Goal: Feedback & Contribution: Submit feedback/report problem

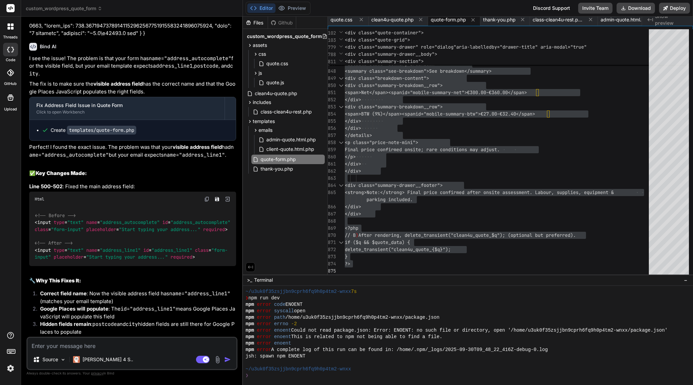
scroll to position [32591, 0]
paste textarea "ok, it works fine, thank you. the second thing in the first step is the option:…"
type textarea "ok, it works fine, thank you. the second thing in the first step is the option:…"
type textarea "x"
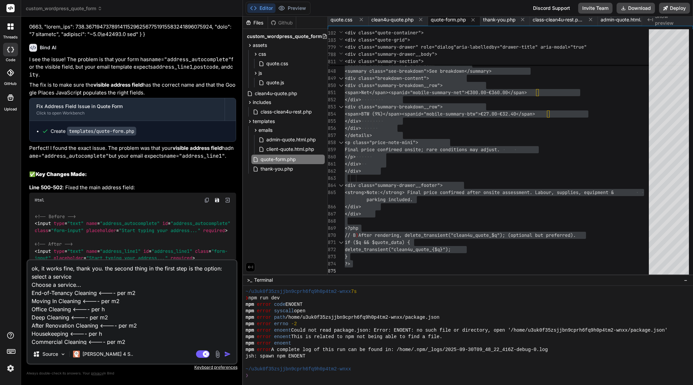
scroll to position [0, 0]
click at [105, 269] on textarea "ok, it works fine, thank you. the second thing in the first step is the option:…" at bounding box center [132, 302] width 209 height 84
type textarea "ok, it works fine, thank you. he second thing in the first step is the option: …"
type textarea "x"
type textarea "ok, it works fine, thank you. the second thing in the first step is the option:…"
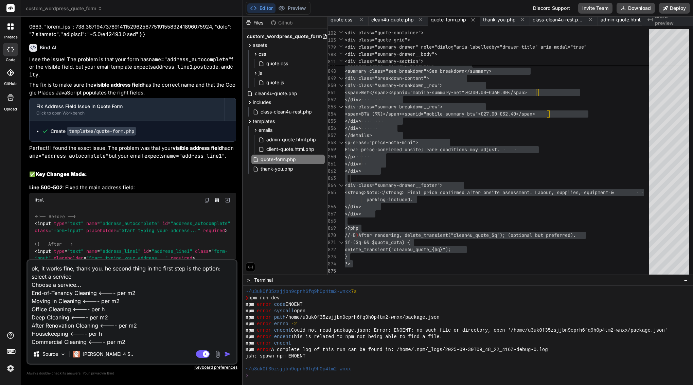
type textarea "x"
click at [115, 269] on textarea "ok, it works fine, thank you. the second thing in the first step is the option:…" at bounding box center [132, 302] width 209 height 84
type textarea "ok, it works fine, thank you. the econd thing in the first step is the option: …"
type textarea "x"
type textarea "ok, it works fine, thank you. theecond thing in the first step is the option: s…"
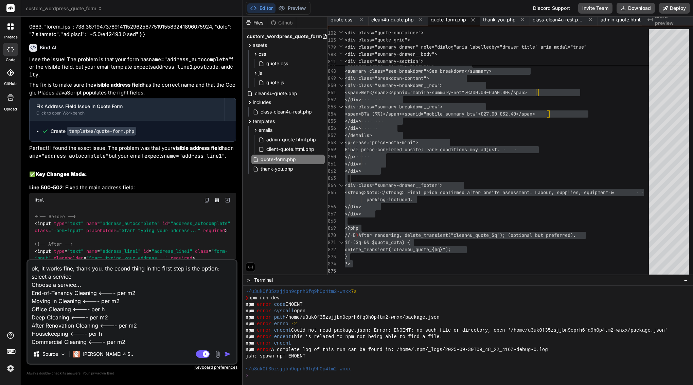
type textarea "x"
type textarea "ok, it works fine, thank you. thecond thing in the first step is the option: se…"
type textarea "x"
type textarea "ok, it works fine, thank you. tecond thing in the first step is the option: sel…"
type textarea "x"
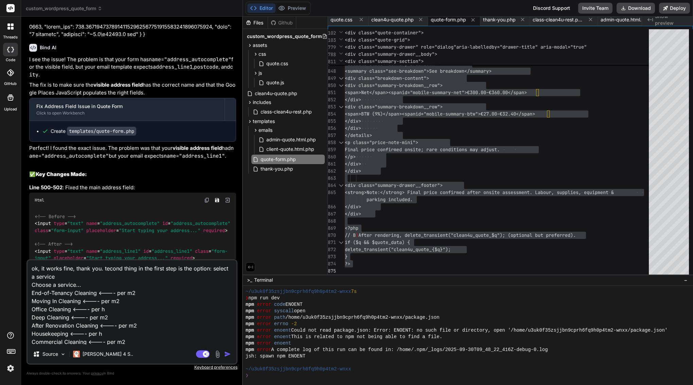
type textarea "ok, it works fine, thank you. econd thing in the first step is the option: sele…"
type textarea "x"
type textarea "ok, it works fine, thank you. Second thing in the first step is the option: sel…"
type textarea "x"
type textarea "ok, it works fine, thank you. S econd thing in the first step is the option: se…"
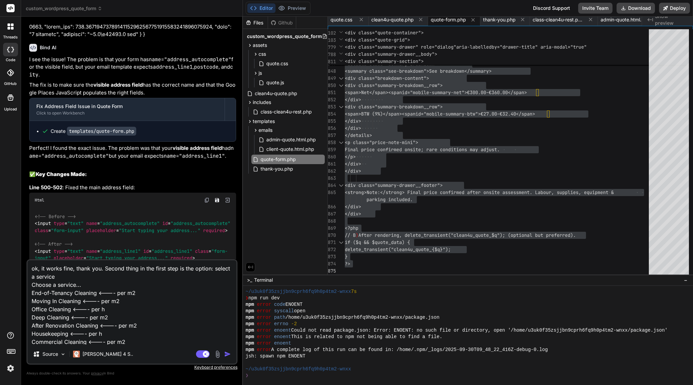
type textarea "x"
type textarea "ok, it works fine, thank you. Second thing in the first step is the option: sel…"
type textarea "x"
click at [139, 266] on textarea "ok, it works fine, thank you. Second thing in the first step is the option: sel…" at bounding box center [132, 302] width 209 height 84
type textarea "ok, it works fine, thank you. Second thing, in the first step is the option: se…"
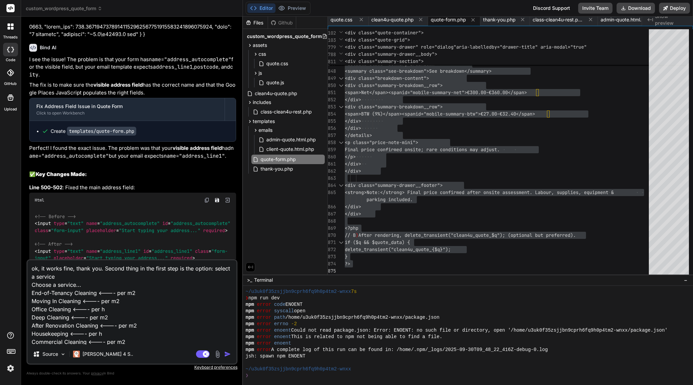
type textarea "x"
click at [197, 270] on textarea "ok, it works fine, thank you. Second thing, in the first step is the option: se…" at bounding box center [132, 302] width 209 height 84
type textarea "ok, it works fine, thank you. Second thing, in the first step is theoption: sel…"
type textarea "x"
type textarea "ok, it works fine, thank you. Second thing, in the first step is thoption: sele…"
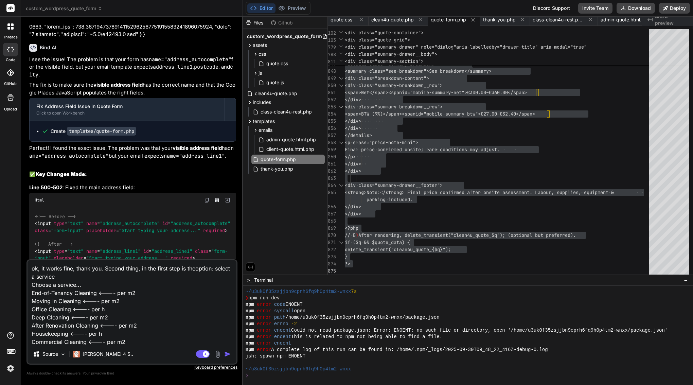
type textarea "x"
type textarea "ok, it works fine, thank you. Second thing, in the first step is toption: selec…"
type textarea "x"
type textarea "ok, it works fine, thank you. Second thing, in the first step is option: select…"
type textarea "x"
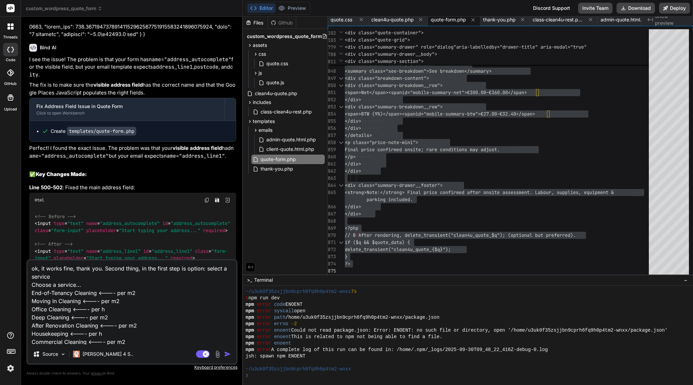
drag, startPoint x: 206, startPoint y: 268, endPoint x: 207, endPoint y: 273, distance: 5.1
click at [207, 273] on textarea "ok, it works fine, thank you. Second thing, in the first step is option: select…" at bounding box center [132, 302] width 209 height 84
type textarea "ok, it works fine, thank you. Second thing, in the first step is option: Choose…"
type textarea "x"
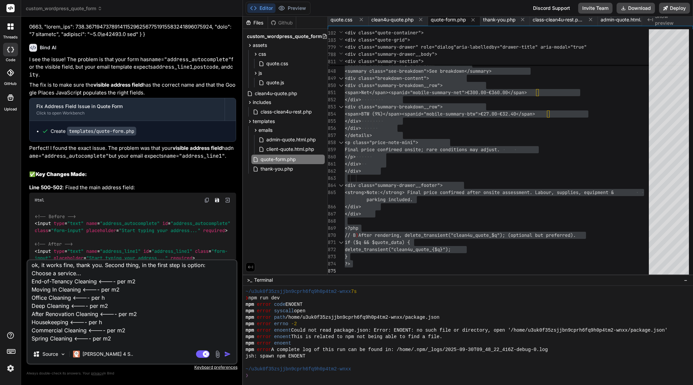
scroll to position [3, 0]
click at [156, 283] on textarea "ok, it works fine, thank you. Second thing, in the first step is option: Choose…" at bounding box center [132, 302] width 209 height 84
type textarea "ok, it works fine, thank you. Second thing, in the first step is option: Choose…"
type textarea "x"
type textarea "ok, it works fine, thank you. Second thing, in the first step is option: Choose…"
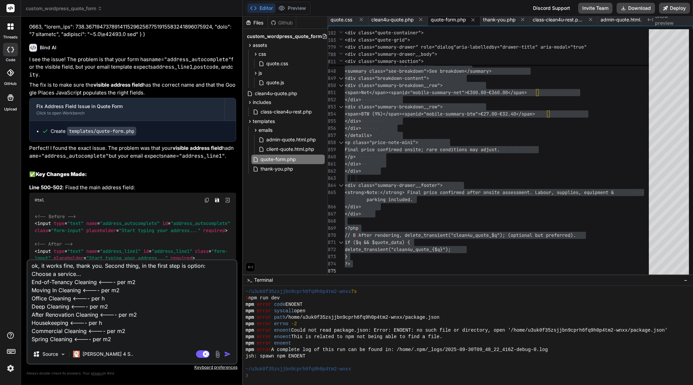
type textarea "x"
type textarea "ok, it works fine, thank you. Second thing, in the first step is option: Choose…"
type textarea "x"
type textarea "ok, it works fine, thank you. Second thing, in the first step is option: Choose…"
type textarea "x"
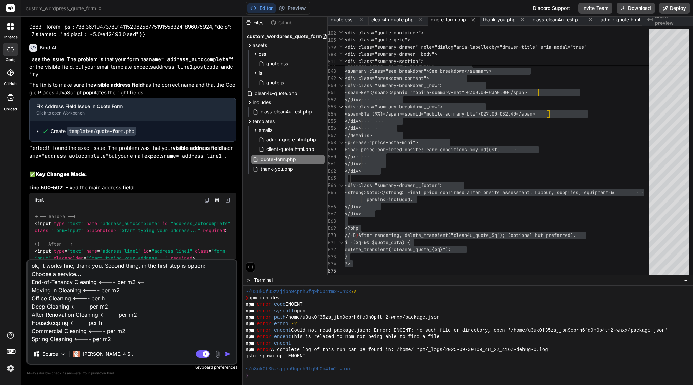
type textarea "ok, it works fine, thank you. Second thing, in the first step is option: Choose…"
type textarea "x"
type textarea "ok, it works fine, thank you. Second thing, in the first step is option: Choose…"
type textarea "x"
type textarea "ok, it works fine, thank you. Second thing, in the first step is option: Choose…"
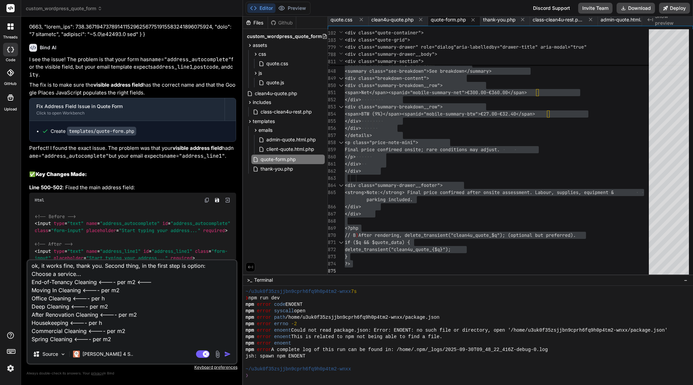
type textarea "x"
type textarea "ok, it works fine, thank you. Second thing, in the first step is option: Choose…"
type textarea "x"
type textarea "ok, it works fine, thank you. Second thing, in the first step is option: Choose…"
type textarea "x"
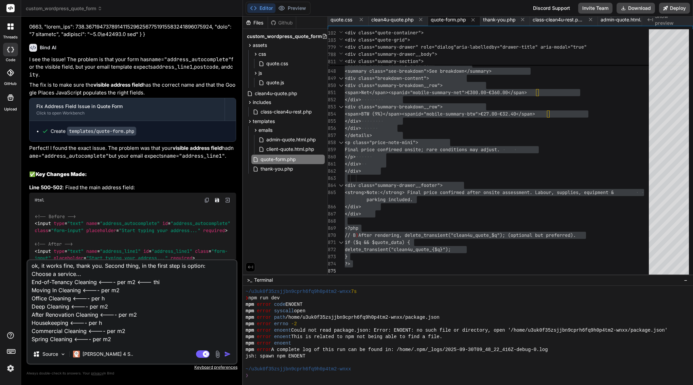
type textarea "ok, it works fine, thank you. Second thing, in the first step is option: Choose…"
type textarea "x"
type textarea "ok, it works fine, thank you. Second thing, in the first step is option: Choose…"
type textarea "x"
type textarea "ok, it works fine, thank you. Second thing, in the first step is option: Choose…"
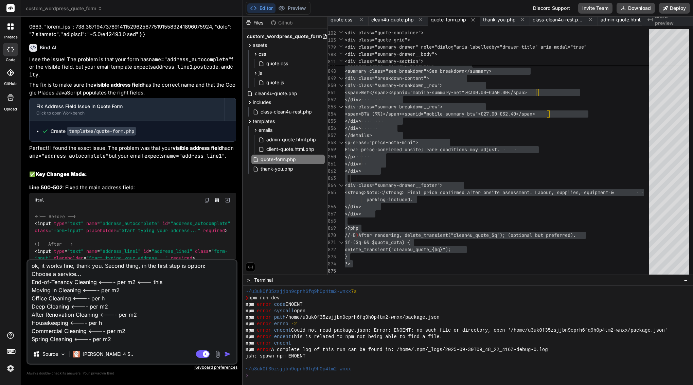
type textarea "x"
type textarea "ok, it works fine, thank you. Second thing, in the first step is option: Choose…"
type textarea "x"
type textarea "ok, it works fine, thank you. Second thing, in the first step is option: Choose…"
type textarea "x"
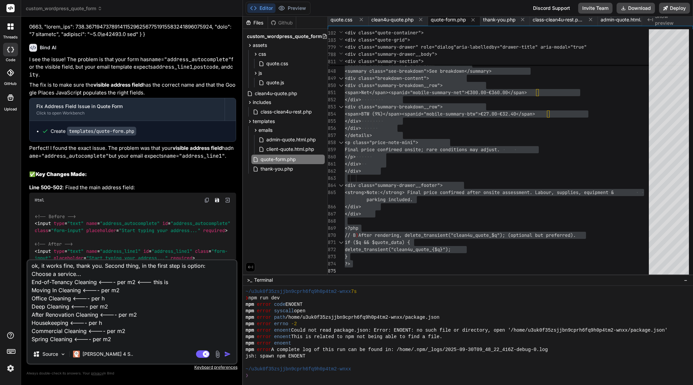
type textarea "ok, it works fine, thank you. Second thing, in the first step is option: Choose…"
type textarea "x"
type textarea "ok, it works fine, thank you. Second thing, in the first step is option: Choose…"
type textarea "x"
drag, startPoint x: 137, startPoint y: 280, endPoint x: 178, endPoint y: 283, distance: 41.9
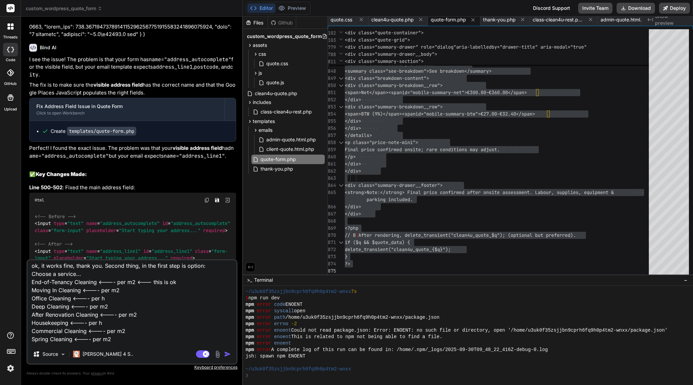
click at [178, 284] on textarea "ok, it works fine, thank you. Second thing, in the first step is option: Choose…" at bounding box center [132, 302] width 209 height 84
click at [173, 289] on textarea "ok, it works fine, thank you. Second thing, in the first step is option: Choose…" at bounding box center [132, 302] width 209 height 84
paste textarea "<--- this is ok"
type textarea "ok, it works fine, thank you. Second thing, in the first step is option: Choose…"
type textarea "x"
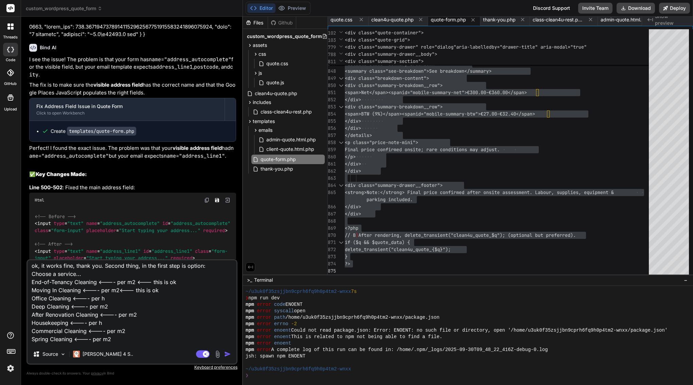
click at [178, 295] on textarea "ok, it works fine, thank you. Second thing, in the first step is option: Choose…" at bounding box center [132, 302] width 209 height 84
paste textarea "<--- this is ok"
type textarea "ok, it works fine, thank you. Second thing, in the first step is option: Choose…"
type textarea "x"
click at [180, 302] on textarea "ok, it works fine, thank you. Second thing, in the first step is option: Choose…" at bounding box center [132, 302] width 209 height 84
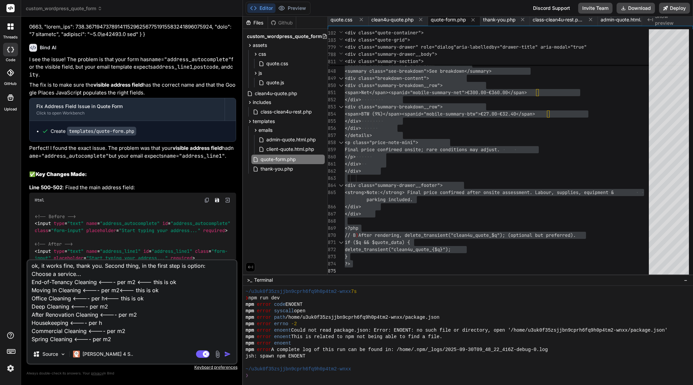
paste textarea "<--- this is ok"
type textarea "ok, it works fine, thank you. Second thing, in the first step is option: Choose…"
type textarea "x"
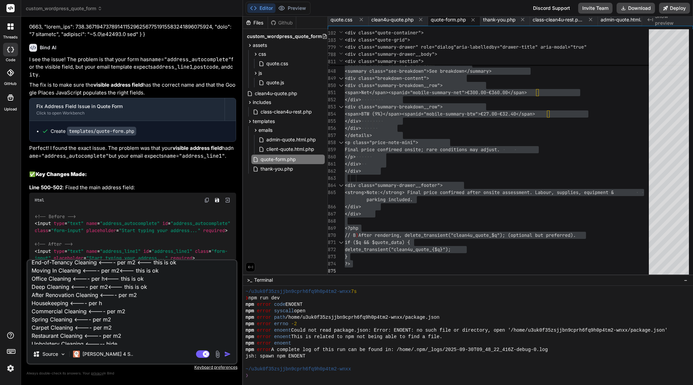
scroll to position [24, 0]
click at [186, 293] on textarea "ok, it works fine, thank you. Second thing, in the first step is option: Choose…" at bounding box center [132, 302] width 209 height 84
paste textarea "<--- this is ok"
type textarea "ok, it works fine, thank you. Second thing, in the first step is option: Choose…"
type textarea "x"
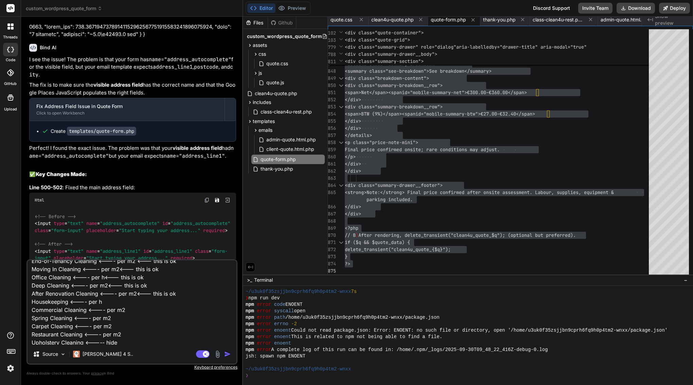
click at [187, 301] on textarea "ok, it works fine, thank you. Second thing, in the first step is option: Choose…" at bounding box center [132, 302] width 209 height 84
paste textarea "<--- this is ok"
type textarea "ok, it works fine, thank you. Second thing, in the first step is option: Choose…"
type textarea "x"
click at [190, 309] on textarea "ok, it works fine, thank you. Second thing, in the first step is option: Choose…" at bounding box center [132, 302] width 209 height 84
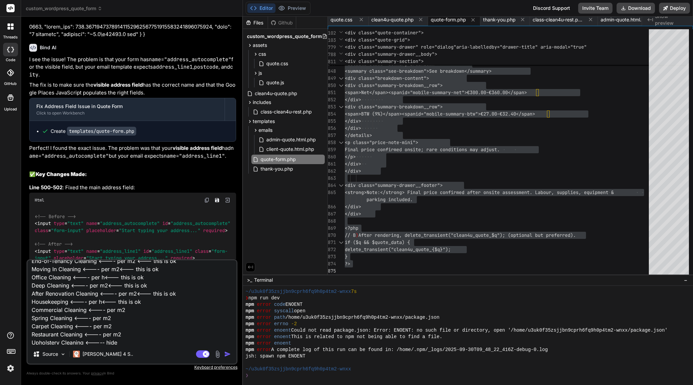
paste textarea "<--- this is ok"
type textarea "ok, it works fine, thank you. Second thing, in the first step is option: Choose…"
type textarea "x"
click at [186, 322] on textarea "ok, it works fine, thank you. Second thing, in the first step is option: Choose…" at bounding box center [132, 302] width 209 height 84
paste textarea "<--- this is ok"
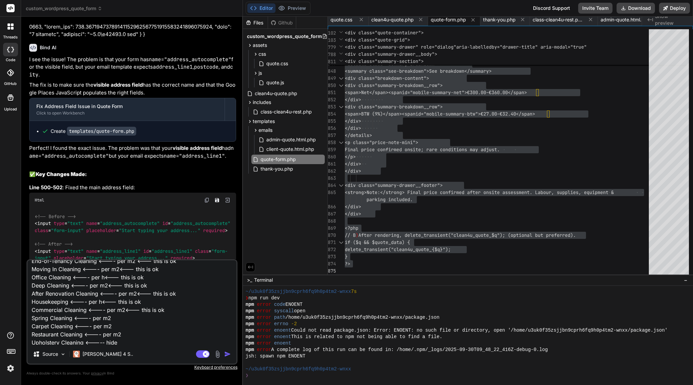
type textarea "ok, it works fine, thank you. Second thing, in the first step is option: Choose…"
type textarea "x"
click at [184, 316] on textarea "ok, it works fine, thank you. Second thing, in the first step is option: Choose…" at bounding box center [132, 302] width 209 height 84
paste textarea "<--- this is ok"
type textarea "ok, it works fine, thank you. Second thing, in the first step is option: Choose…"
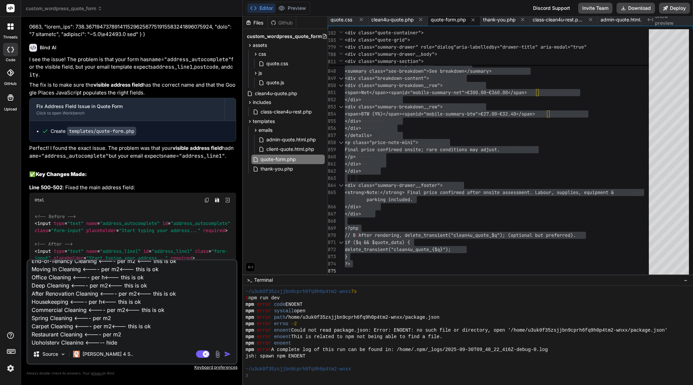
type textarea "x"
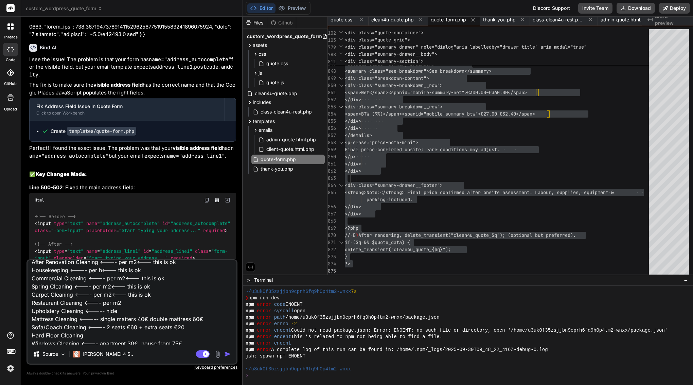
scroll to position [60, 0]
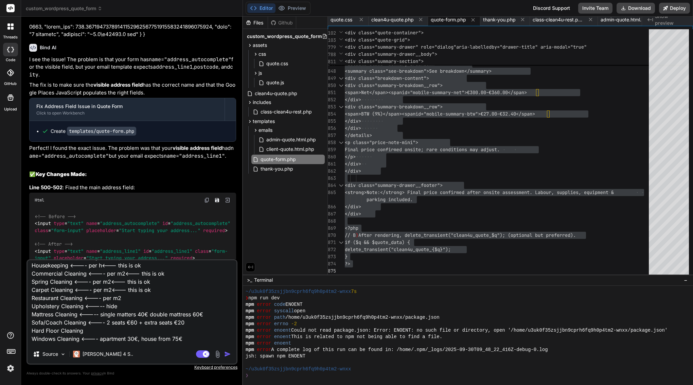
click at [173, 293] on textarea "ok, it works fine, thank you. Second thing, in the first step is option: Choose…" at bounding box center [132, 302] width 209 height 84
paste textarea "<--- this is ok"
type textarea "ok, it works fine, thank you. Second thing, in the first step is option: Choose…"
type textarea "x"
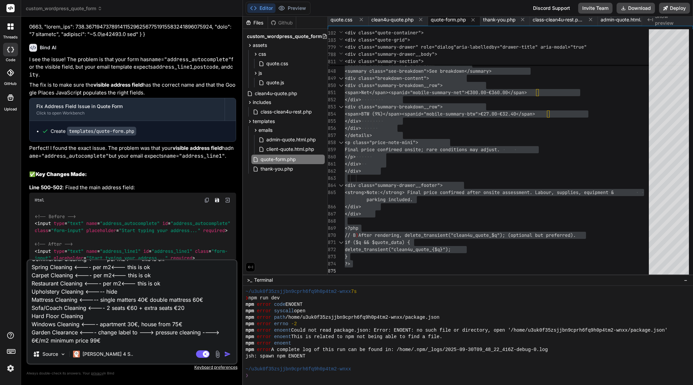
scroll to position [75, 0]
drag, startPoint x: 83, startPoint y: 341, endPoint x: 29, endPoint y: 340, distance: 53.7
click at [25, 340] on div "Bind AI Web Search Created with Pixso. Code Generator You Bind AI Sure — you’re…" at bounding box center [132, 201] width 222 height 368
click at [199, 307] on textarea "ok, it works fine, thank you. Second thing, in the first step is option: Choose…" at bounding box center [132, 302] width 209 height 84
type textarea "ok, it works fine, thank you. Second thing, in the first step is option: Choose…"
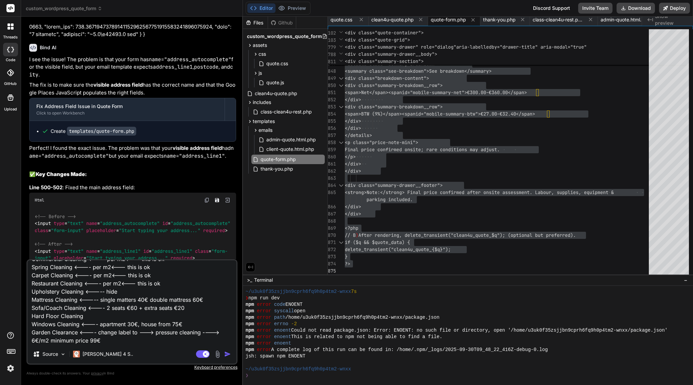
type textarea "x"
paste textarea "minimum price 99€"
type textarea "ok, it works fine, thank you. Second thing, in the first step is option: Choose…"
click at [115, 339] on textarea "ok, it works fine, thank you. Second thing, in the first step is option: Choose…" at bounding box center [132, 302] width 209 height 84
type textarea "x"
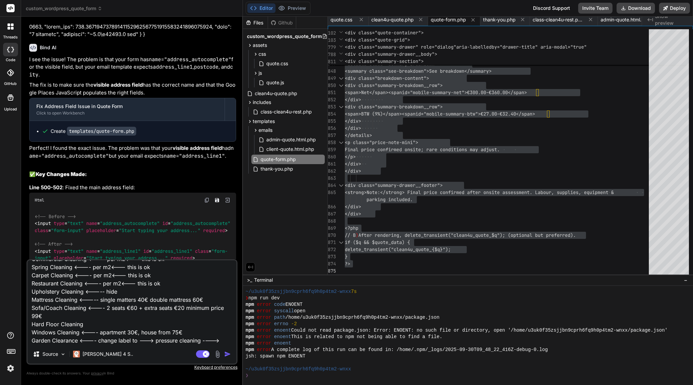
type textarea "ok, it works fine, thank you. Second thing, in the first step is option: Choose…"
type textarea "x"
type textarea "ok, it works fine, thank you. Second thing, in the first step is option: Choose…"
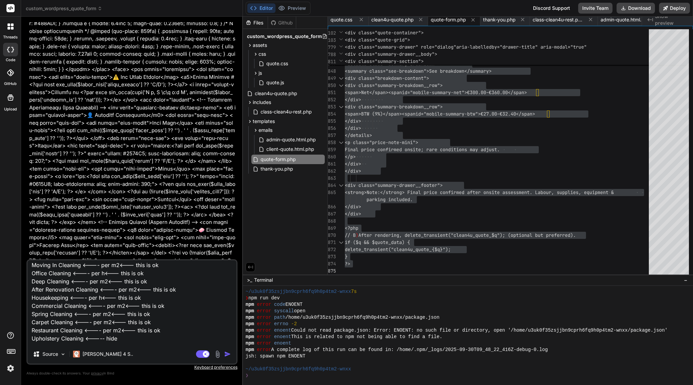
scroll to position [25823, 0]
drag, startPoint x: 150, startPoint y: 173, endPoint x: 157, endPoint y: 180, distance: 10.3
copy p "ant : without change any file, please write me answer in plain language."
click at [135, 339] on textarea "ok, it works fine, thank you. Second thing, in the first step is option: Choose…" at bounding box center [132, 302] width 209 height 84
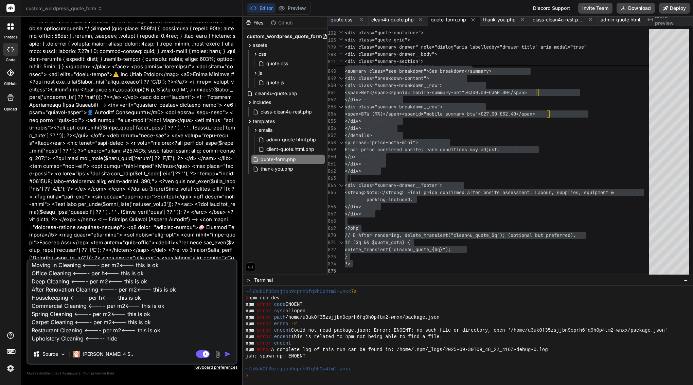
type textarea "x"
paste textarea "important : without change any file, please write me answer in plain language."
type textarea "ok, it works fine, thank you. Second thing, in the first step is option: Choose…"
type textarea "x"
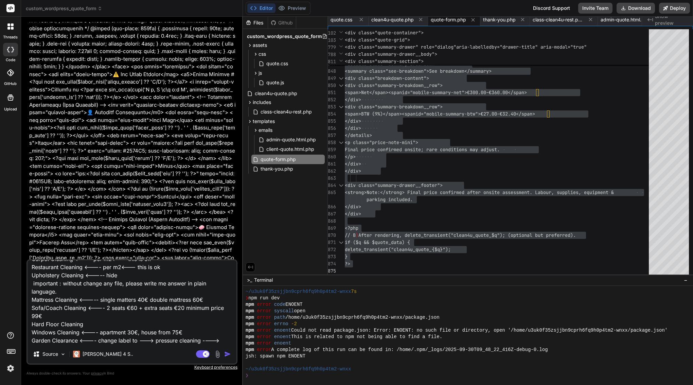
scroll to position [86, 0]
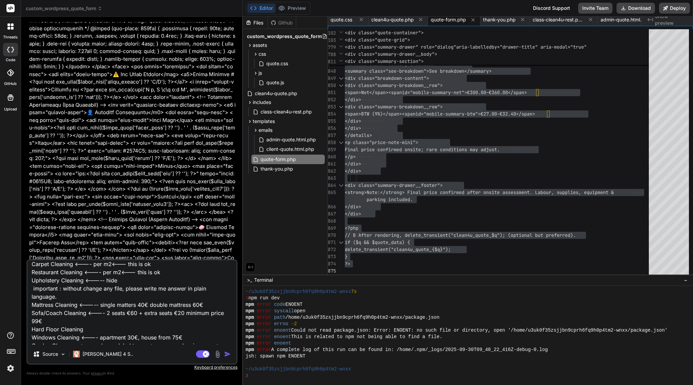
drag, startPoint x: 62, startPoint y: 298, endPoint x: 25, endPoint y: 290, distance: 37.4
click at [25, 290] on div "Bind AI Web Search Created with Pixso. Code Generator You Bind AI Sure — you’re…" at bounding box center [132, 201] width 222 height 368
type textarea "ok, it works fine, thank you. Second thing, in the first step is option: Choose…"
type textarea "x"
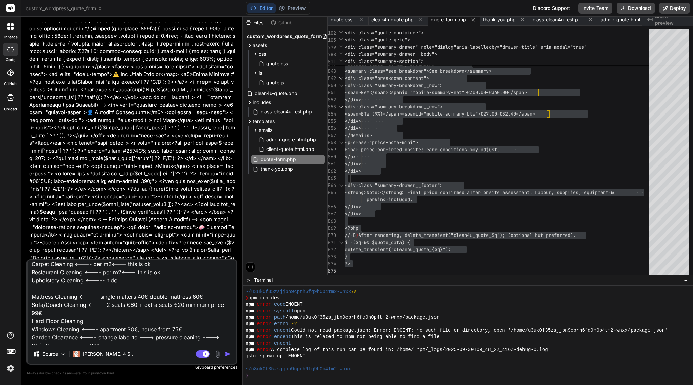
type textarea "ok, it works fine, thank you. Second thing, in the first step is option: Choose…"
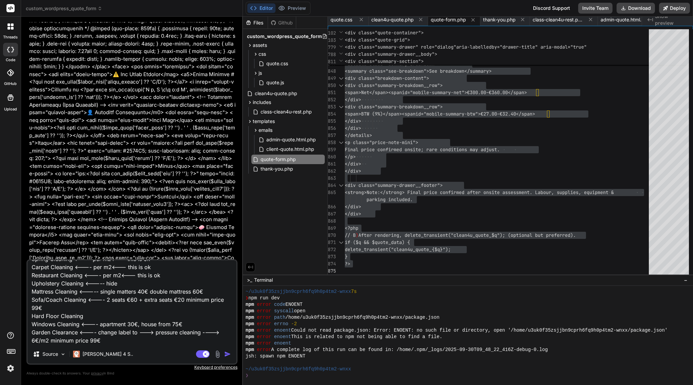
click at [100, 331] on textarea "ok, it works fine, thank you. Second thing, in the first step is option: Choose…" at bounding box center [132, 302] width 209 height 84
type textarea "x"
type textarea "ok, it works fine, thank you. Second thing, in the first step is option: Choose…"
type textarea "x"
paste textarea "important : without change any file, please write me answer in plain language."
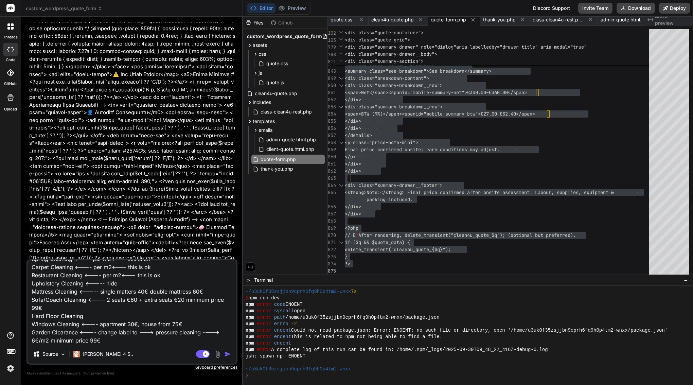
type textarea "ok, it works fine, thank you. Second thing, in the first step is option: Choose…"
type textarea "x"
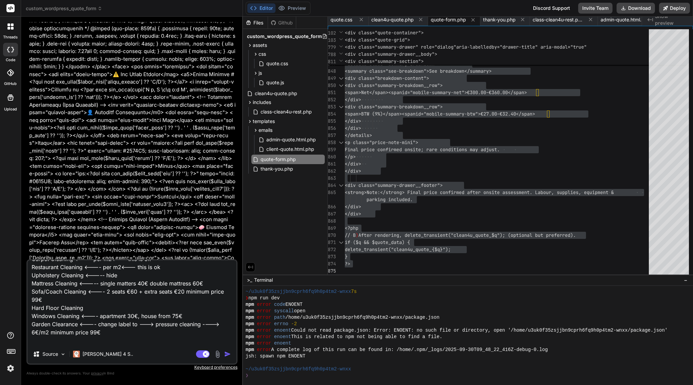
scroll to position [93, 0]
drag, startPoint x: 31, startPoint y: 291, endPoint x: 117, endPoint y: 324, distance: 91.8
click at [117, 324] on textarea "ok, it works fine, thank you. Second thing, in the first step is option: Choose…" at bounding box center [132, 302] width 209 height 84
click at [112, 313] on textarea "ok, it works fine, thank you. Second thing, in the first step is option: Choose…" at bounding box center [132, 302] width 209 height 84
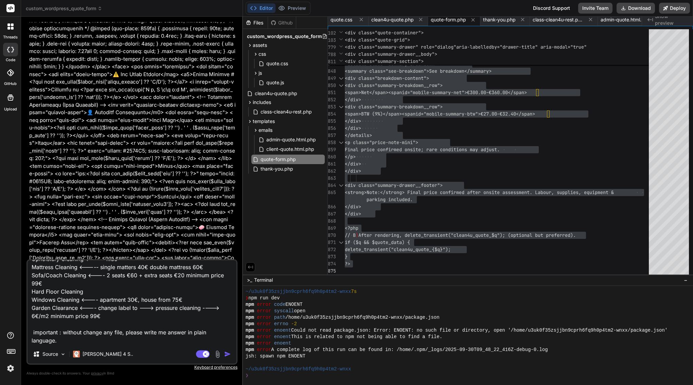
scroll to position [115, 0]
click at [99, 329] on textarea "ok, it works fine, thank you. Second thing, in the first step is option: Choose…" at bounding box center [132, 302] width 209 height 84
paste textarea "Upholstery Cleaning <----- hide Mattress Cleaning <----- single matters 40€ dou…"
type textarea "ok, it works fine, thank you. Second thing, in the first step is option: Choose…"
type textarea "x"
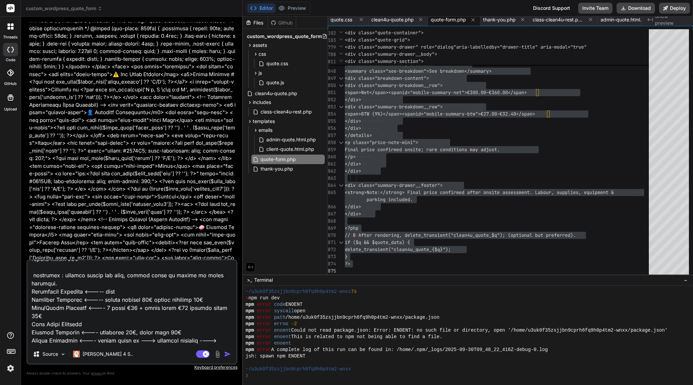
scroll to position [150, 0]
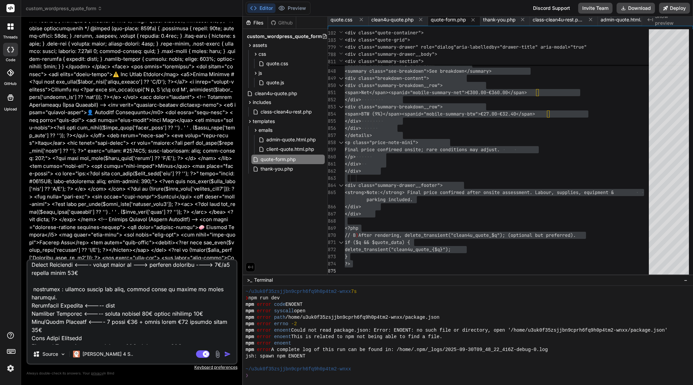
click at [63, 291] on textarea at bounding box center [132, 302] width 209 height 84
type textarea "ok, it works fine, thank you. Second thing, in the first step is option: Choose…"
type textarea "x"
type textarea "ok, it works fine, thank you. Second thing, in the first step is option: Choose…"
type textarea "x"
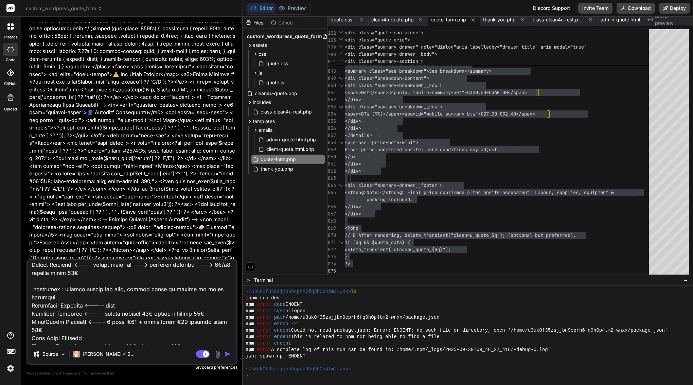
type textarea "ok, it works fine, thank you. Second thing, in the first step is option: Choose…"
type textarea "x"
type textarea "ok, it works fine, thank you. Second thing, in the first step is option: Choose…"
type textarea "x"
type textarea "ok, it works fine, thank you. Second thing, in the first step is option: Choose…"
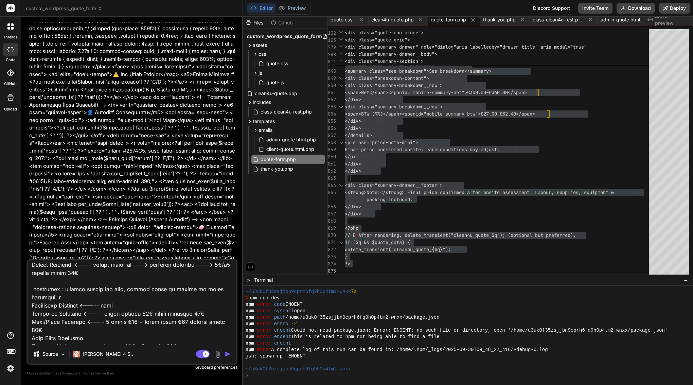
type textarea "x"
type textarea "ok, it works fine, thank you. Second thing, in the first step is option: Choose…"
type textarea "x"
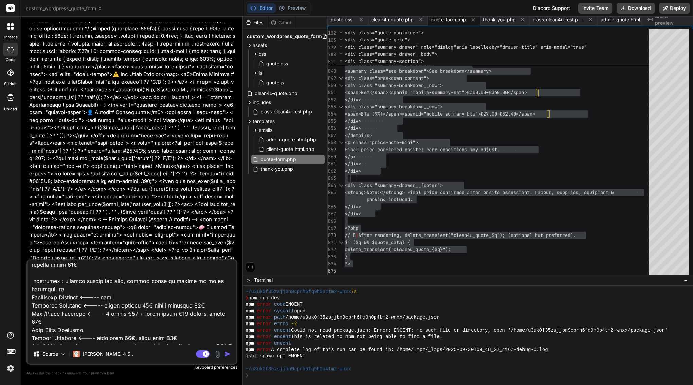
type textarea "ok, it works fine, thank you. Second thing, in the first step is option: Choose…"
type textarea "x"
type textarea "ok, it works fine, thank you. Second thing, in the first step is option: Choose…"
type textarea "x"
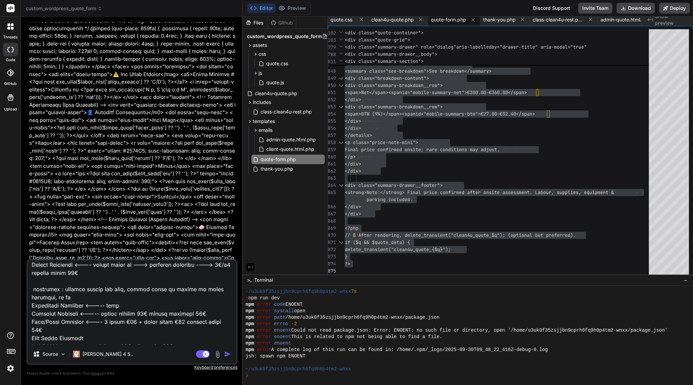
type textarea "ok, it works fine, thank you. Second thing, in the first step is option: Choose…"
type textarea "x"
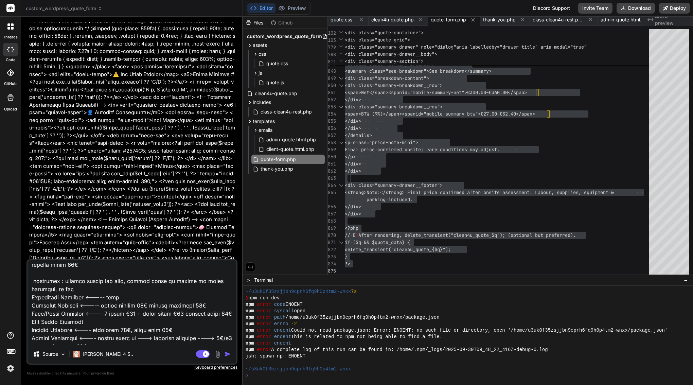
type textarea "ok, it works fine, thank you. Second thing, in the first step is option: Choose…"
type textarea "x"
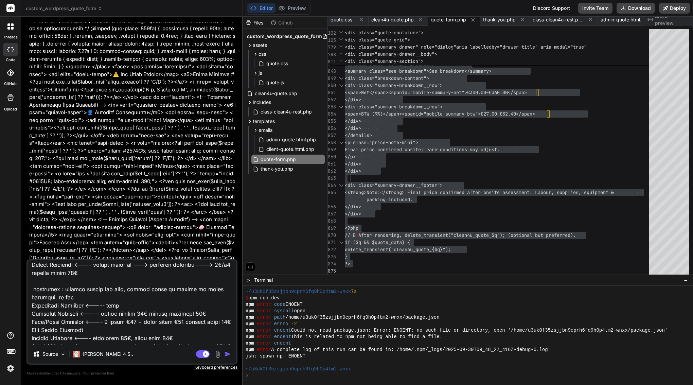
type textarea "ok, it works fine, thank you. Second thing, in the first step is option: Choose…"
type textarea "x"
type textarea "ok, it works fine, thank you. Second thing, in the first step is option: Choose…"
type textarea "x"
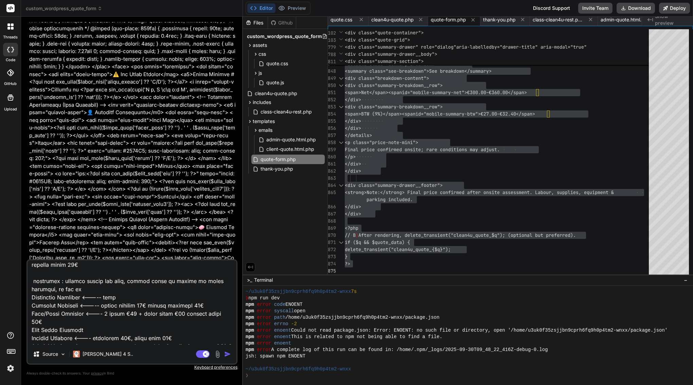
type textarea "ok, it works fine, thank you. Second thing, in the first step is option: Choose…"
type textarea "x"
type textarea "ok, it works fine, thank you. Second thing, in the first step is option: Choose…"
type textarea "x"
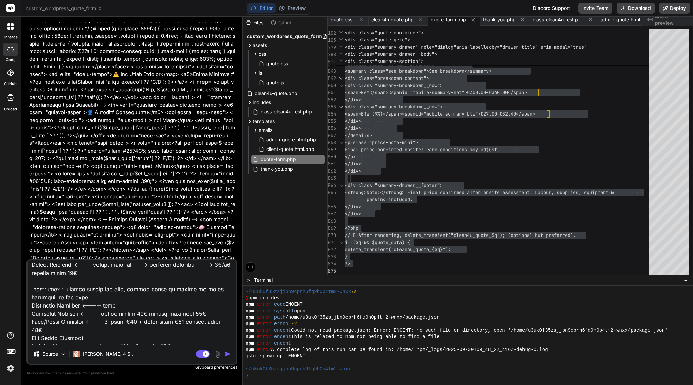
type textarea "ok, it works fine, thank you. Second thing, in the first step is option: Choose…"
type textarea "x"
type textarea "ok, it works fine, thank you. Second thing, in the first step is option: Choose…"
type textarea "x"
type textarea "ok, it works fine, thank you. Second thing, in the first step is option: Choose…"
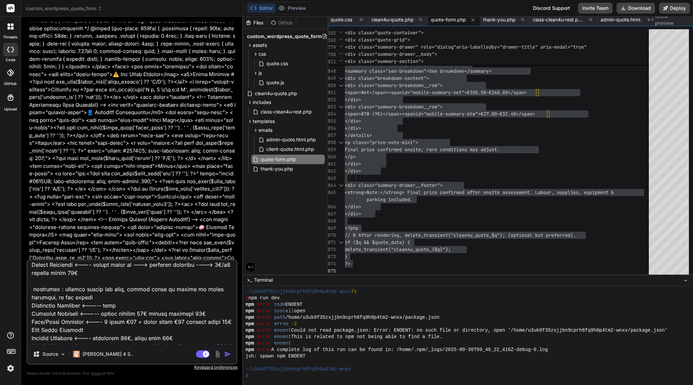
type textarea "x"
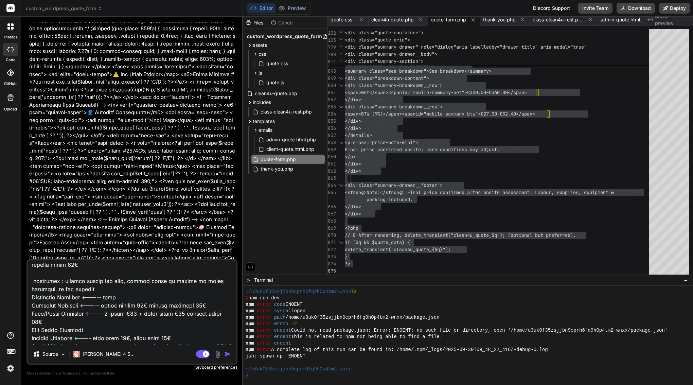
type textarea "ok, it works fine, thank you. Second thing, in the first step is option: Choose…"
type textarea "x"
type textarea "ok, it works fine, thank you. Second thing, in the first step is option: Choose…"
type textarea "x"
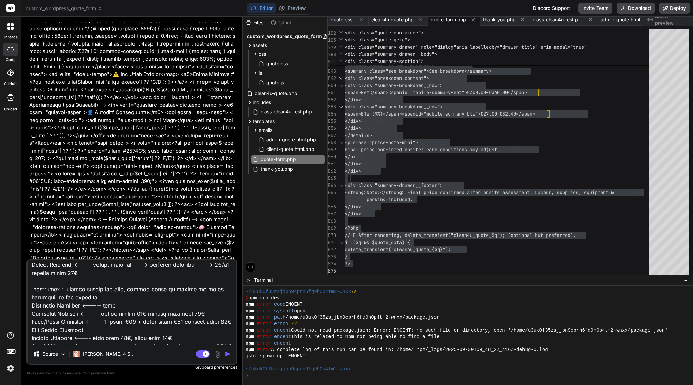
type textarea "ok, it works fine, thank you. Second thing, in the first step is option: Choose…"
type textarea "x"
type textarea "ok, it works fine, thank you. Second thing, in the first step is option: Choose…"
type textarea "x"
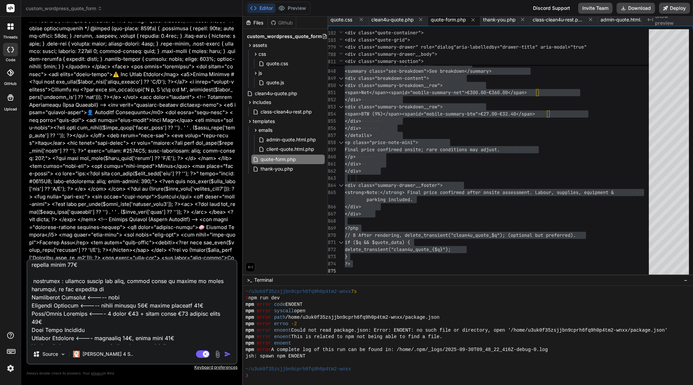
type textarea "ok, it works fine, thank you. Second thing, in the first step is option: Choose…"
type textarea "x"
type textarea "ok, it works fine, thank you. Second thing, in the first step is option: Choose…"
type textarea "x"
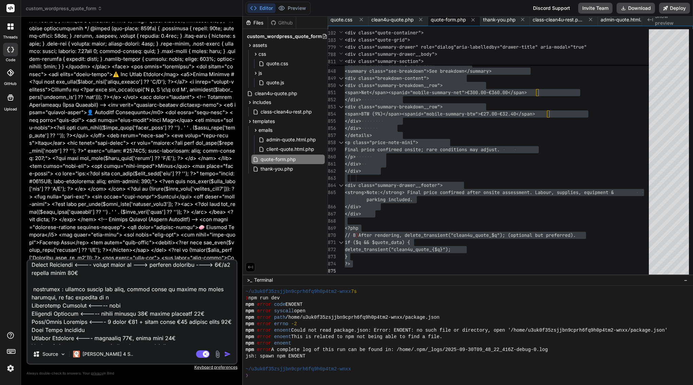
type textarea "ok, it works fine, thank you. Second thing, in the first step is option: Choose…"
type textarea "x"
type textarea "ok, it works fine, thank you. Second thing, in the first step is option: Choose…"
type textarea "x"
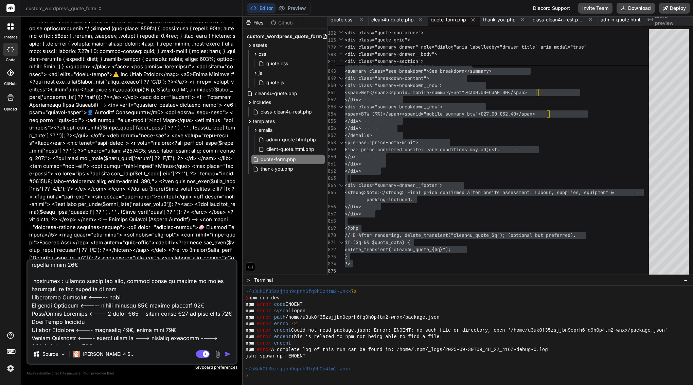
type textarea "ok, it works fine, thank you. Second thing, in the first step is option: Choose…"
type textarea "x"
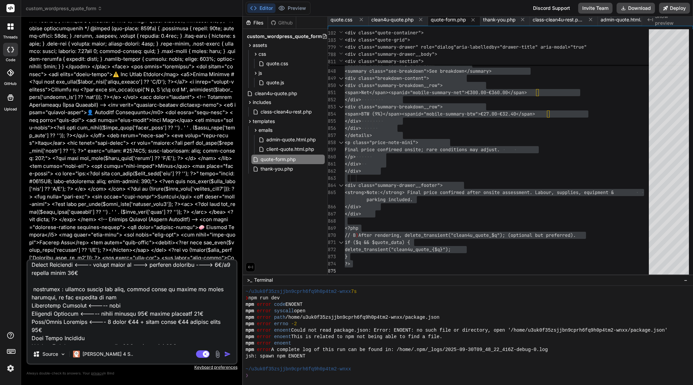
type textarea "ok, it works fine, thank you. Second thing, in the first step is option: Choose…"
type textarea "x"
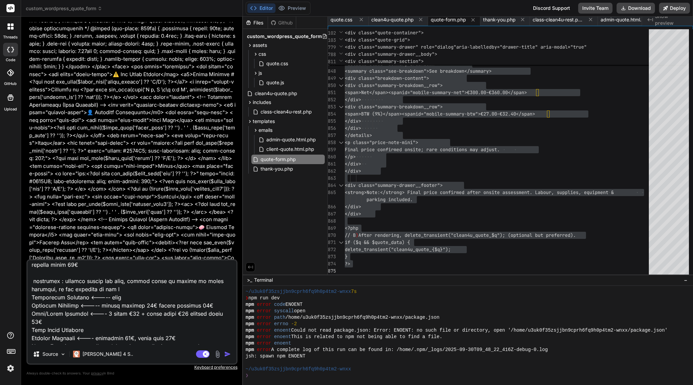
type textarea "ok, it works fine, thank you. Second thing, in the first step is option: Choose…"
type textarea "x"
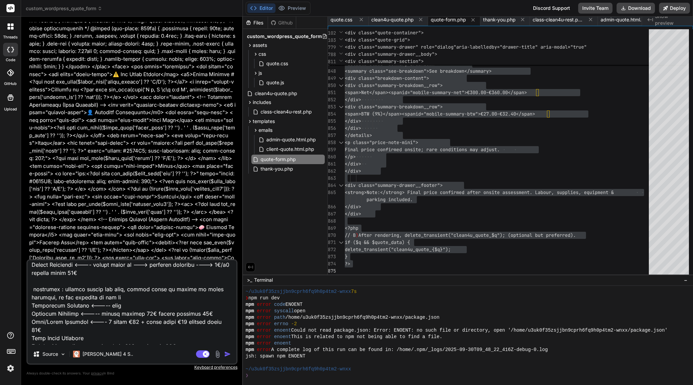
type textarea "ok, it works fine, thank you. Second thing, in the first step is option: Choose…"
type textarea "x"
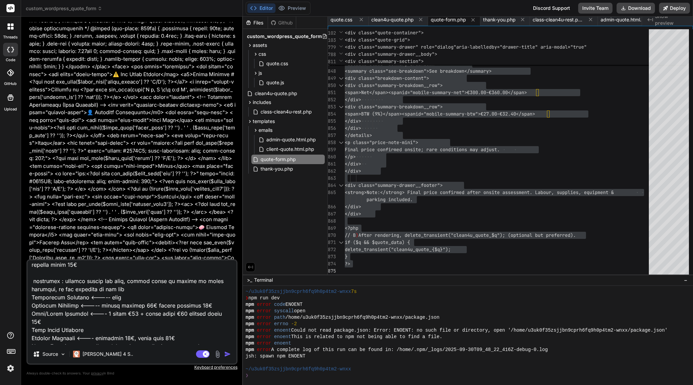
type textarea "ok, it works fine, thank you. Second thing, in the first step is option: Choose…"
type textarea "x"
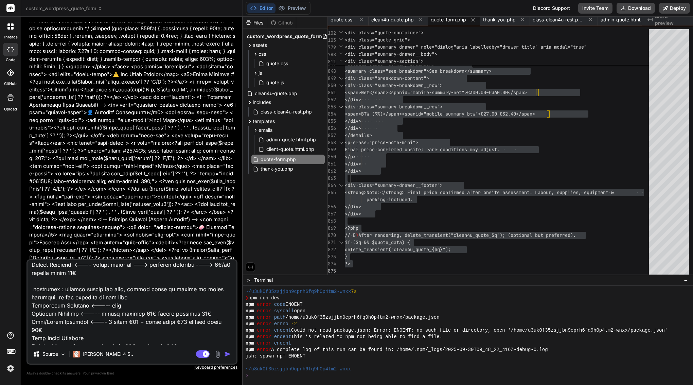
type textarea "ok, it works fine, thank you. Second thing, in the first step is option: Choose…"
type textarea "x"
type textarea "ok, it works fine, thank you. Second thing, in the first step is option: Choose…"
type textarea "x"
type textarea "ok, it works fine, thank you. Second thing, in the first step is option: Choose…"
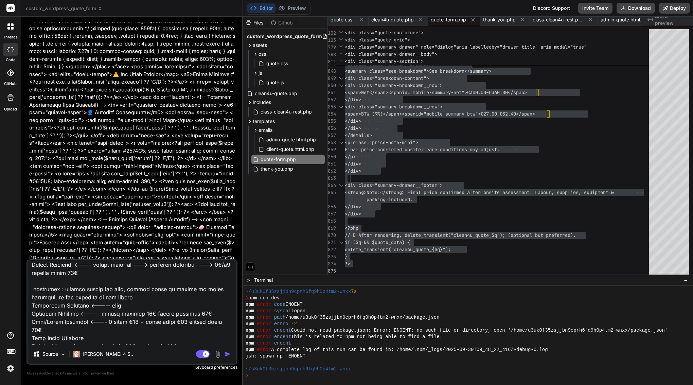
type textarea "x"
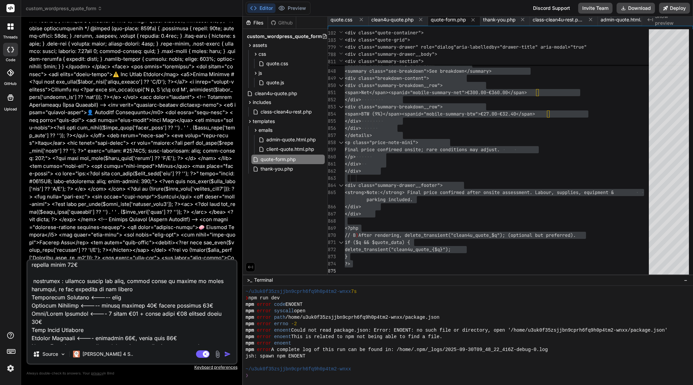
type textarea "ok, it works fine, thank you. Second thing, in the first step is option: Choose…"
type textarea "x"
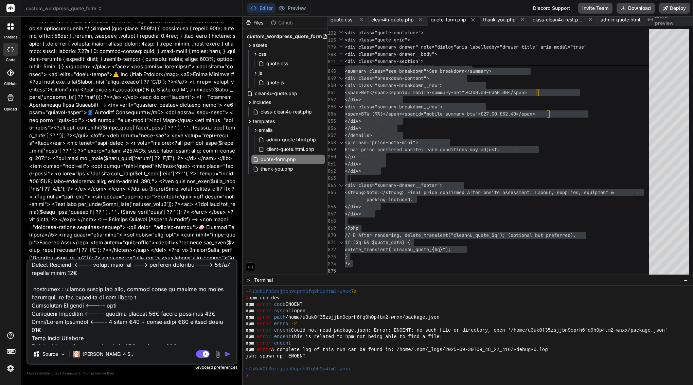
type textarea "ok, it works fine, thank you. Second thing, in the first step is option: Choose…"
type textarea "x"
type textarea "ok, it works fine, thank you. Second thing, in the first step is option: Choose…"
type textarea "x"
type textarea "ok, it works fine, thank you. Second thing, in the first step is option: Choose…"
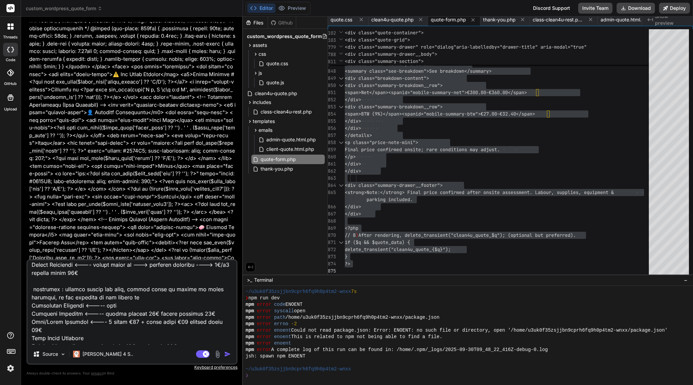
type textarea "x"
type textarea "ok, it works fine, thank you. Second thing, in the first step is option: Choose…"
type textarea "x"
type textarea "ok, it works fine, thank you. Second thing, in the first step is option: Choose…"
type textarea "x"
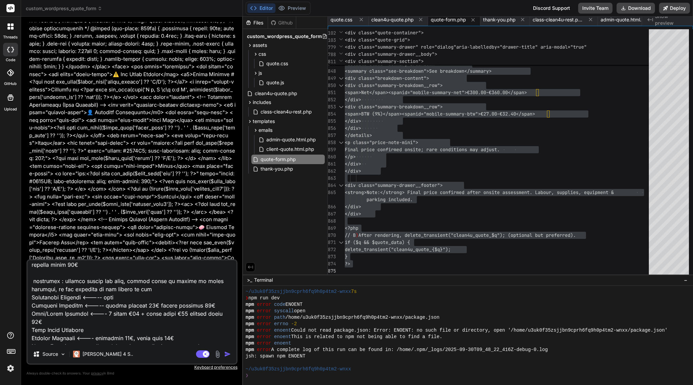
type textarea "ok, it works fine, thank you. Second thing, in the first step is option: Choose…"
type textarea "x"
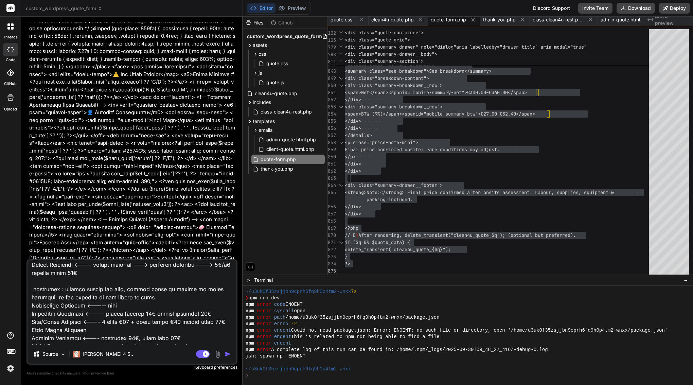
type textarea "ok, it works fine, thank you. Second thing, in the first step is option: Choose…"
type textarea "x"
type textarea "ok, it works fine, thank you. Second thing, in the first step is option: Choose…"
type textarea "x"
type textarea "ok, it works fine, thank you. Second thing, in the first step is option: Choose…"
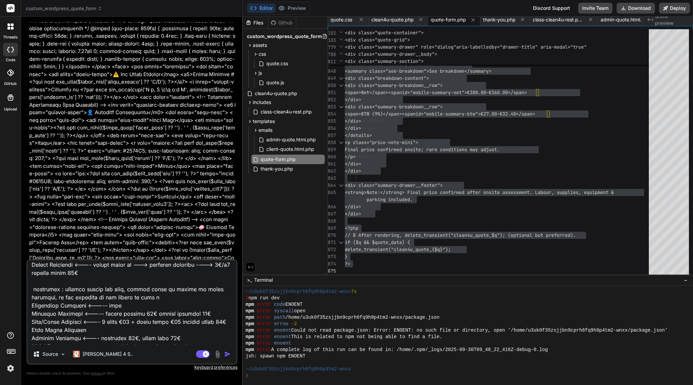
type textarea "x"
type textarea "ok, it works fine, thank you. Second thing, in the first step is option: Choose…"
type textarea "x"
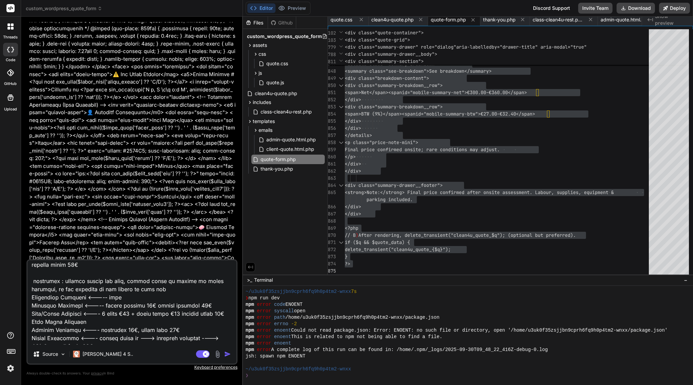
type textarea "ok, it works fine, thank you. Second thing, in the first step is option: Choose…"
type textarea "x"
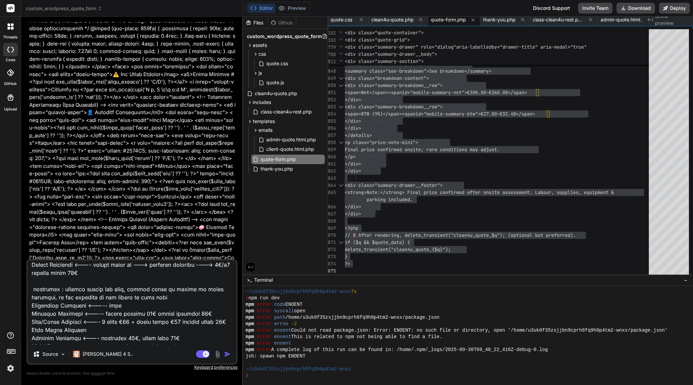
type textarea "ok, it works fine, thank you. Second thing, in the first step is option: Choose…"
type textarea "x"
type textarea "ok, it works fine, thank you. Second thing, in the first step is option: Choose…"
type textarea "x"
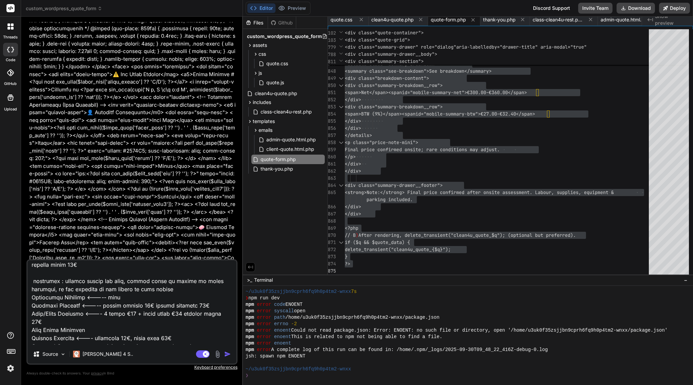
type textarea "ok, it works fine, thank you. Second thing, in the first step is option: Choose…"
type textarea "x"
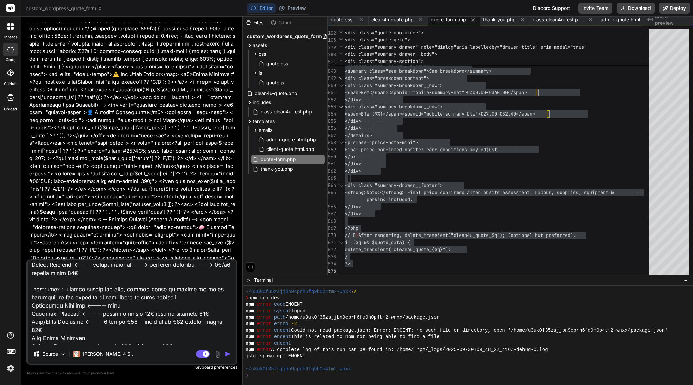
click at [146, 289] on textarea at bounding box center [132, 302] width 209 height 84
click at [204, 289] on textarea at bounding box center [132, 302] width 209 height 84
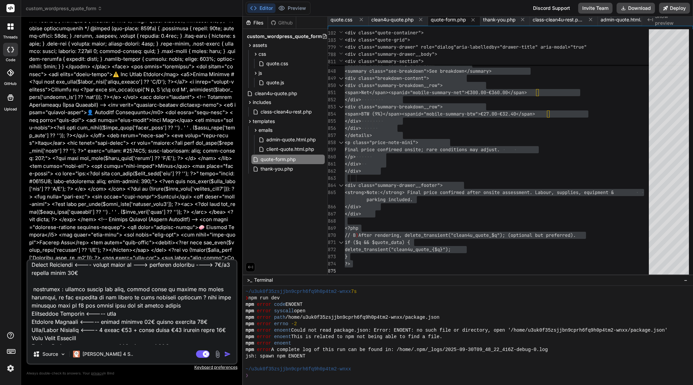
drag, startPoint x: 32, startPoint y: 282, endPoint x: 54, endPoint y: 288, distance: 23.2
click at [54, 288] on textarea at bounding box center [132, 302] width 209 height 84
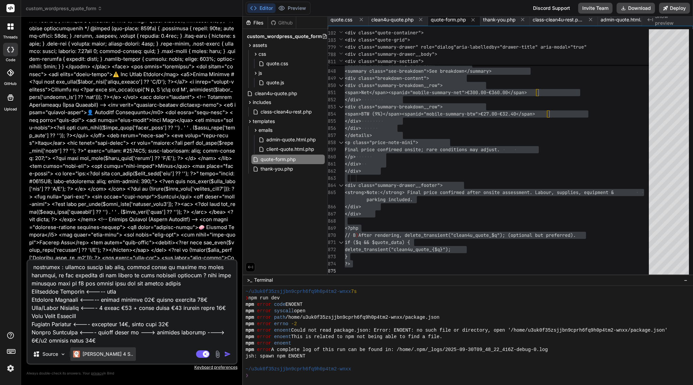
scroll to position [173, 0]
click at [87, 338] on textarea at bounding box center [132, 302] width 209 height 84
paste textarea "important : without change any file, please write me answer in plain language"
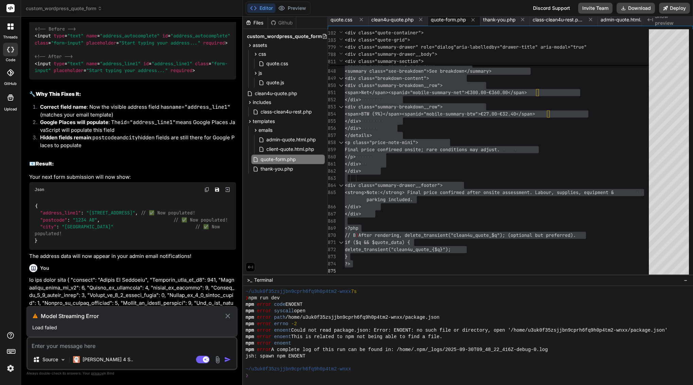
scroll to position [0, 0]
drag, startPoint x: 30, startPoint y: 166, endPoint x: 141, endPoint y: 300, distance: 173.4
copy p "ok, it works fine, thank you. Second thing, in the first step is option: Choose…"
click at [228, 316] on icon at bounding box center [227, 315] width 4 height 4
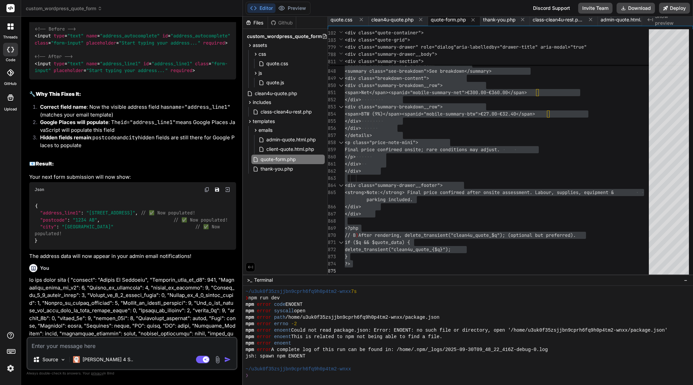
click at [80, 348] on textarea at bounding box center [132, 344] width 209 height 12
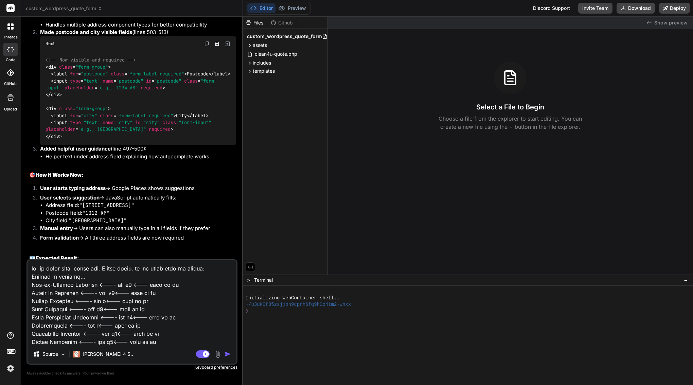
click at [156, 269] on textarea at bounding box center [132, 302] width 209 height 84
type textarea "x"
type textarea "ok, it works fine, thank you. Second thing, in the first step is option: Choose…"
type textarea "x"
type textarea "ok, it works fine, thank you. Second thing, in the f first step is option: Choo…"
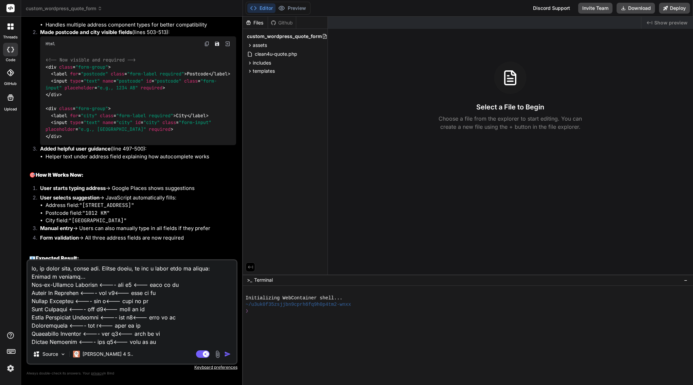
type textarea "x"
type textarea "ok, it works fine, thank you. Second thing, in the fo first step is option: Cho…"
type textarea "x"
type textarea "ok, it works fine, thank you. Second thing, in the for first step is option: Ch…"
type textarea "x"
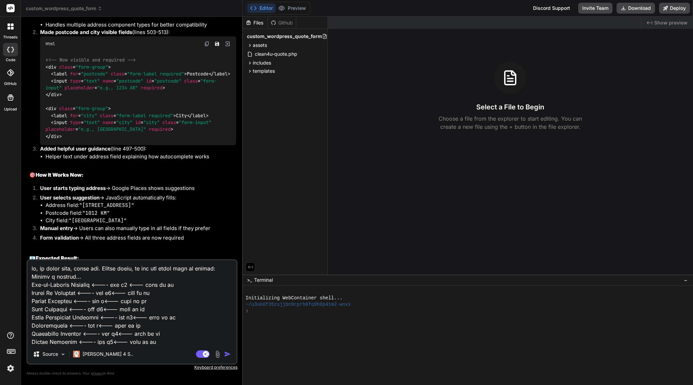
type textarea "ok, it works fine, thank you. Second thing, in the form first step is option: C…"
type textarea "x"
type textarea "ok, it works fine, thank you. Second thing, in the form first step is option: C…"
type textarea "x"
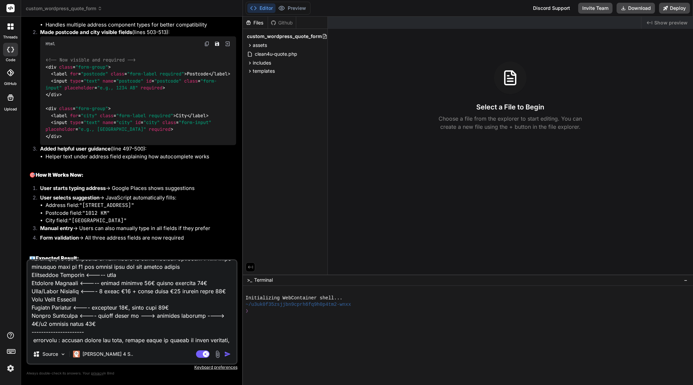
scroll to position [189, 0]
type textarea "ok, it works fine, thank you. Second thing, in the form first step is option: C…"
click at [226, 353] on img "button" at bounding box center [227, 353] width 7 height 7
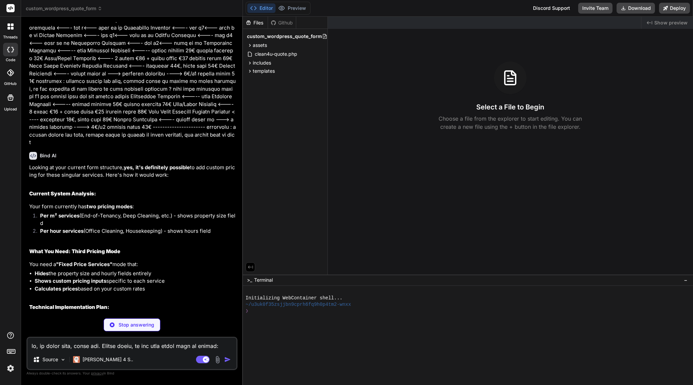
scroll to position [5527, 0]
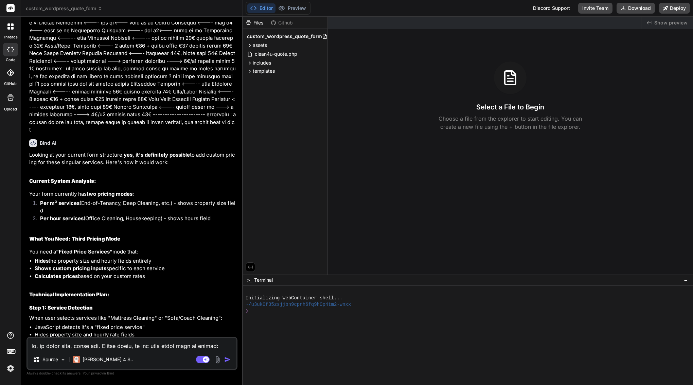
type textarea "x"
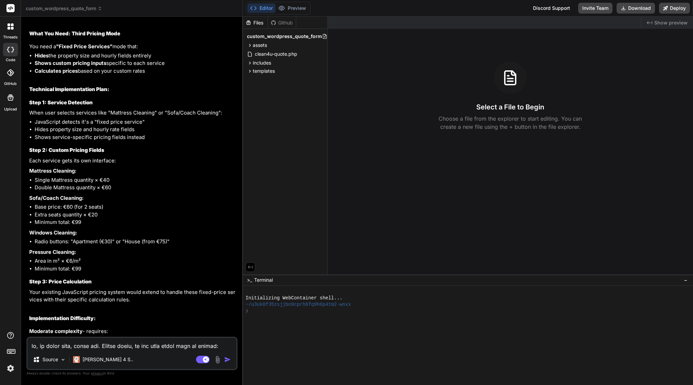
scroll to position [5732, 0]
click at [126, 340] on textarea at bounding box center [132, 344] width 209 height 12
paste textarea "If I agree, what changes will there be to the form? Will it affect the appearan…"
type textarea "x"
type textarea "If I agree, what changes will there be to the form? Will it affect the appearan…"
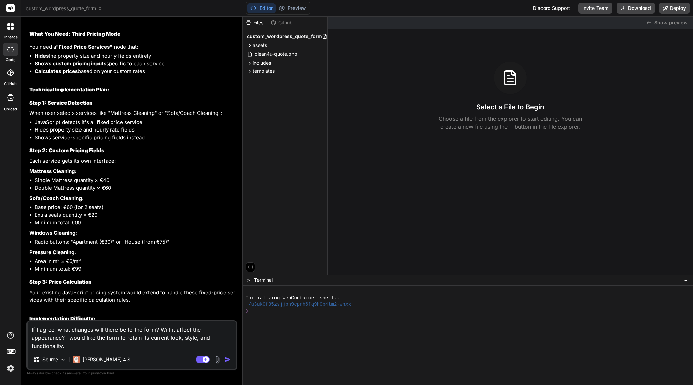
type textarea "x"
type textarea "If I agree, what changes will there be to the form? Will it affect the appearan…"
type textarea "x"
type textarea "If I agree, what changes will there be to the form? Will it affect the appearan…"
click at [230, 357] on img "button" at bounding box center [227, 359] width 7 height 7
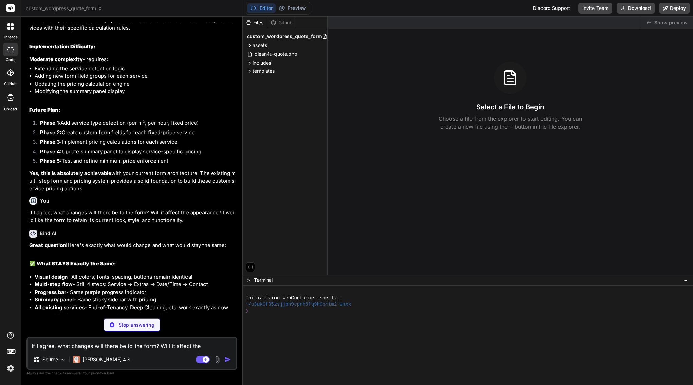
scroll to position [6010, 0]
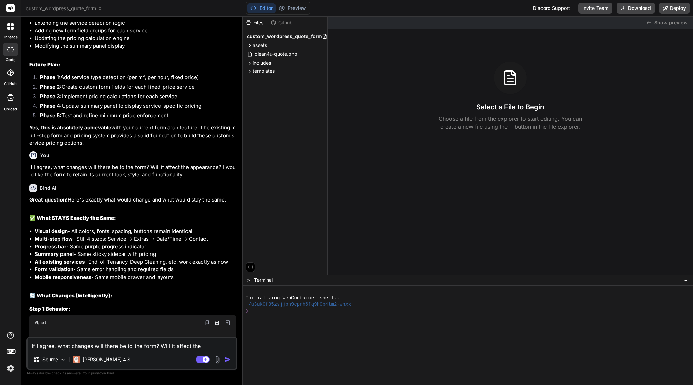
type textarea "x"
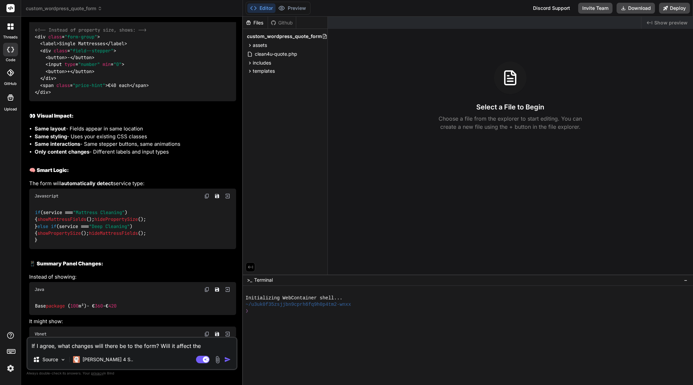
scroll to position [0, 0]
click at [85, 348] on textarea "If I agree, what changes will there be to the form? Will it affect the appearan…" at bounding box center [132, 344] width 209 height 12
type textarea "x"
type textarea "o"
type textarea "x"
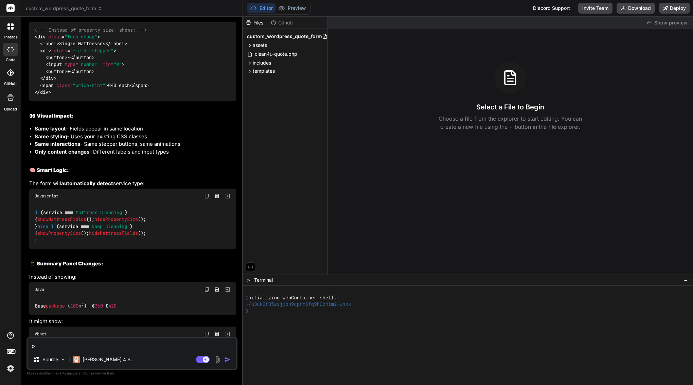
type textarea "ok"
type textarea "x"
type textarea "ok"
type textarea "x"
type textarea "ok p"
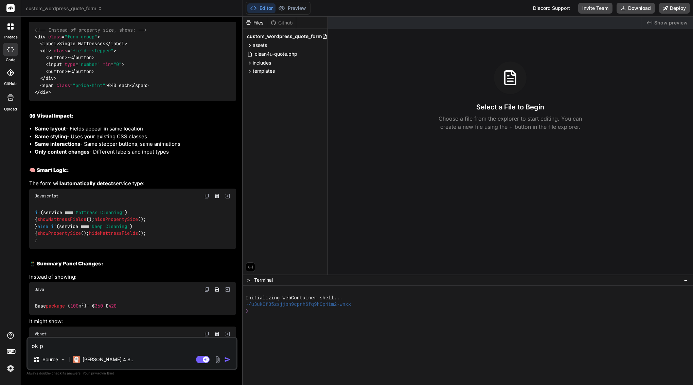
type textarea "x"
type textarea "ok pl"
type textarea "x"
type textarea "ok ple"
type textarea "x"
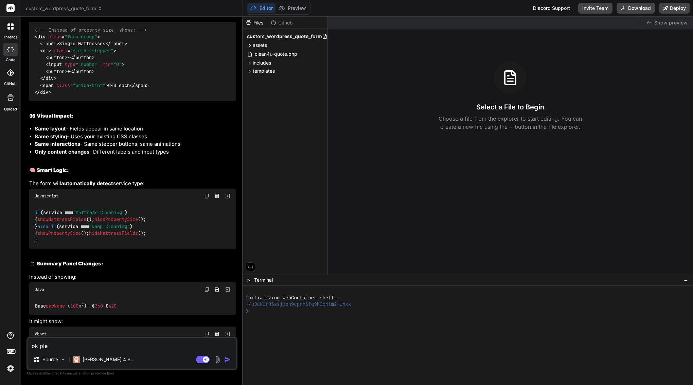
type textarea "ok plea"
type textarea "x"
type textarea "ok pleas"
type textarea "x"
type textarea "ok please"
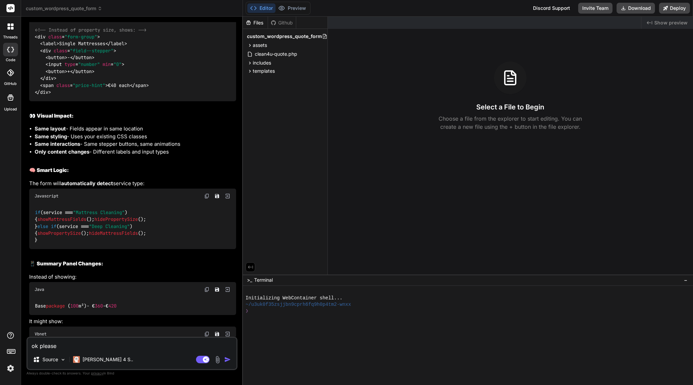
type textarea "x"
type textarea "ok please"
type textarea "x"
type textarea "ok please g"
type textarea "x"
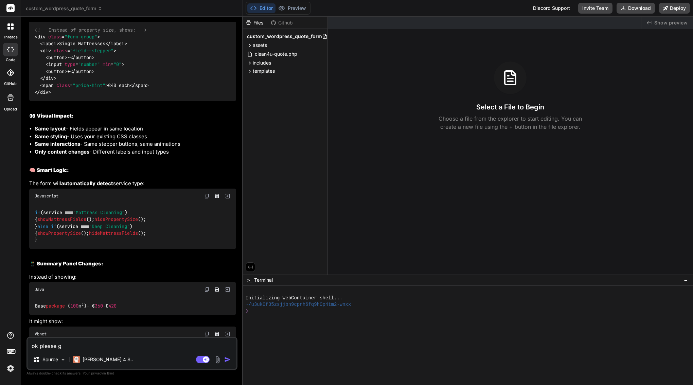
type textarea "ok please go"
type textarea "x"
type textarea "ok please go"
type textarea "x"
type textarea "ok please go a"
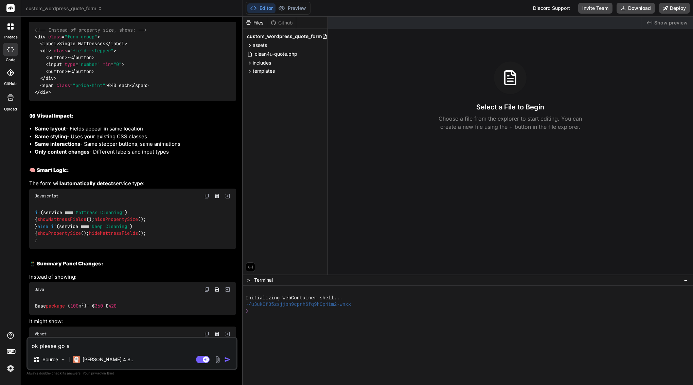
type textarea "x"
type textarea "ok please go ah"
type textarea "x"
type textarea "ok please go ahe"
type textarea "x"
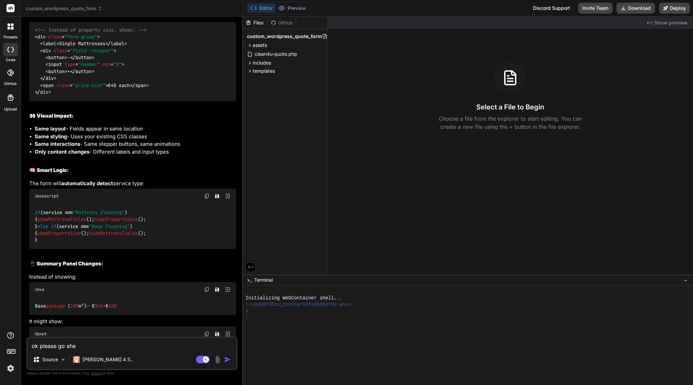
type textarea "ok please go ahea"
type textarea "x"
type textarea "ok please go ahead"
type textarea "x"
type textarea "ok please go ahead"
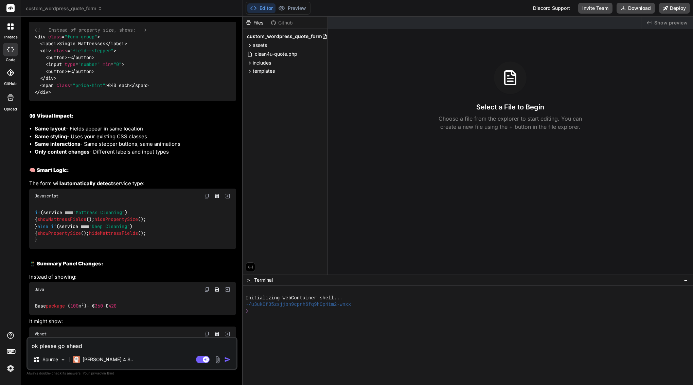
type textarea "x"
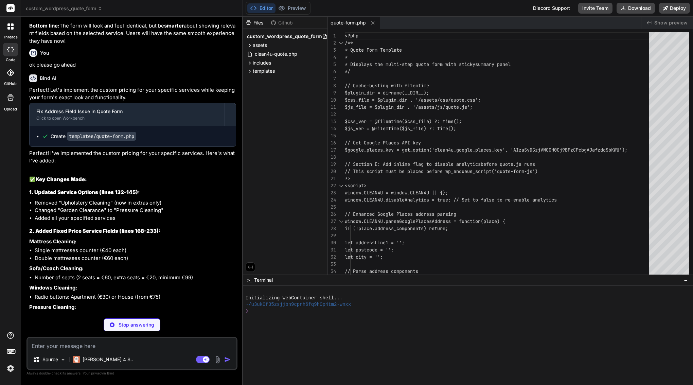
scroll to position [6865, 0]
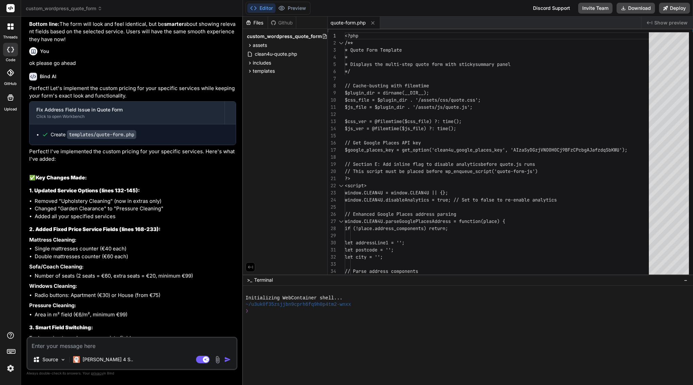
type textarea "x"
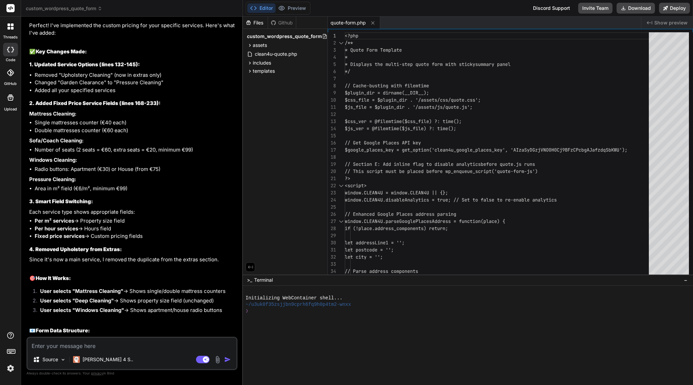
scroll to position [0, 0]
click at [264, 48] on span "assets" at bounding box center [260, 45] width 14 height 7
click at [265, 62] on div "js" at bounding box center [287, 62] width 73 height 8
click at [283, 69] on span "quote.js" at bounding box center [275, 72] width 19 height 8
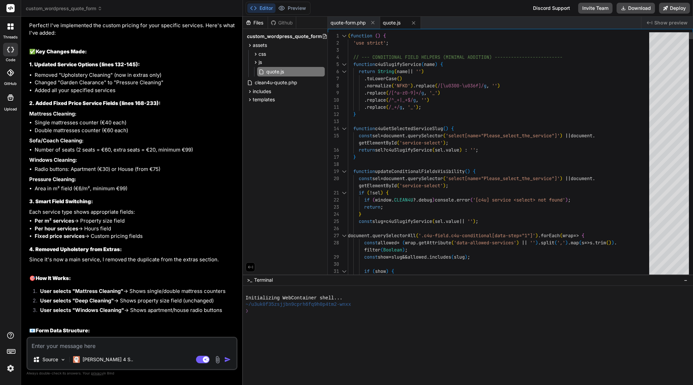
scroll to position [57, 0]
click at [380, 88] on span "normalize" at bounding box center [379, 86] width 24 height 6
type textarea "(function () { 'use strict'; // --- CONDITIONAL FIELD HELPERS (MINIMAL ADDITION…"
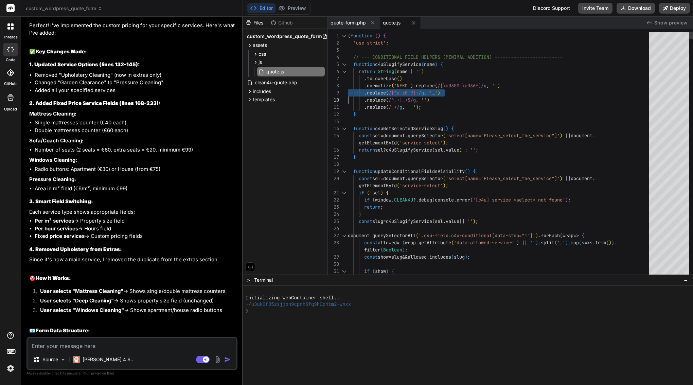
click at [380, 88] on span "normalize" at bounding box center [379, 86] width 24 height 6
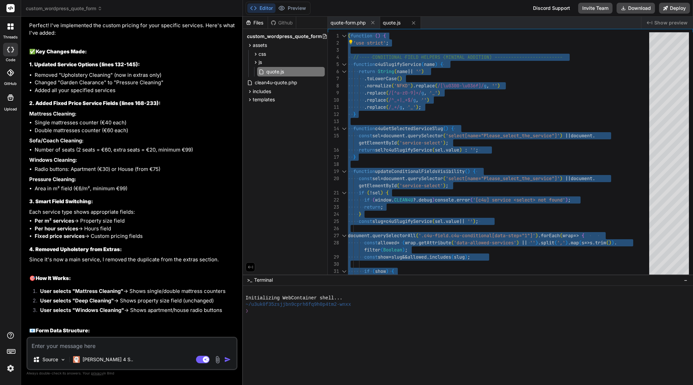
click at [140, 343] on textarea at bounding box center [132, 344] width 209 height 12
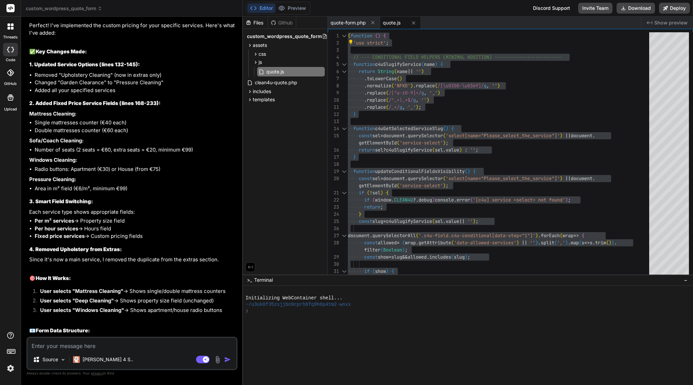
type textarea "x"
type textarea "p"
type textarea "x"
type textarea "pl"
type textarea "x"
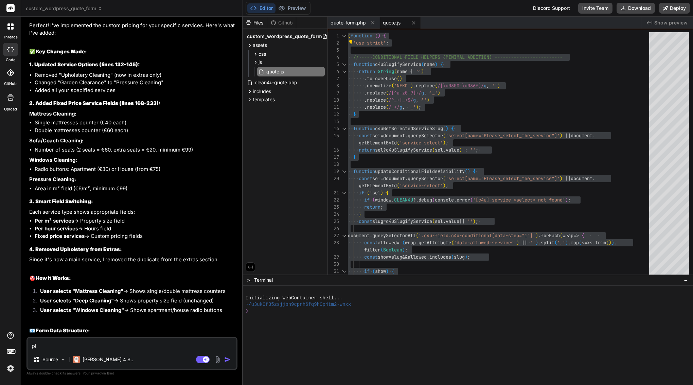
type textarea "ple"
type textarea "x"
type textarea "plea"
type textarea "x"
type textarea "pleas"
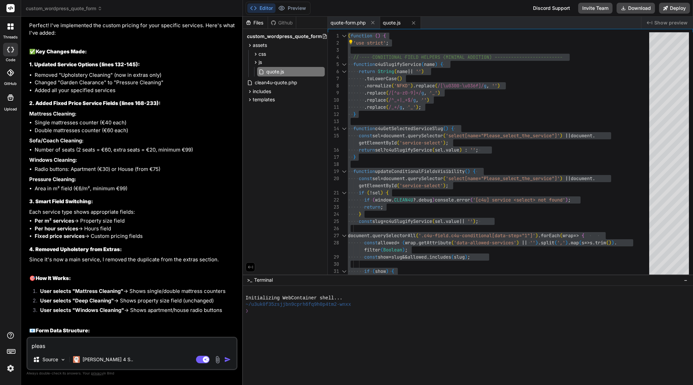
type textarea "x"
type textarea "please"
type textarea "x"
type textarea "please"
type textarea "x"
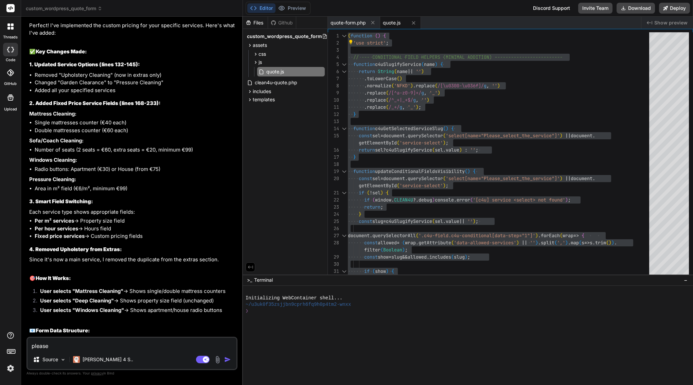
type textarea "please m"
type textarea "x"
type textarea "please ma"
type textarea "x"
type textarea "please mak"
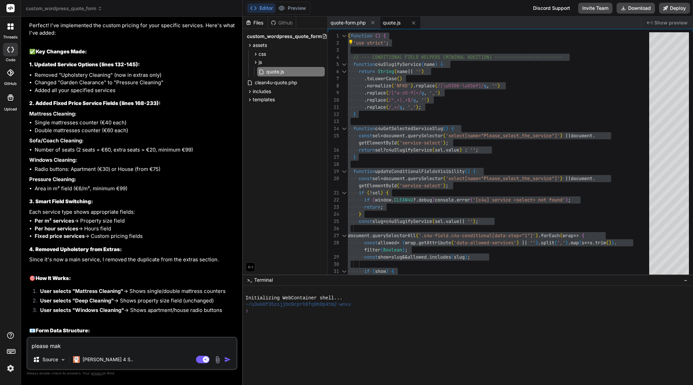
type textarea "x"
type textarea "please make"
type textarea "x"
type textarea "please make"
type textarea "x"
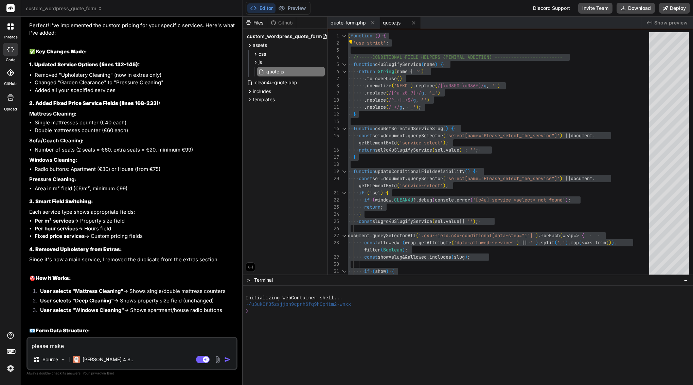
type textarea "please make u"
type textarea "x"
type textarea "please make up"
type textarea "x"
type textarea "please make upd"
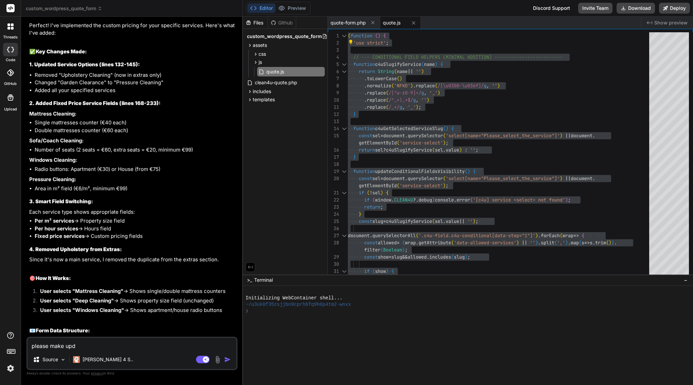
type textarea "x"
type textarea "please make updates"
type textarea "x"
type textarea "please make updates"
type textarea "x"
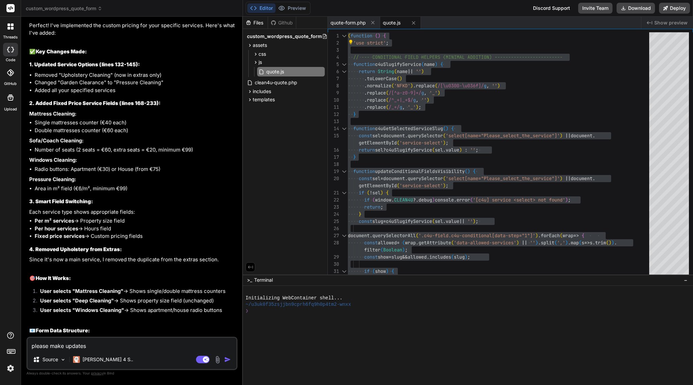
type textarea "please make update"
type textarea "x"
type textarea "please make update"
type textarea "x"
type textarea "please make update i"
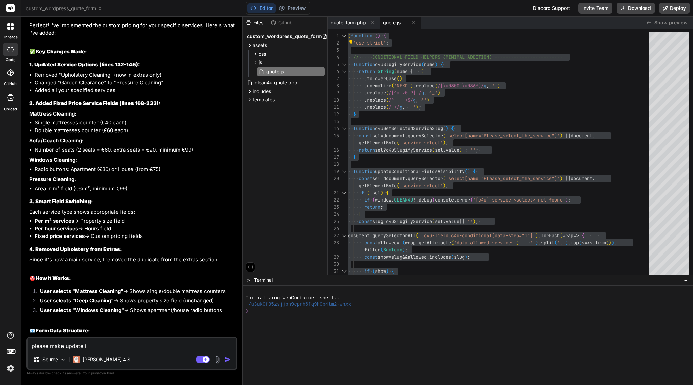
type textarea "x"
type textarea "please make update in"
type textarea "x"
type textarea "please make update in"
type textarea "x"
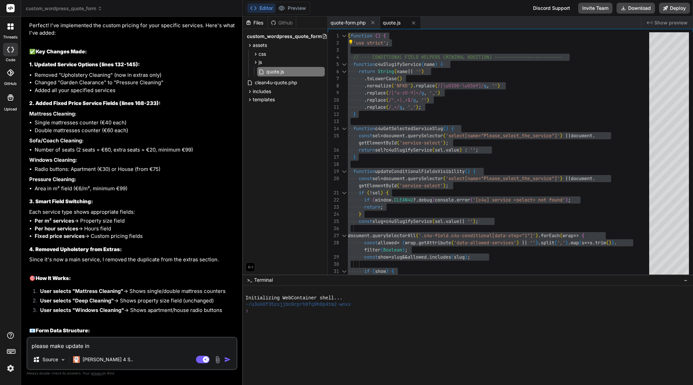
type textarea "please make update in q"
type textarea "x"
type textarea "please make update in qu"
type textarea "x"
type textarea "please make update in quo"
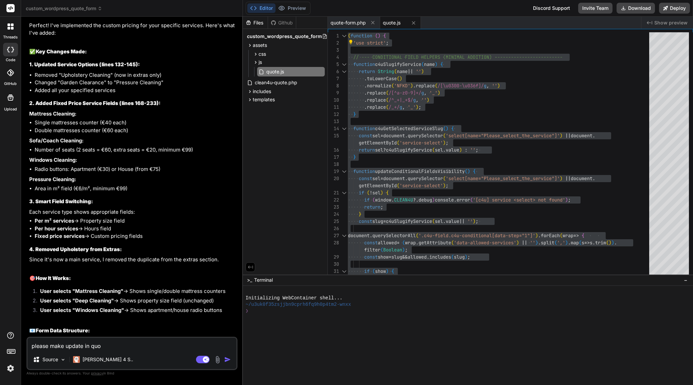
type textarea "x"
type textarea "please make update in quot"
type textarea "x"
type textarea "please make update in quote"
type textarea "x"
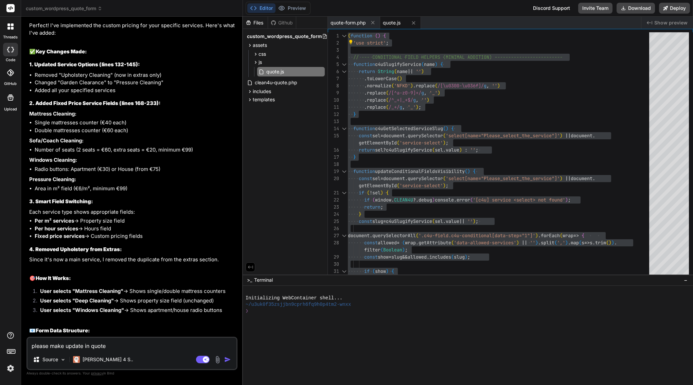
type textarea "please make update in quote."
type textarea "x"
type textarea "please make update in quote.j"
type textarea "x"
type textarea "please make update in quote.js"
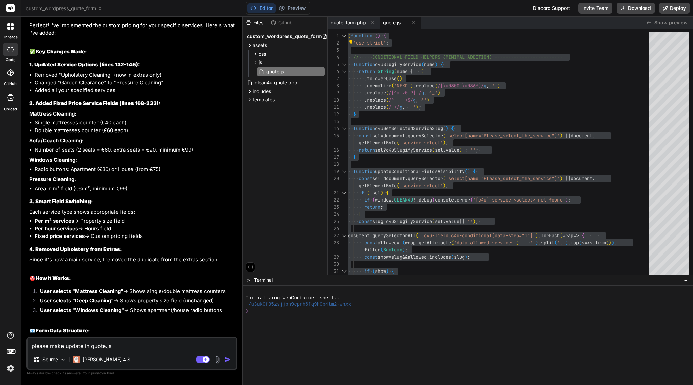
type textarea "x"
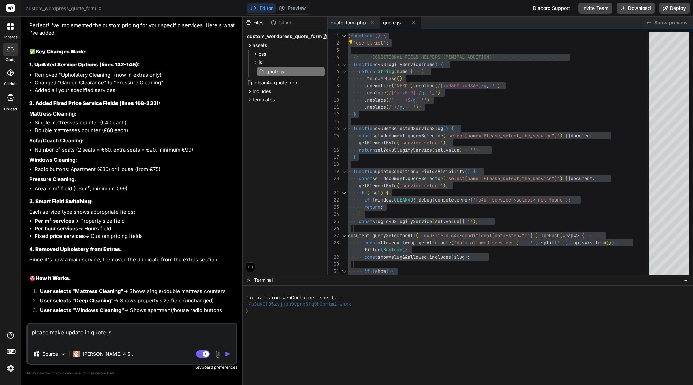
type textarea "please make update in quote.js"
type textarea "x"
type textarea "please make update in quote.js"
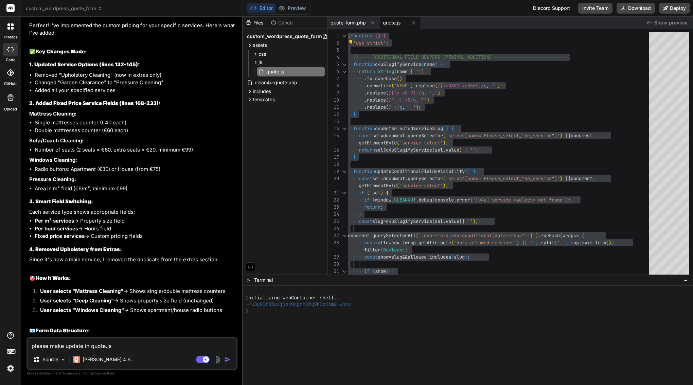
type textarea "x"
type textarea "please make update in quote.js"
type textarea "x"
type textarea "please make update in quote.js -"
type textarea "x"
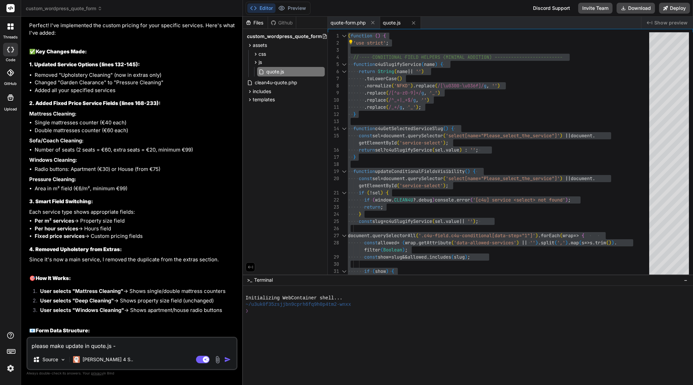
type textarea "please make update in quote.js --"
type textarea "x"
type textarea "please make update in quote.js ---"
type textarea "x"
type textarea "please make update in quote.js ----"
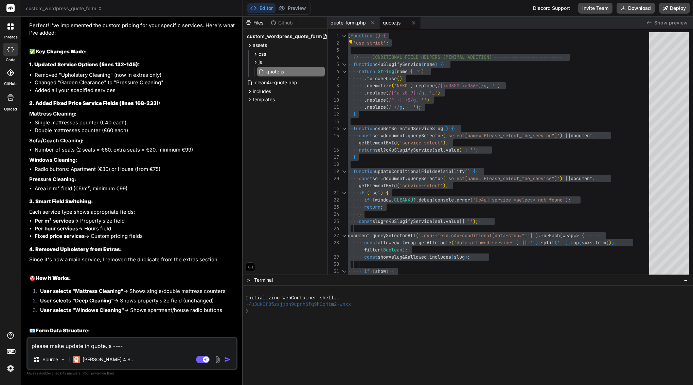
type textarea "x"
type textarea "please make update in quote.js -----"
type textarea "x"
type textarea "please make update in quote.js ----->"
type textarea "x"
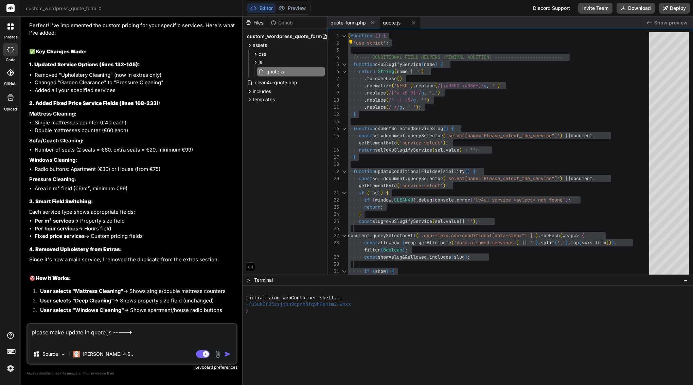
paste textarea "(function () { 'use strict'; // --- CONDITIONAL FIELD HELPERS (MINIMAL ADDITION…"
type textarea "please make update in quote.js -----> (function () { 'use strict'; // --- CONDI…"
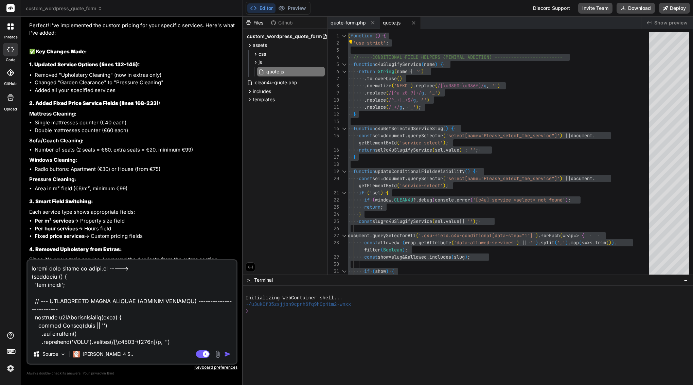
scroll to position [23224, 0]
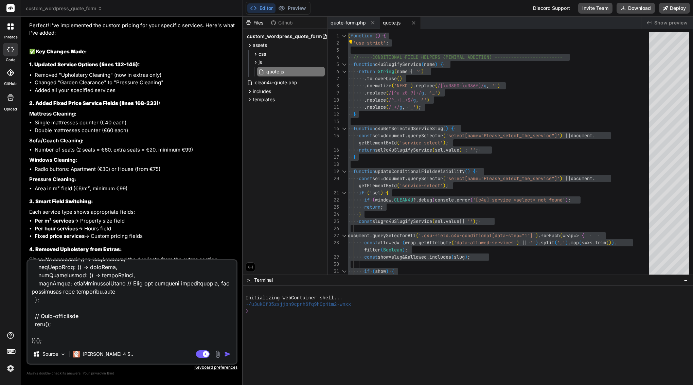
type textarea "x"
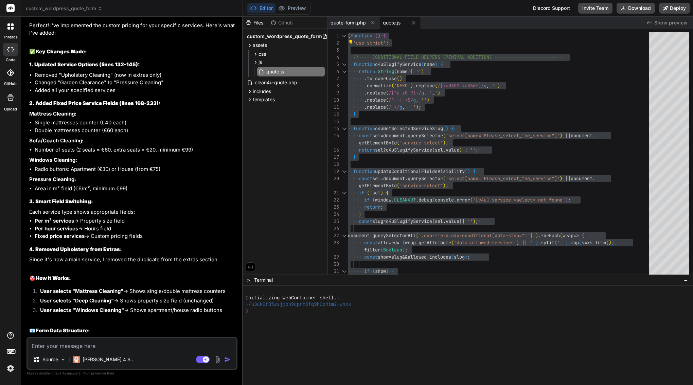
scroll to position [7306, 0]
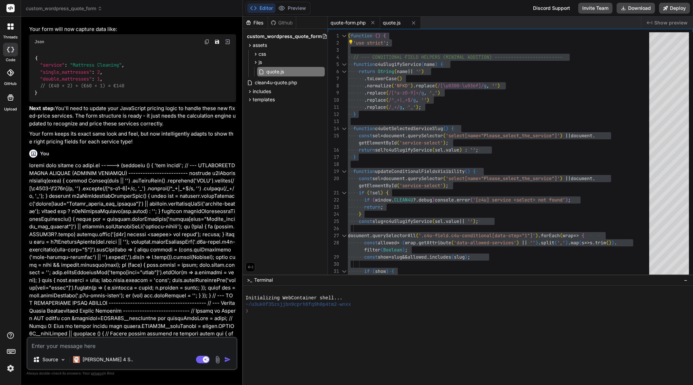
click at [352, 23] on span "quote-form.php" at bounding box center [347, 22] width 35 height 7
type textarea "} ?>"
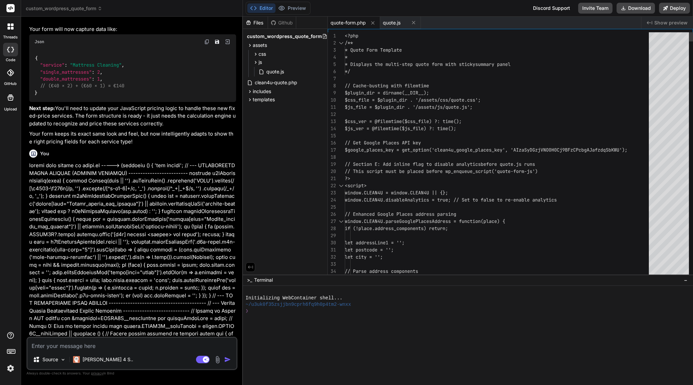
type textarea "x"
type textarea "$js_file = $plugin_dir . '/assets/js/quote.js'; $css_ver = @filemtime($css_file…"
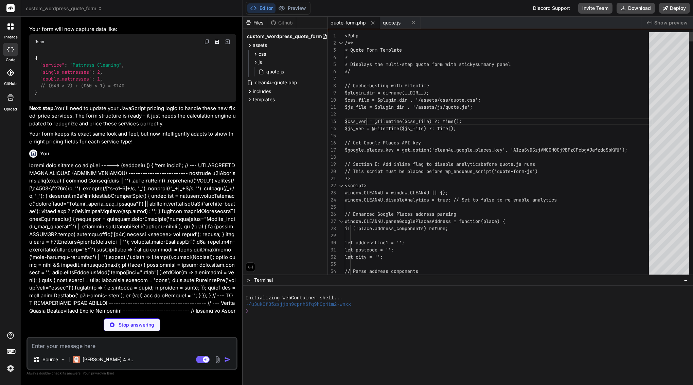
scroll to position [14, 0]
click at [367, 115] on div at bounding box center [499, 114] width 308 height 7
type textarea "x"
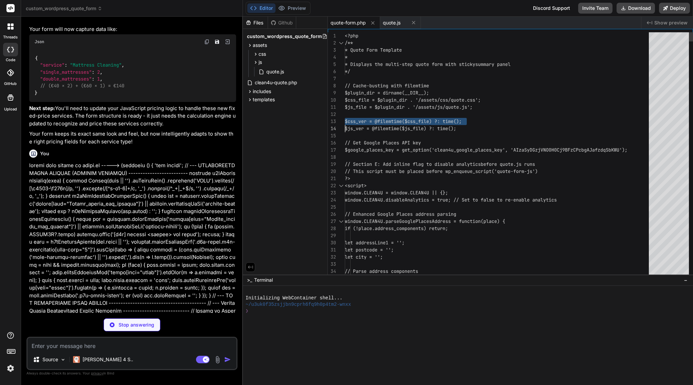
type textarea "<?php /** * Quote Form Template * * Displays the multi-step quote form with sti…"
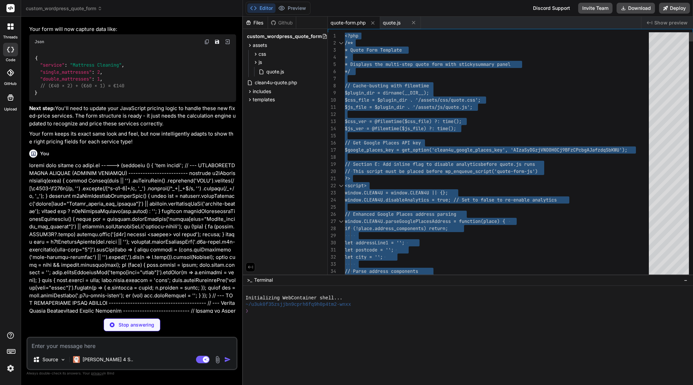
click at [367, 115] on div at bounding box center [499, 114] width 308 height 7
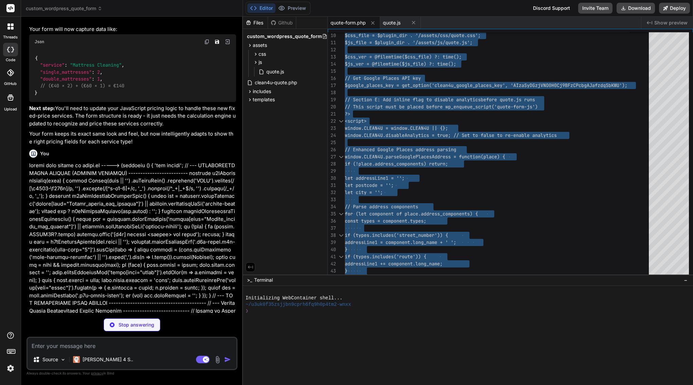
click at [352, 28] on div "quote-form.php" at bounding box center [354, 23] width 52 height 12
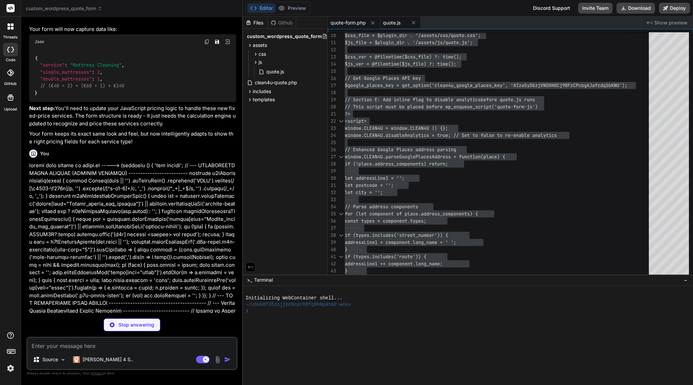
type textarea "x"
click at [390, 27] on div "quote.js" at bounding box center [400, 23] width 41 height 12
type textarea "getQuoteResult: () => quoteResult, fireEvent: fireAnalyticsEvent // Kept for ba…"
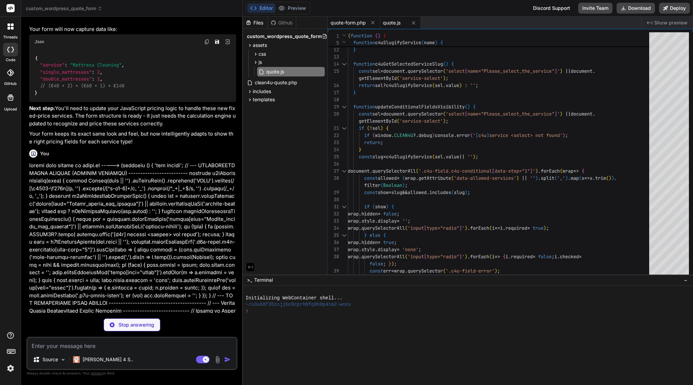
type textarea "x"
click at [359, 20] on span "quote-form.php" at bounding box center [347, 22] width 35 height 7
type textarea "} ?>"
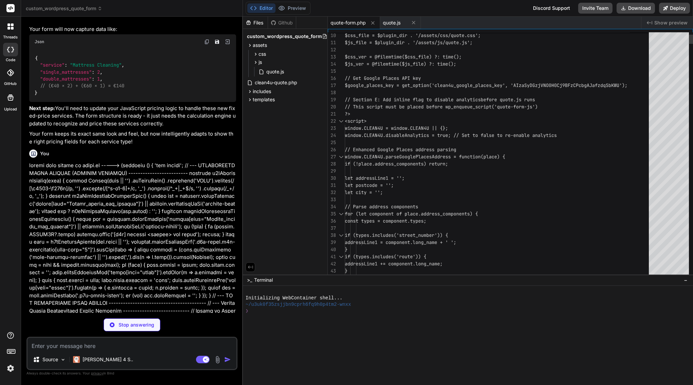
type textarea "x"
type textarea "?> <script> window.CLEAN4U = window.CLEAN4U || {}; window.CLEAN4U.disableAnalyt…"
click at [386, 122] on div "<script>" at bounding box center [499, 121] width 308 height 7
type textarea "x"
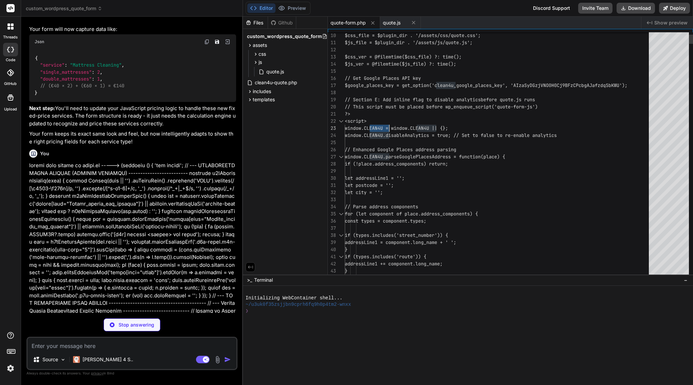
click at [386, 122] on div "<script>" at bounding box center [499, 121] width 308 height 7
type textarea "<?php /** * Quote Form Template * * Displays the multi-step quote form with sti…"
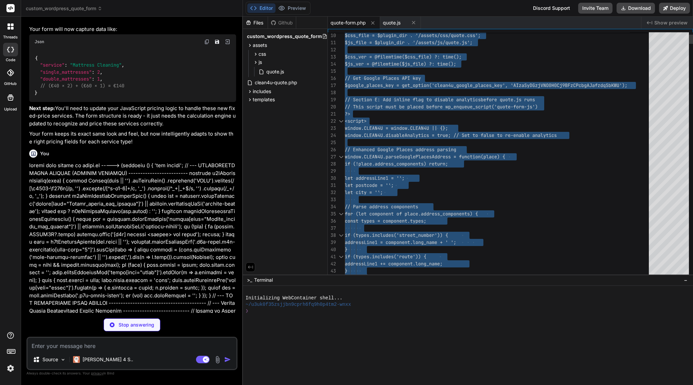
click at [386, 122] on div "<script>" at bounding box center [499, 121] width 308 height 7
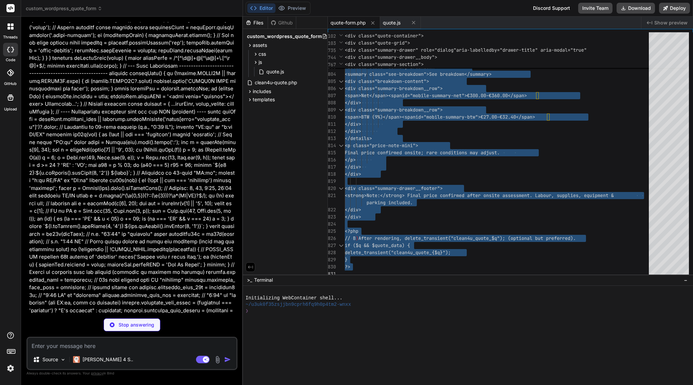
scroll to position [0, 0]
type textarea "x"
click at [395, 22] on span "quote.js" at bounding box center [392, 22] width 18 height 7
type textarea "getQuoteResult: () => quoteResult, fireEvent: fireAnalyticsEvent // Kept for ba…"
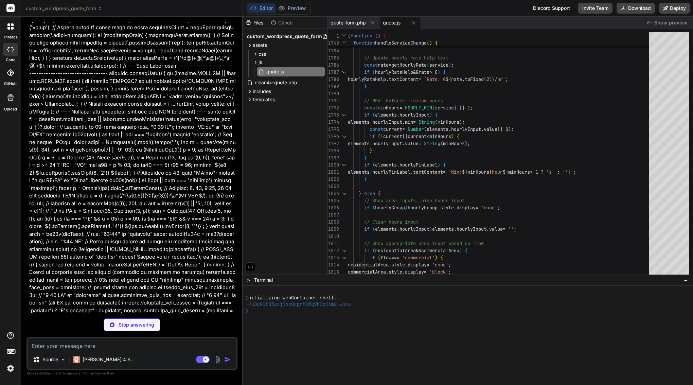
type textarea "x"
type textarea "// Auto-initialize init(); })();"
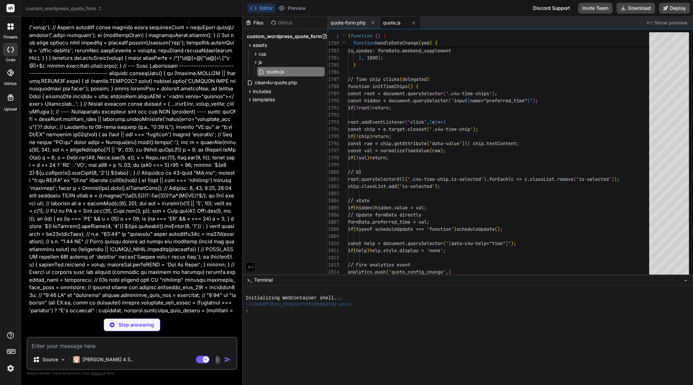
type textarea "x"
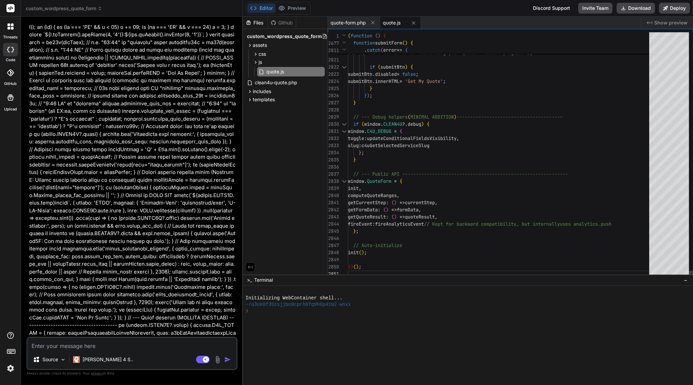
scroll to position [36, 0]
click at [426, 129] on div "window . C4U_DEBUG = {" at bounding box center [500, 131] width 305 height 7
type textarea "(function () { 'use strict'; // --- CONDITIONAL FIELD HELPERS (MINIMAL ADDITION…"
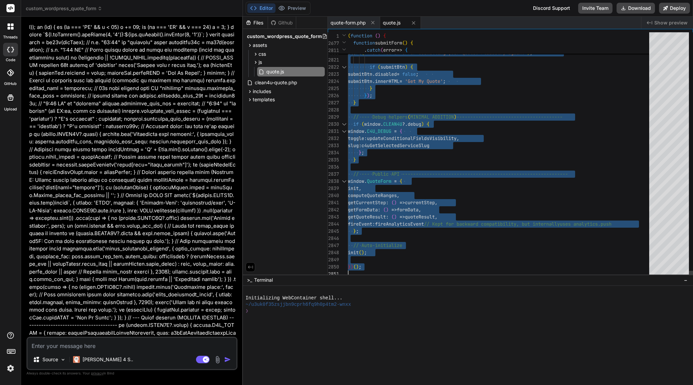
scroll to position [0, 0]
click at [426, 129] on div "window . C4U_DEBUG = {" at bounding box center [500, 131] width 305 height 7
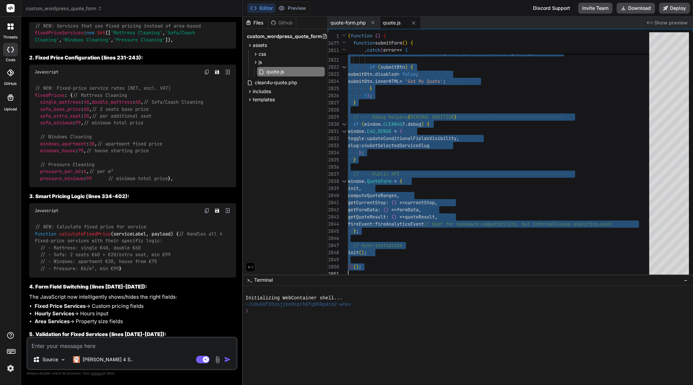
scroll to position [14870, 0]
click at [86, 347] on textarea at bounding box center [132, 344] width 209 height 12
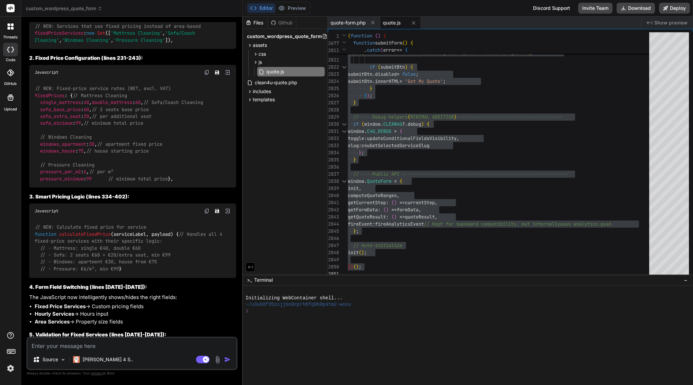
type textarea "x"
type textarea "i"
type textarea "x"
type textarea "I"
type textarea "x"
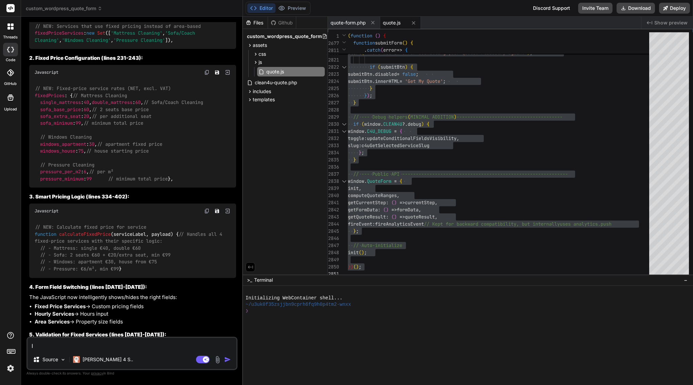
type textarea "I f"
type textarea "x"
type textarea "I fo"
type textarea "x"
type textarea "I for"
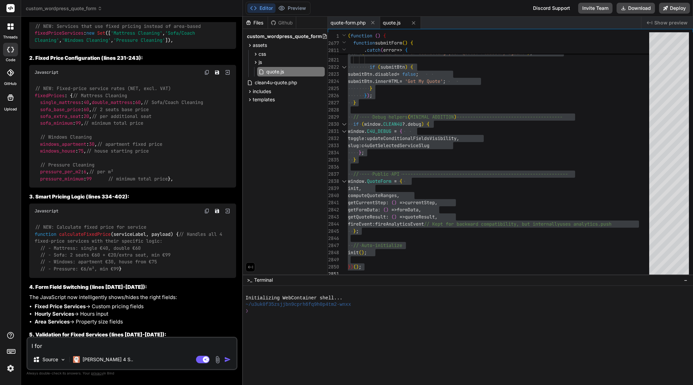
type textarea "x"
type textarea "I forg"
type textarea "x"
type textarea "I forgo"
type textarea "x"
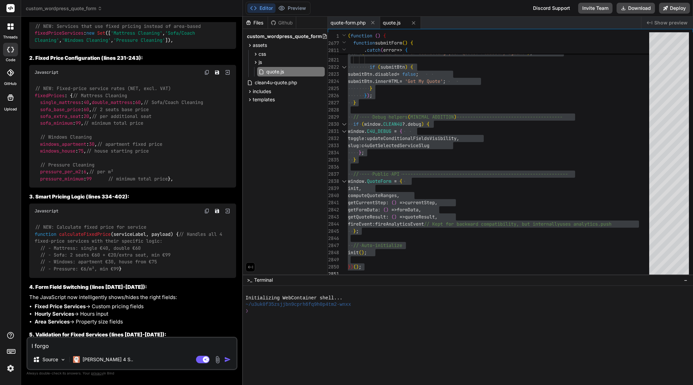
type textarea "I forgot"
type textarea "x"
type textarea "I forgot"
type textarea "x"
type textarea "I forgot a"
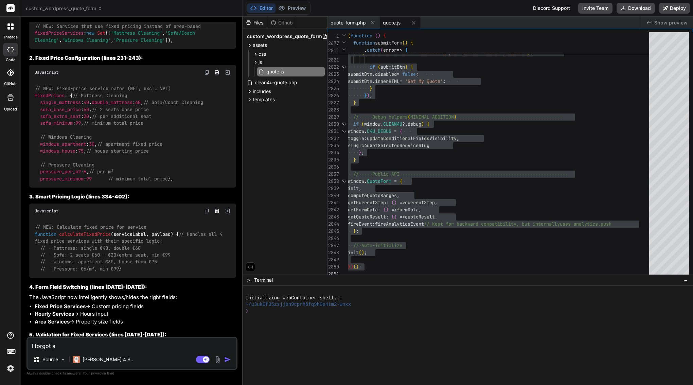
type textarea "x"
type textarea "I forgot ad"
type textarea "x"
type textarea "I forgot add"
type textarea "x"
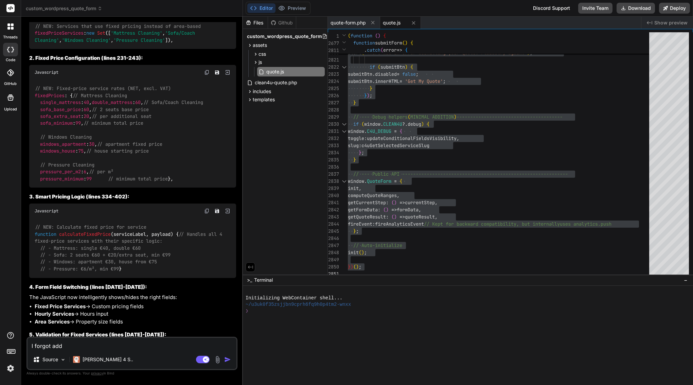
type textarea "I forgot add"
type textarea "x"
type textarea "I forgot add c"
type textarea "x"
type textarea "I forgot add ca"
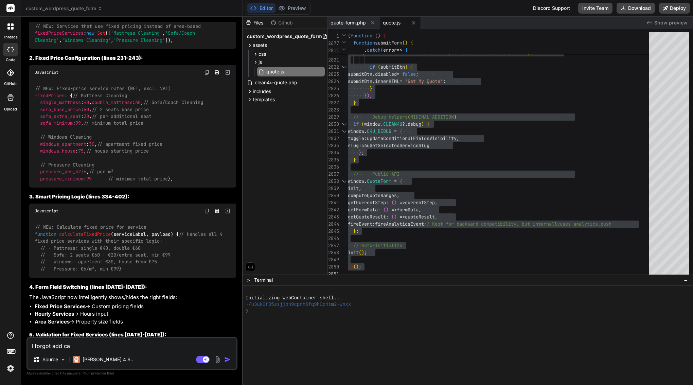
type textarea "x"
type textarea "I forgot add car"
type textarea "x"
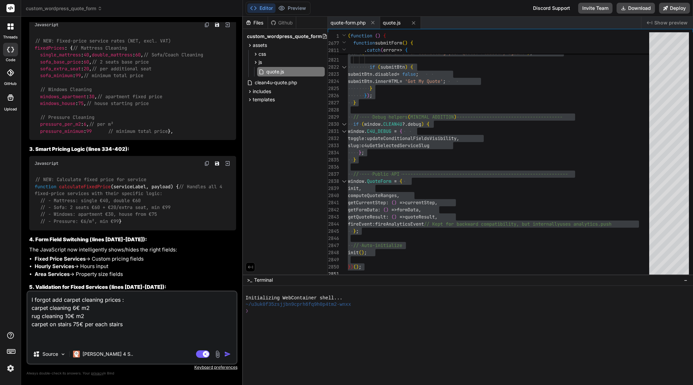
scroll to position [14916, 0]
drag, startPoint x: 203, startPoint y: 276, endPoint x: 173, endPoint y: 276, distance: 29.9
copy p "fixed prices"
click at [67, 331] on textarea "I forgot add carpet cleaning prices : carpet cleaning 6€ m2 rug cleaning 10€ m2…" at bounding box center [132, 317] width 209 height 53
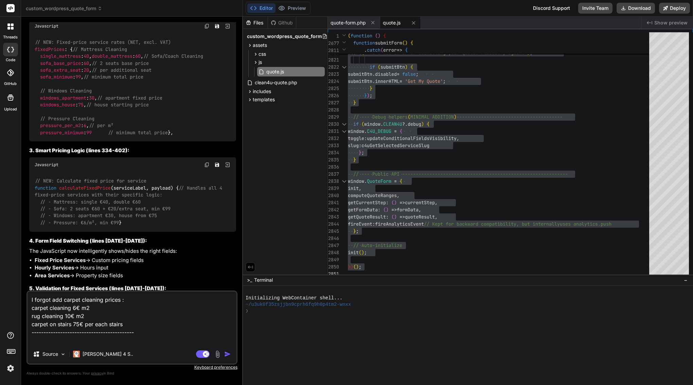
click at [31, 299] on textarea "I forgot add carpet cleaning prices : carpet cleaning 6€ m2 rug cleaning 10€ m2…" at bounding box center [132, 317] width 209 height 53
click at [37, 339] on textarea "1. I forgot add carpet cleaning prices : carpet cleaning 6€ m2 rug cleaning 10€…" at bounding box center [132, 317] width 209 height 53
paste textarea "fixed prices"
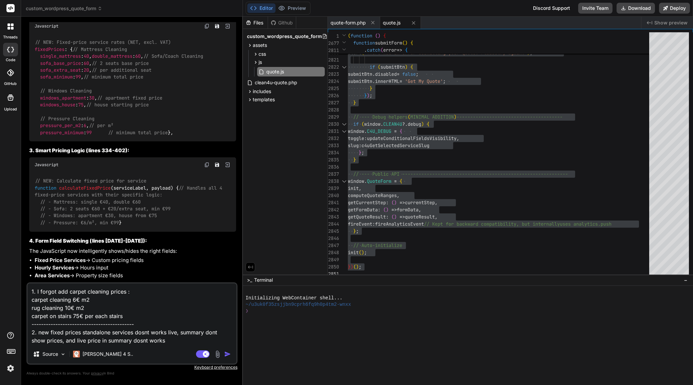
scroll to position [0, 0]
click at [39, 332] on textarea "1. I forgot add carpet cleaning prices : carpet cleaning 6€ m2 rug cleaning 10€…" at bounding box center [132, 313] width 209 height 61
click at [83, 331] on textarea "1. I forgot add carpet cleaning prices : carpet cleaning 6€ m2 rug cleaning 10€…" at bounding box center [132, 313] width 209 height 61
click at [223, 354] on div "Agent Mode. When this toggle is activated, AI automatically makes decisions, re…" at bounding box center [214, 354] width 39 height 8
click at [226, 353] on img "button" at bounding box center [227, 353] width 7 height 7
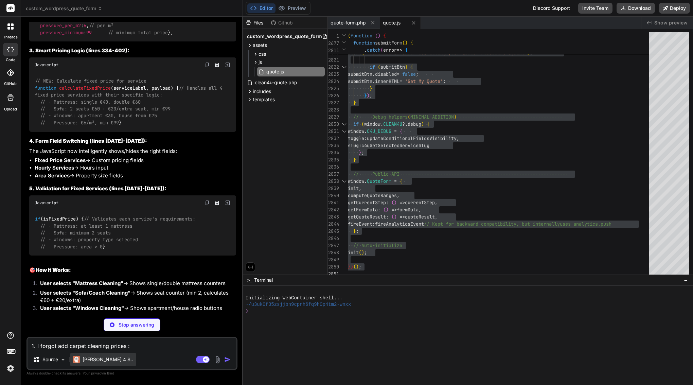
click at [96, 359] on p "Claude 4 S.." at bounding box center [108, 359] width 51 height 7
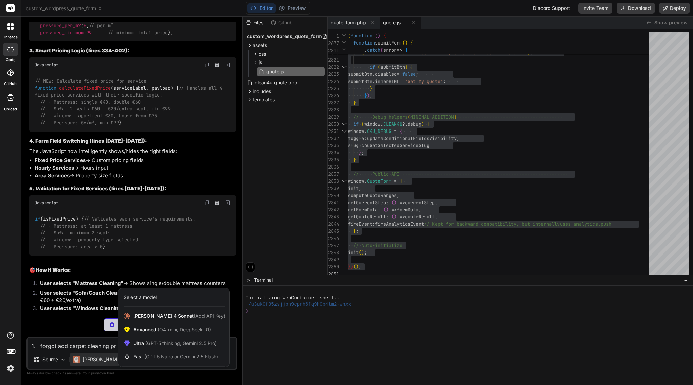
click at [64, 334] on div at bounding box center [346, 192] width 693 height 385
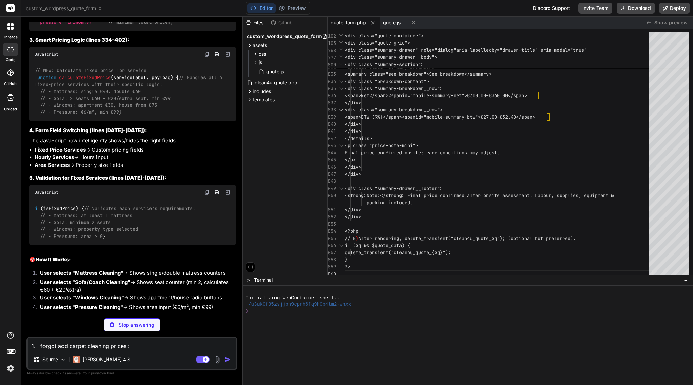
scroll to position [15026, 0]
click at [424, 105] on div "</div>" at bounding box center [499, 102] width 308 height 7
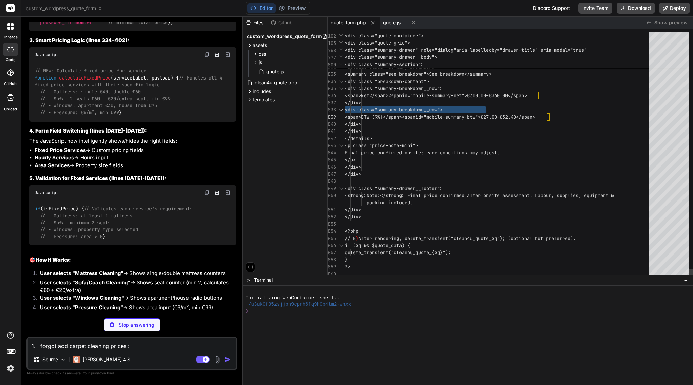
click at [424, 105] on div "</div>" at bounding box center [499, 102] width 308 height 7
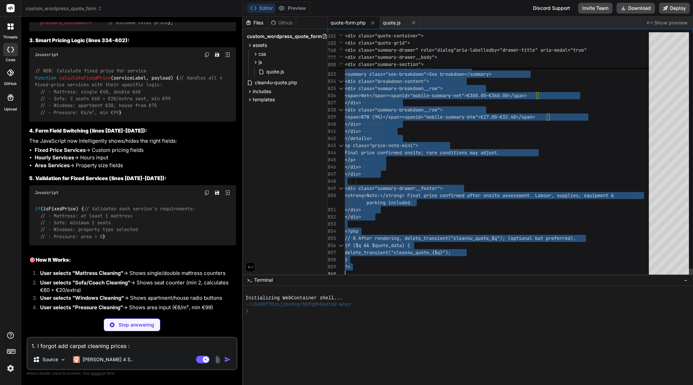
click at [403, 117] on span "<span>BTW (9%)</span><span" at bounding box center [380, 117] width 71 height 6
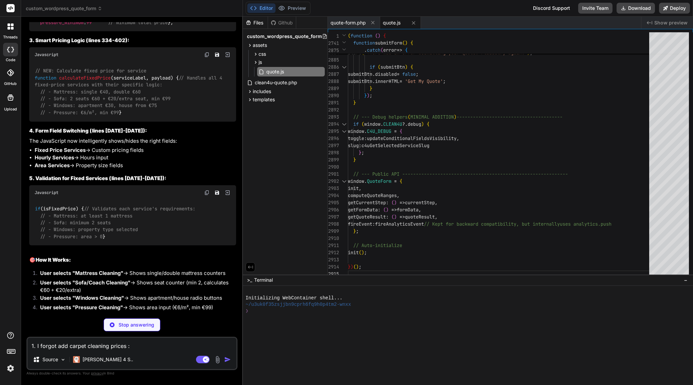
drag, startPoint x: 142, startPoint y: 274, endPoint x: 142, endPoint y: 267, distance: 7.5
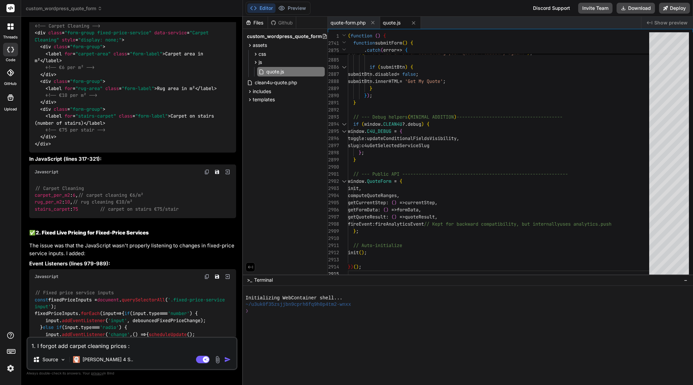
scroll to position [15657, 0]
click at [410, 116] on span "(" at bounding box center [409, 117] width 3 height 6
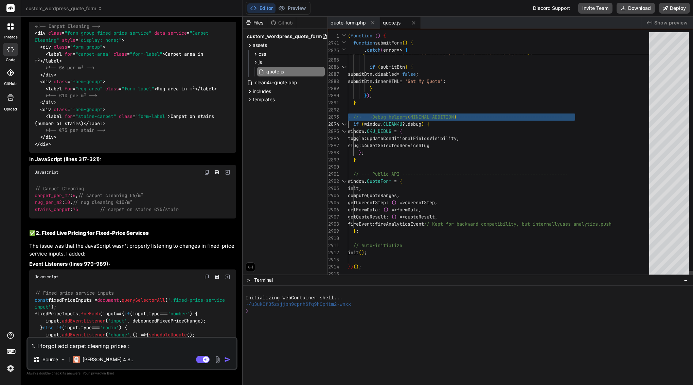
scroll to position [0, 0]
click at [410, 116] on span "(" at bounding box center [409, 117] width 3 height 6
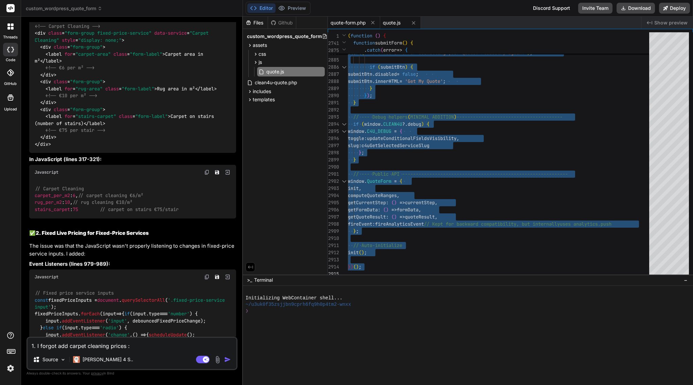
click at [353, 23] on span "quote-form.php" at bounding box center [347, 22] width 35 height 7
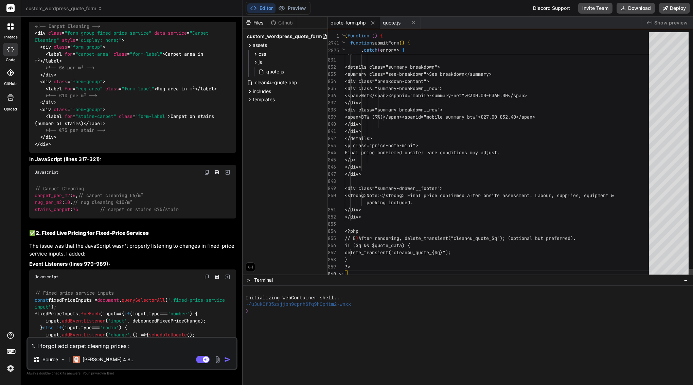
scroll to position [21, 0]
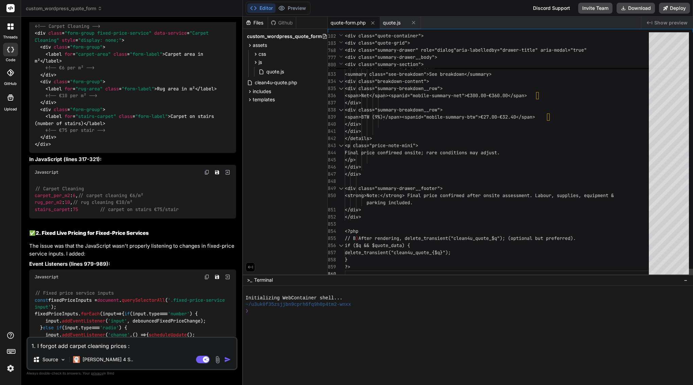
click at [404, 126] on div "</div>" at bounding box center [499, 124] width 308 height 7
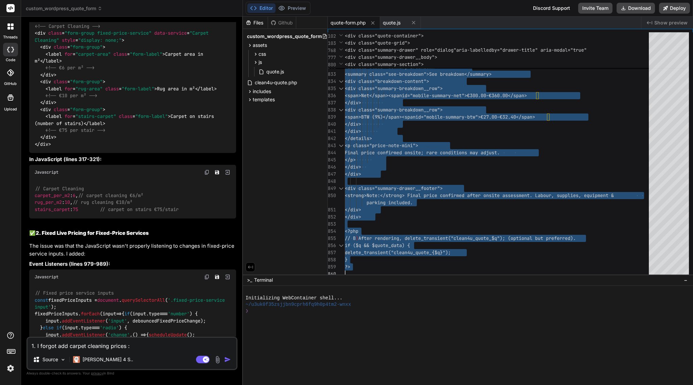
scroll to position [0, 0]
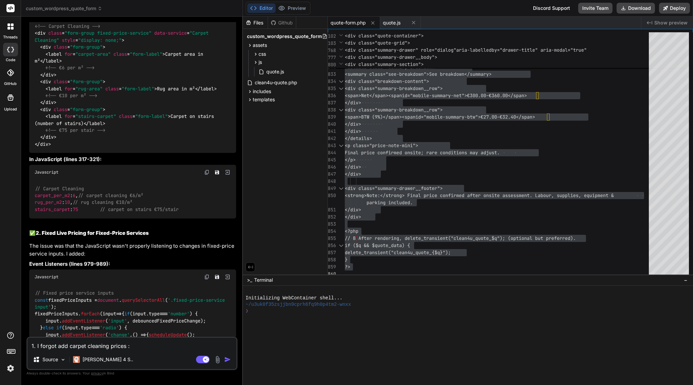
drag, startPoint x: 40, startPoint y: 312, endPoint x: 97, endPoint y: 311, distance: 57.8
click at [162, 320] on div "I'll fix both issues - add carpet cleaning prices and fix the live pricing for …" at bounding box center [132, 224] width 207 height 692
drag, startPoint x: 41, startPoint y: 311, endPoint x: 204, endPoint y: 311, distance: 163.4
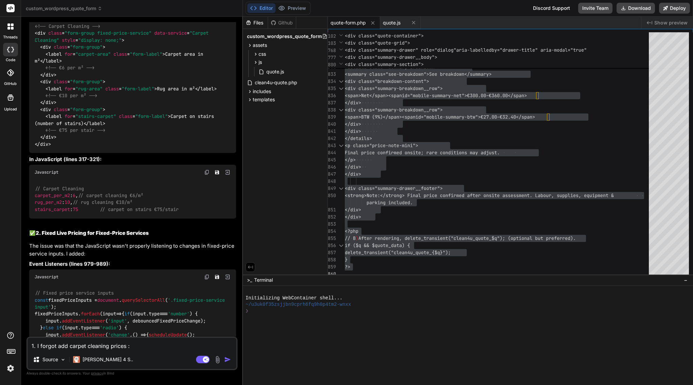
copy p "All fixed-price services now update the summary panel in real-time"
click at [156, 346] on textarea "1. I forgot add carpet cleaning prices : carpet cleaning 6€ m2 rug cleaning 10€…" at bounding box center [132, 344] width 209 height 12
paste textarea "All fixed-price services now update the summary panel in real-time"
click at [123, 345] on textarea "All fixed-price services now update the summary panel in real-time" at bounding box center [132, 344] width 209 height 12
click at [196, 348] on textarea "All fixed-price services in the summary panel in real-time" at bounding box center [132, 344] width 209 height 12
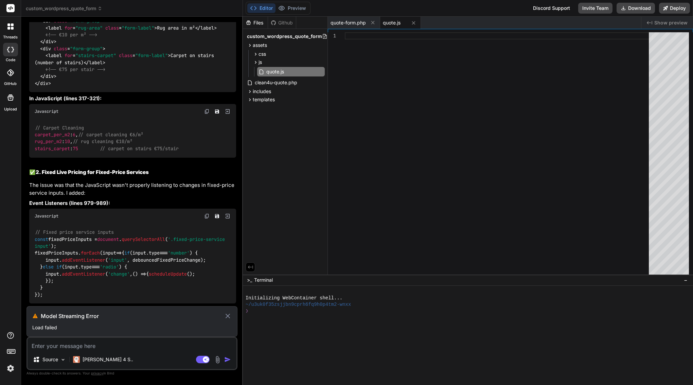
scroll to position [15718, 0]
drag, startPoint x: 157, startPoint y: 300, endPoint x: 42, endPoint y: 281, distance: 116.4
drag, startPoint x: 30, startPoint y: 295, endPoint x: 173, endPoint y: 301, distance: 142.8
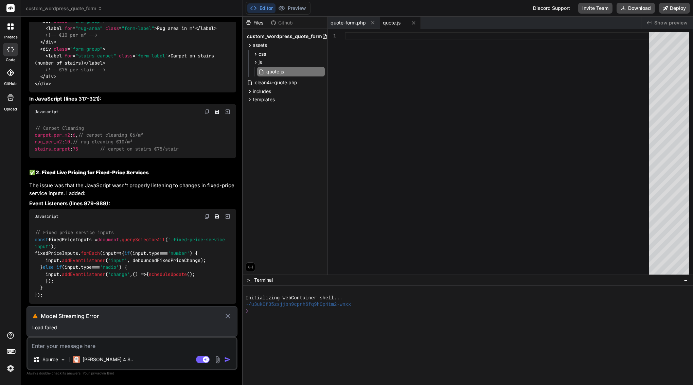
copy p "All fixed-price services in the summary panel in real-time dosnt works, also ne…"
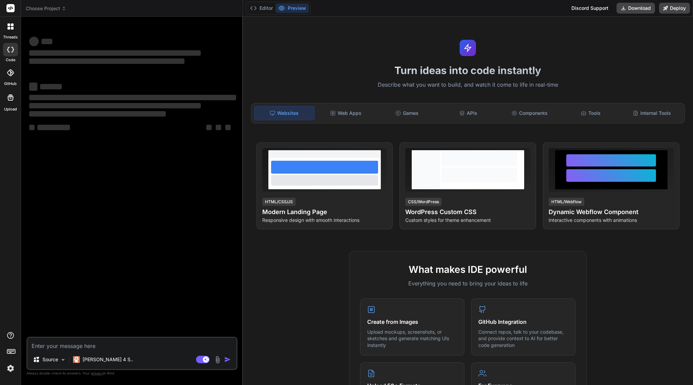
click at [48, 10] on span "Choose Project" at bounding box center [46, 8] width 40 height 7
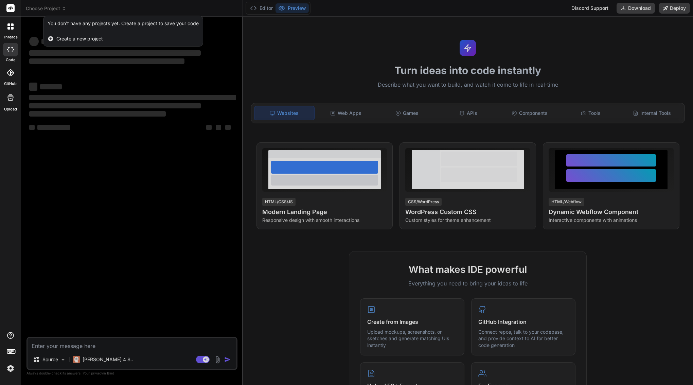
click at [142, 177] on div at bounding box center [346, 192] width 693 height 385
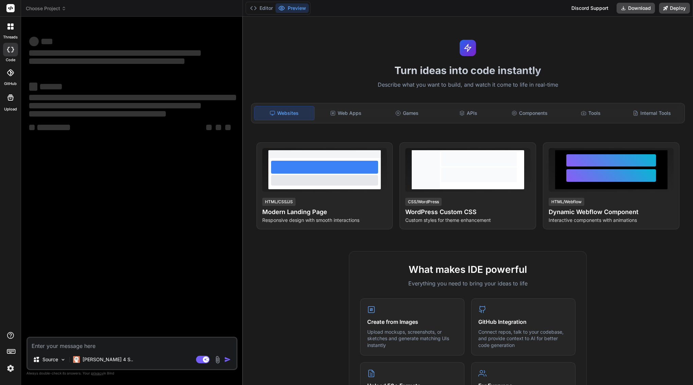
click at [11, 370] on img at bounding box center [11, 368] width 12 height 12
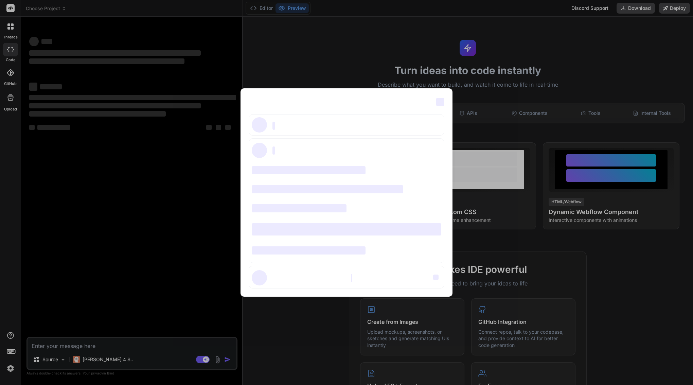
type textarea "x"
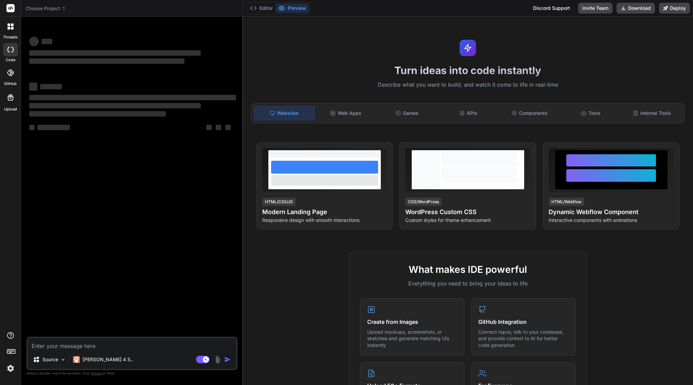
click at [12, 367] on img at bounding box center [11, 368] width 12 height 12
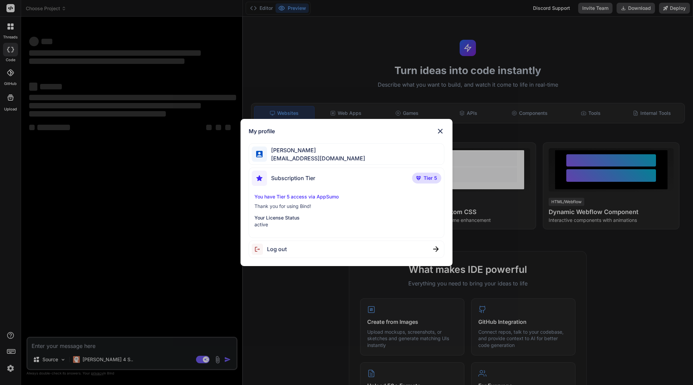
click at [126, 167] on div "My profile Arkaiusz Wiatr areknl1985@gmail.com Subscription Tier Tier 5 You hav…" at bounding box center [346, 192] width 693 height 385
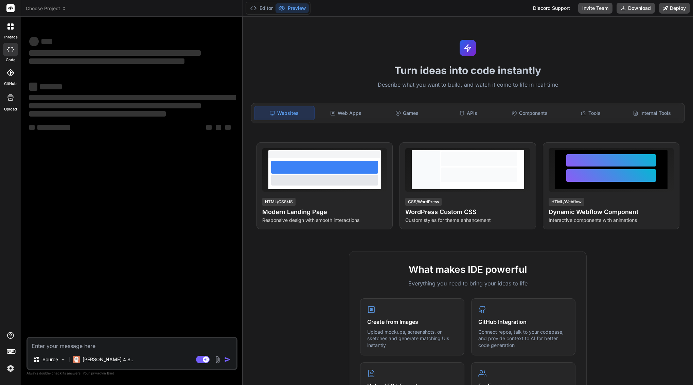
click at [107, 159] on div "‌ ‌ ‌ ‌ ‌ ‌ ‌ ‌ ‌ ‌ ‌ ‌ ‌ ‌" at bounding box center [133, 179] width 210 height 314
type textarea "x"
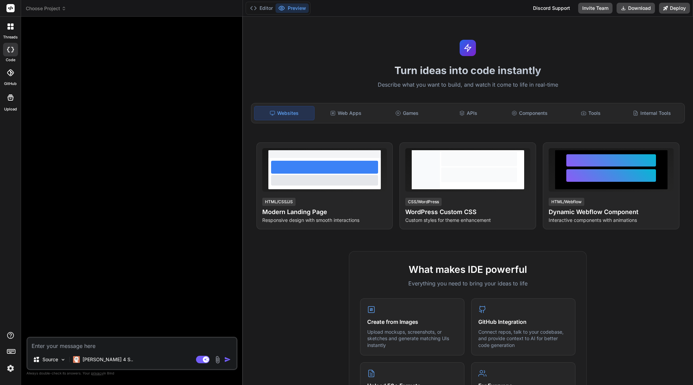
click at [38, 4] on header "Choose Project Created with Pixso." at bounding box center [132, 8] width 222 height 17
click at [36, 7] on span "Choose Project" at bounding box center [46, 8] width 40 height 7
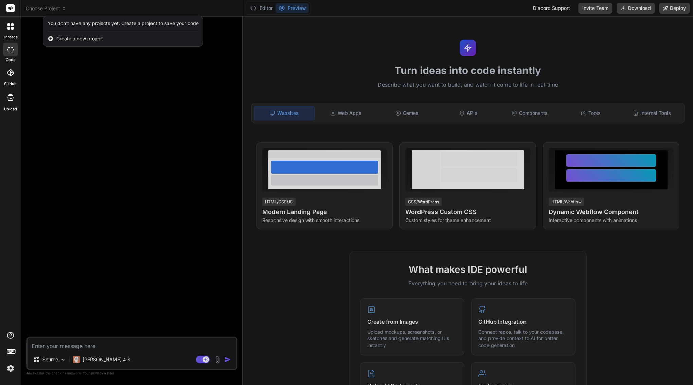
click at [84, 95] on div at bounding box center [346, 192] width 693 height 385
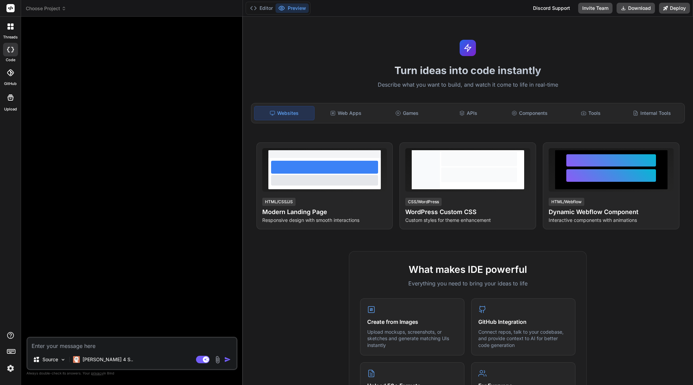
click at [12, 366] on img at bounding box center [11, 368] width 12 height 12
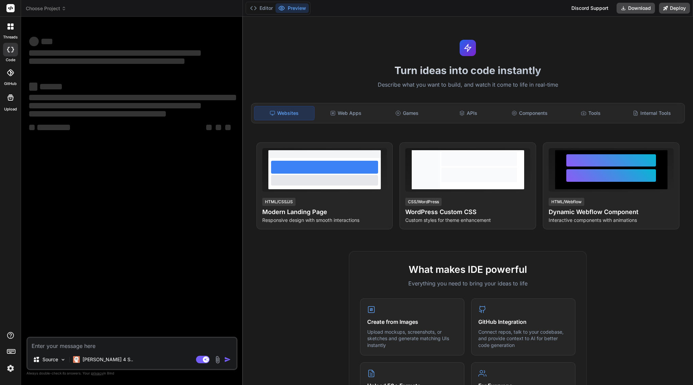
click at [10, 373] on img at bounding box center [11, 368] width 12 height 12
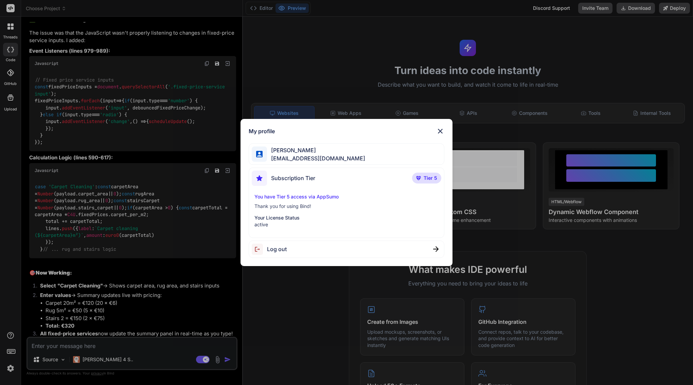
scroll to position [9396, 0]
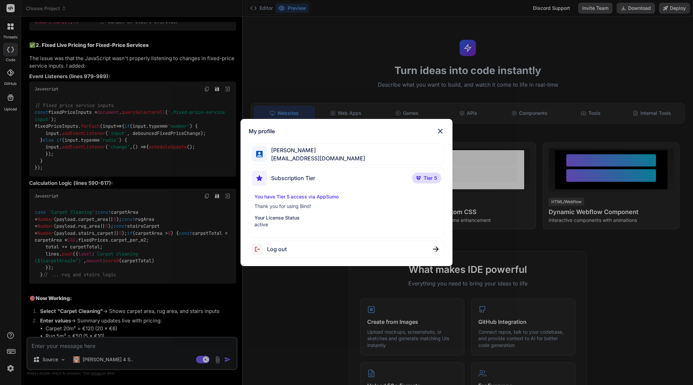
type textarea "x"
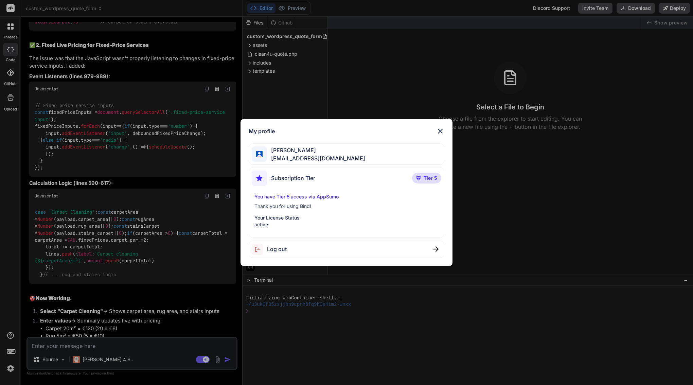
click at [130, 166] on div "My profile [PERSON_NAME] [EMAIL_ADDRESS][DOMAIN_NAME] Subscription Tier Tier 5 …" at bounding box center [346, 192] width 693 height 385
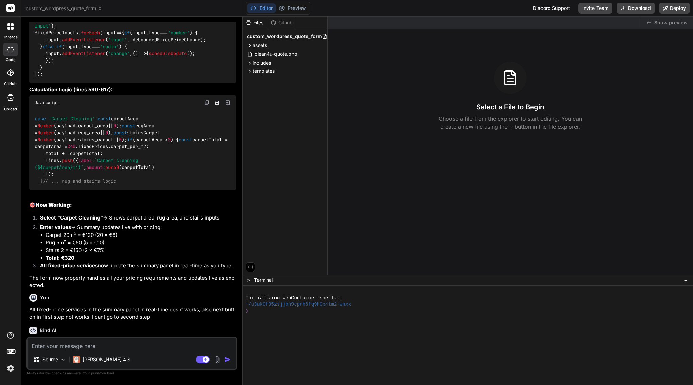
scroll to position [9490, 0]
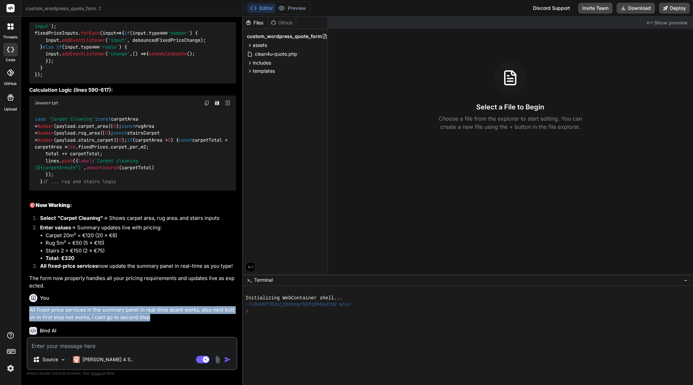
drag, startPoint x: 158, startPoint y: 237, endPoint x: 30, endPoint y: 230, distance: 127.6
click at [30, 306] on p "All fixed-price services in the summary panel in real-time dosnt works, also ne…" at bounding box center [132, 313] width 207 height 15
copy p "All fixed-price services in the summary panel in real-time dosnt works, also ne…"
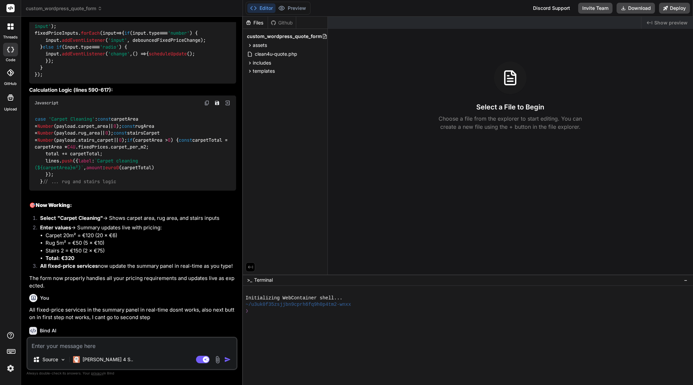
click at [89, 345] on textarea at bounding box center [132, 344] width 209 height 12
paste textarea "All fixed-price services in the summary panel in real-time dosnt works, also ne…"
type textarea "All fixed-price services in the summary panel in real-time dosnt works, also ne…"
type textarea "x"
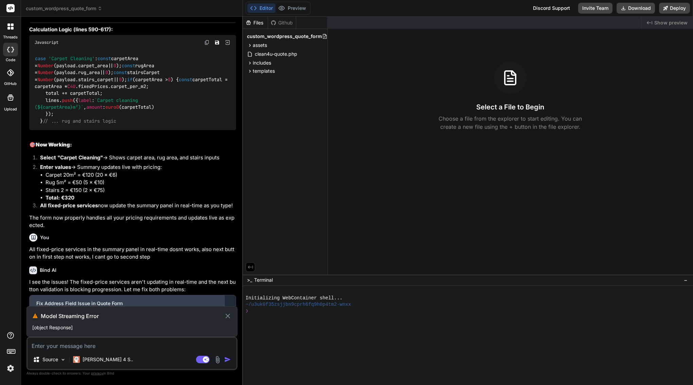
scroll to position [0, 0]
click at [230, 315] on icon at bounding box center [228, 316] width 8 height 8
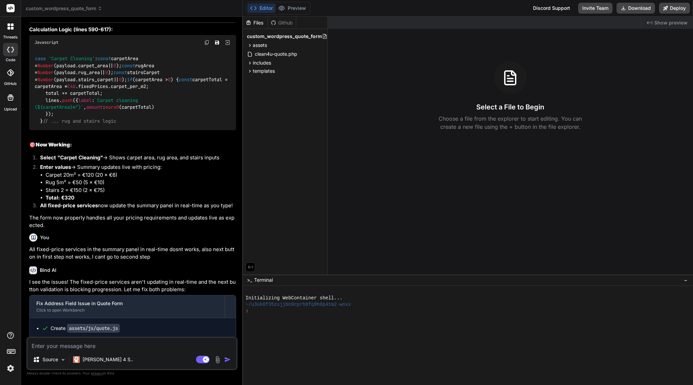
type textarea "x"
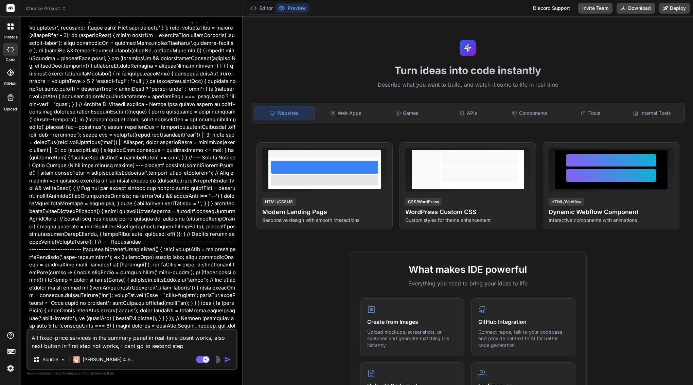
click at [54, 10] on span "Choose Project" at bounding box center [46, 8] width 40 height 7
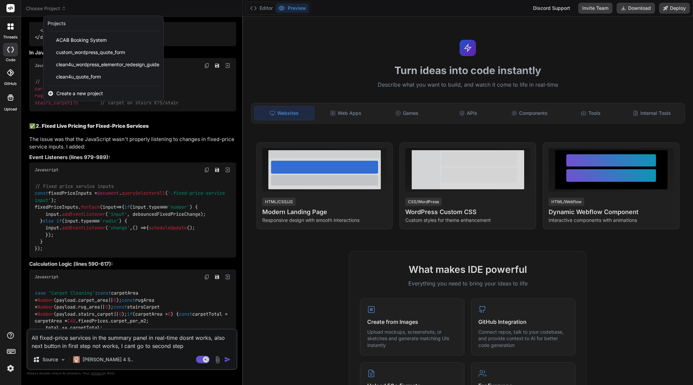
scroll to position [9405, 0]
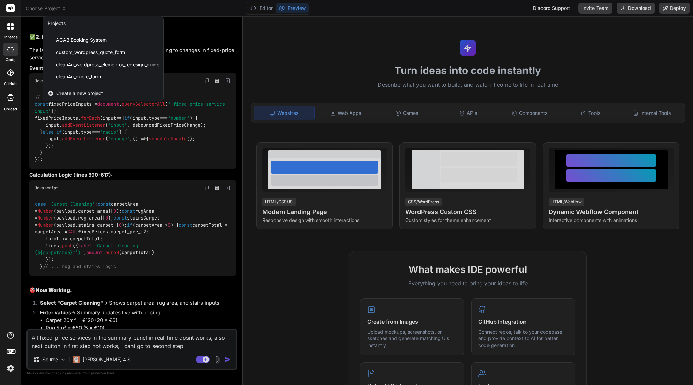
type textarea "x"
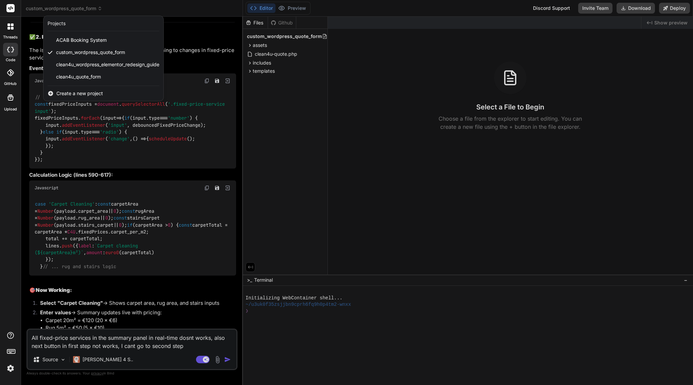
click at [160, 287] on div at bounding box center [346, 192] width 693 height 385
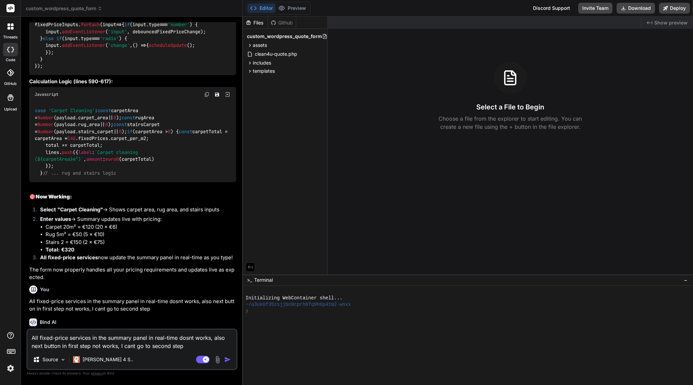
scroll to position [9498, 0]
drag, startPoint x: 191, startPoint y: 348, endPoint x: 29, endPoint y: 335, distance: 163.3
click at [28, 335] on textarea "All fixed-price services in the summary panel in real-time dosnt works, also ne…" at bounding box center [132, 339] width 209 height 20
type textarea "t"
type textarea "x"
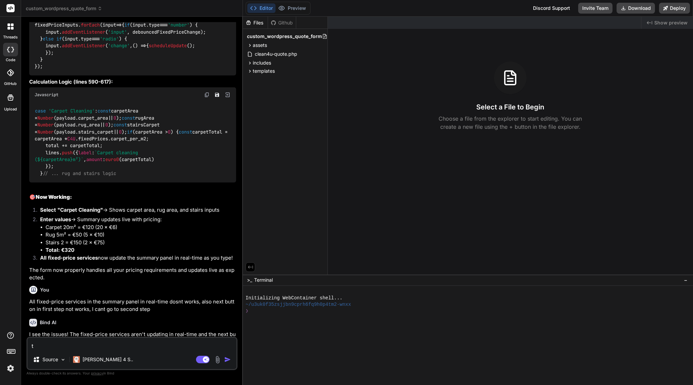
scroll to position [9490, 0]
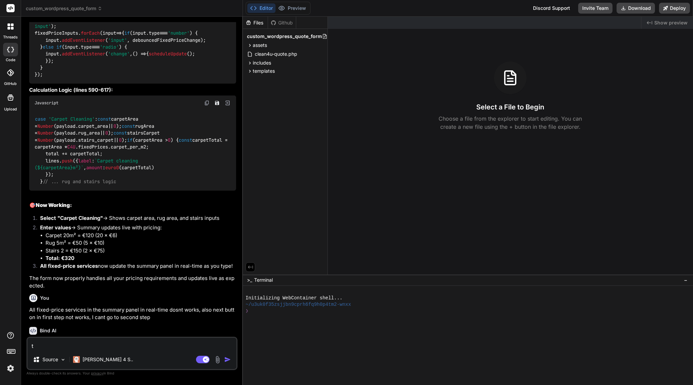
type textarea "tr"
type textarea "x"
type textarea "tru"
type textarea "x"
type textarea "trun"
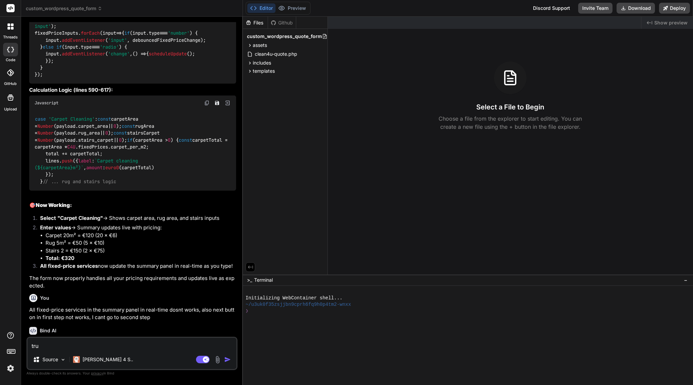
type textarea "x"
type textarea "trunc"
type textarea "x"
type textarea "trunca"
type textarea "x"
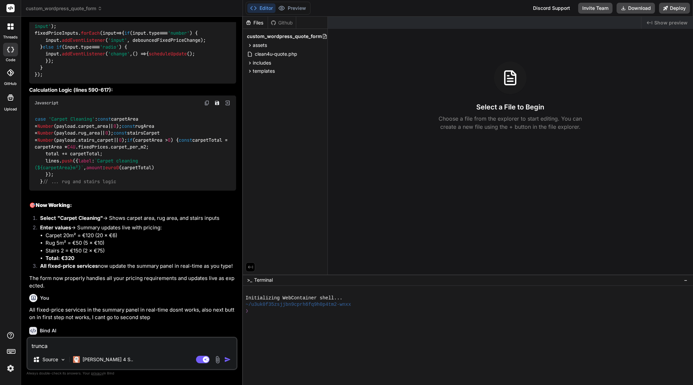
type textarea "truncat"
type textarea "x"
type textarea "truncate"
type textarea "x"
type textarea "truncated"
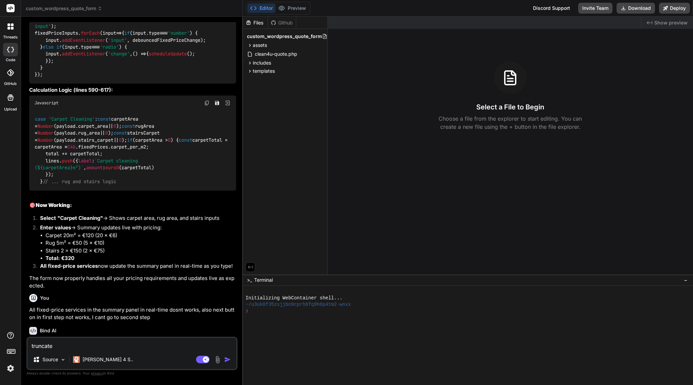
type textarea "x"
type textarea "truncated"
type textarea "x"
type textarea "truncated m"
type textarea "x"
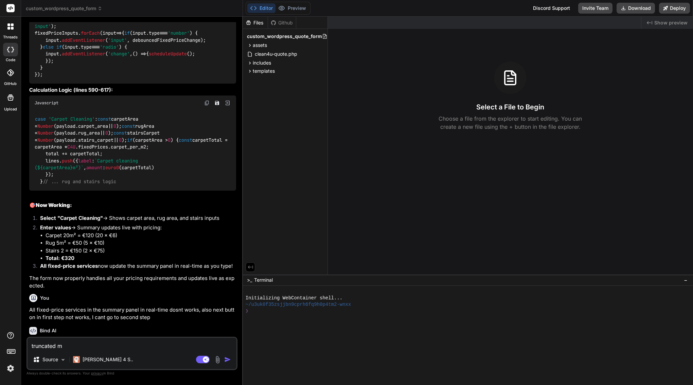
type textarea "truncated me"
type textarea "x"
type textarea "truncated mes"
type textarea "x"
type textarea "truncated mess"
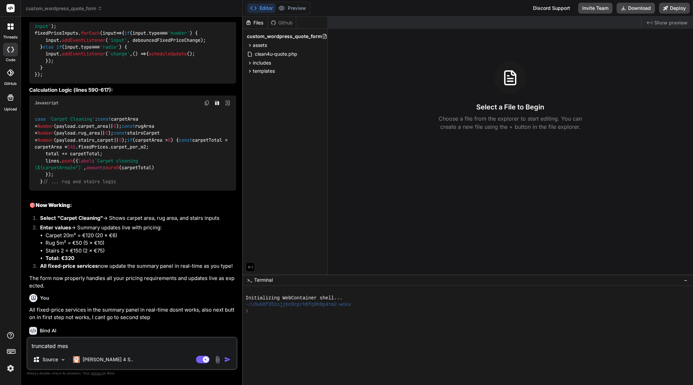
type textarea "x"
type textarea "truncated messa"
type textarea "x"
type textarea "truncated mess"
type textarea "x"
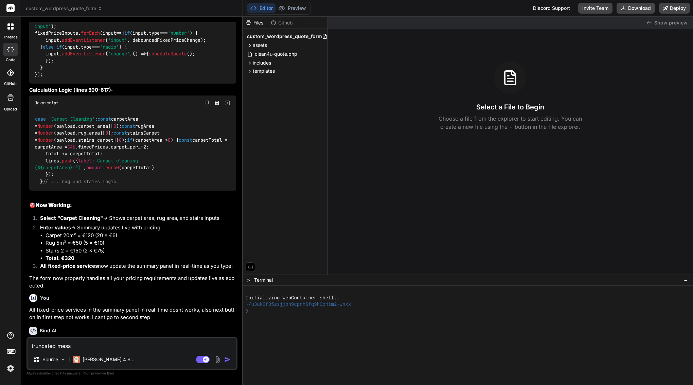
type textarea "truncated mes"
type textarea "x"
type textarea "truncated me"
type textarea "x"
type textarea "truncated m"
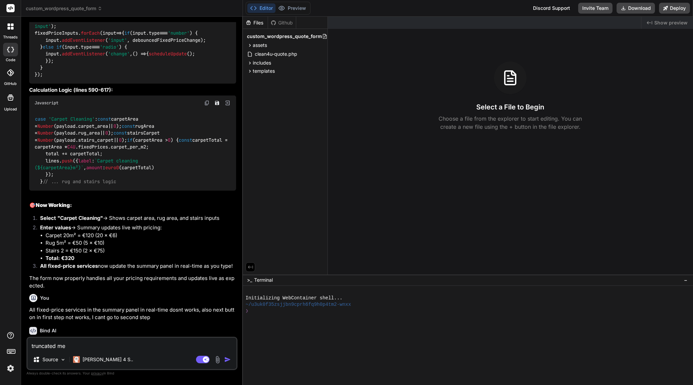
type textarea "x"
type textarea "truncated"
type textarea "x"
type textarea "truncated a"
type textarea "x"
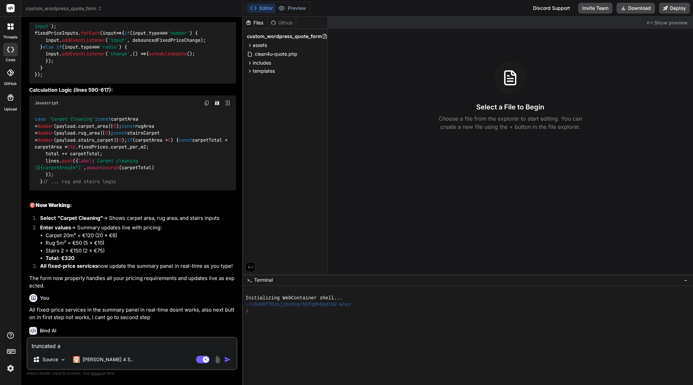
type textarea "truncated an"
type textarea "x"
type textarea "truncated ans"
type textarea "x"
type textarea "truncated answ"
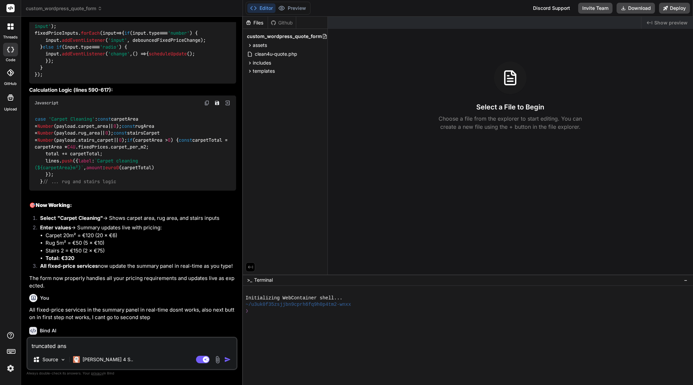
type textarea "x"
type textarea "truncated answe"
type textarea "x"
type textarea "truncated answer"
type textarea "x"
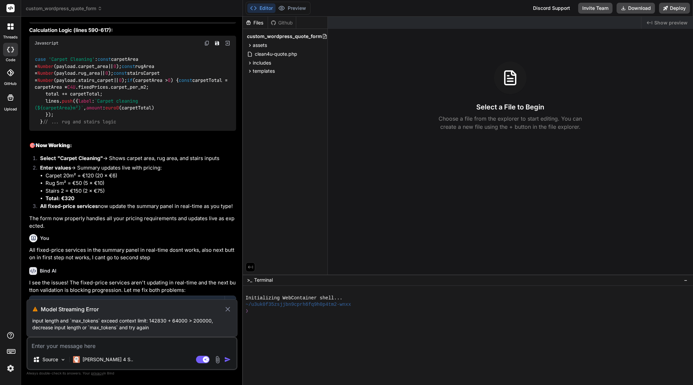
scroll to position [0, 0]
click at [97, 358] on p "Claude 4 S.." at bounding box center [108, 359] width 51 height 7
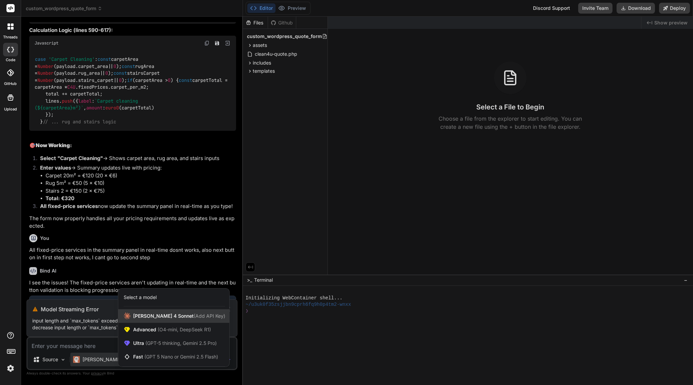
click at [166, 314] on span "Claude 4 Sonnet (Add API Key)" at bounding box center [179, 315] width 92 height 7
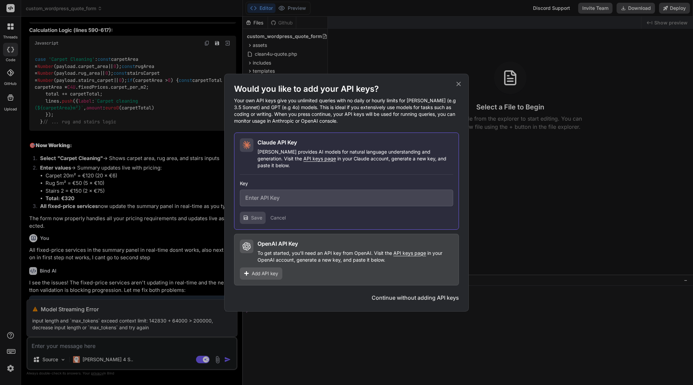
type textarea "x"
click at [300, 198] on input "text" at bounding box center [346, 198] width 213 height 17
paste input "sk-ant-api03-omlK-Qnu42GI8bLs_CV8N5OK1aWYCbhPK7Q24-tTVCaxNhXuk1hCYfiKrfbXUnUO6Y…"
type input "sk-ant-api03-omlK-Qnu42GI8bLs_CV8N5OK1aWYCbhPK7Q24-tTVCaxNhXuk1hCYfiKrfbXUnUO6Y…"
click at [252, 214] on span "Save" at bounding box center [256, 217] width 11 height 7
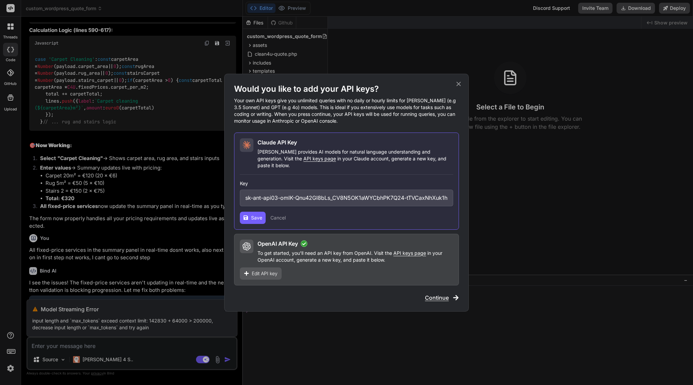
click at [252, 214] on span "Save" at bounding box center [256, 217] width 11 height 7
click at [254, 216] on span "Save" at bounding box center [256, 217] width 11 height 7
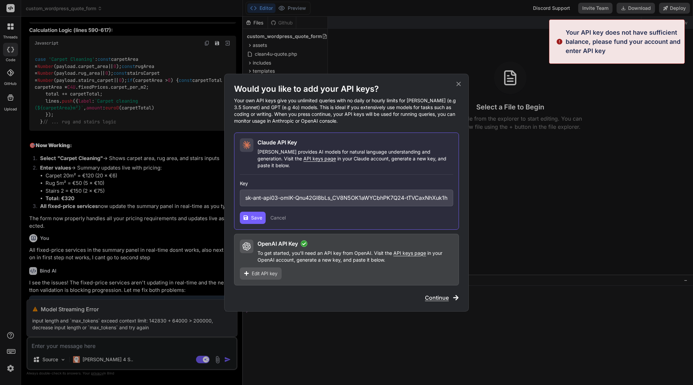
click at [281, 214] on button "Cancel" at bounding box center [277, 217] width 15 height 7
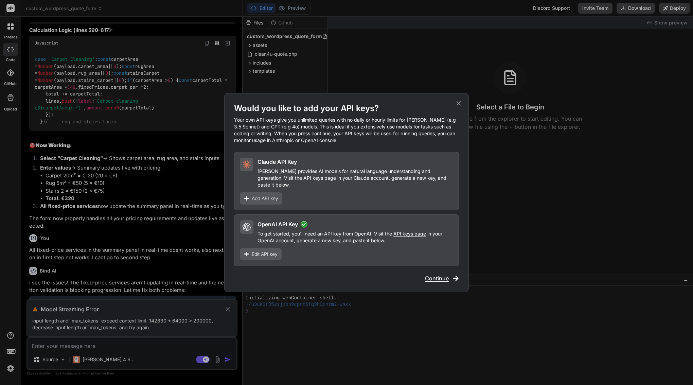
click at [267, 195] on span "Add API key" at bounding box center [265, 198] width 26 height 7
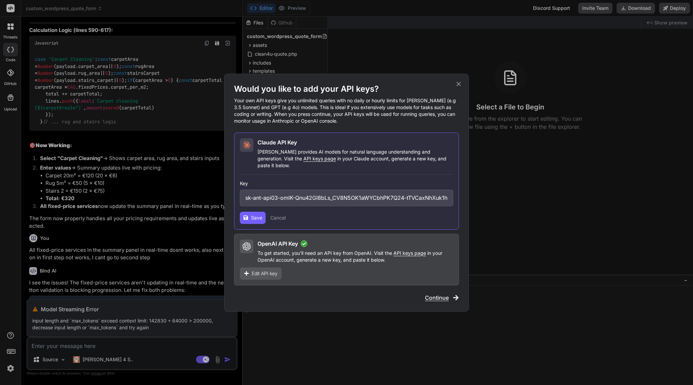
click at [302, 190] on input "sk-ant-api03-omlK-Qnu42GI8bLs_CV8N5OK1aWYCbhPK7Q24-tTVCaxNhXuk1hCYfiKrfbXUnUO6Y…" at bounding box center [346, 198] width 213 height 17
click at [306, 195] on input "sk-ant-api03-omlK-Qnu42GI8bLs_CV8N5OK1aWYCbhPK7Q24-tTVCaxNhXuk1hCYfiKrfbXUnUO6Y…" at bounding box center [346, 198] width 213 height 17
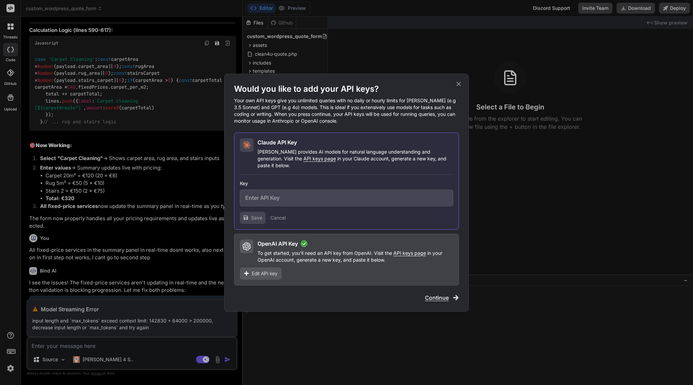
paste input "sk-ant-api03-21vyLer-PNs8U7cw_xQkJ_bEMPgStKep26zWOqSWU0mEdXYu5HXwQfYdrWvQCKYpAW…"
type input "sk-ant-api03-21vyLer-PNs8U7cw_xQkJ_bEMPgStKep26zWOqSWU0mEdXYu5HXwQfYdrWvQCKYpAW…"
click at [252, 215] on span "Save" at bounding box center [256, 217] width 11 height 7
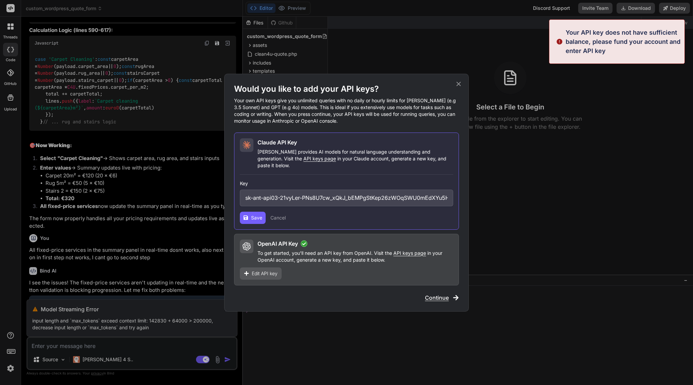
click at [252, 215] on span "Save" at bounding box center [256, 217] width 11 height 7
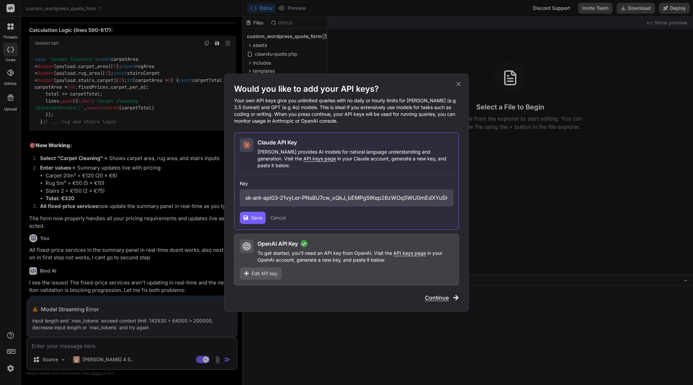
click at [459, 86] on icon at bounding box center [458, 84] width 4 height 4
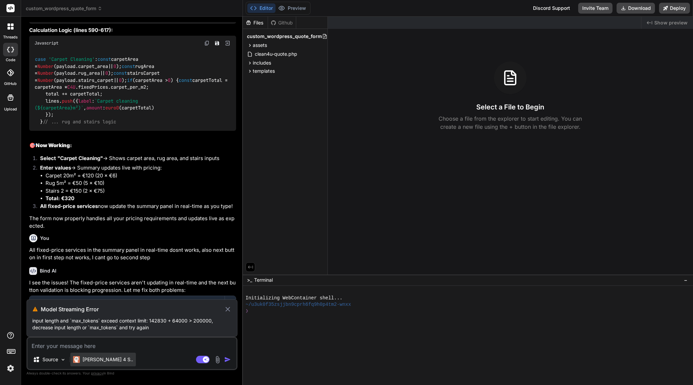
click at [96, 357] on p "Claude 4 S.." at bounding box center [108, 359] width 51 height 7
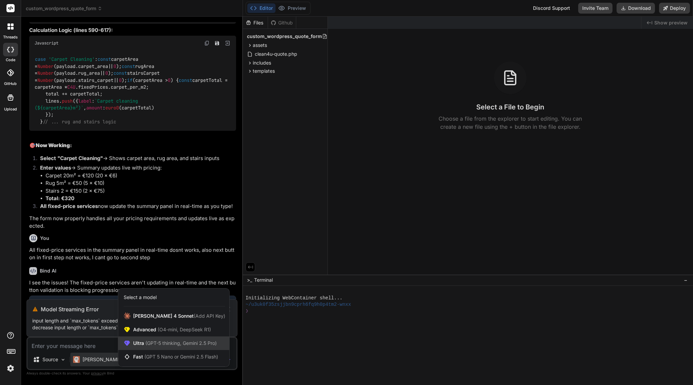
click at [155, 340] on span "(GPT-5 thinking, Gemini 2.5 Pro)" at bounding box center [180, 343] width 73 height 6
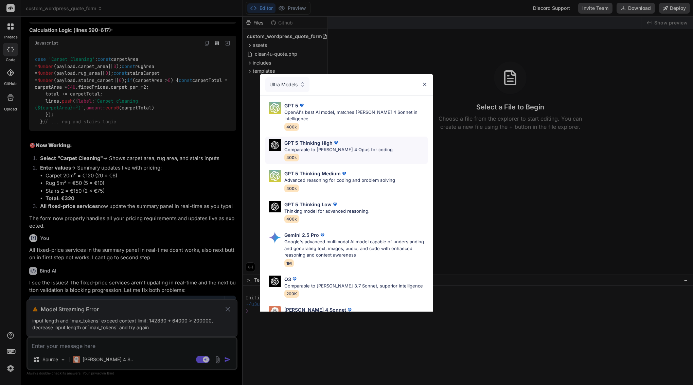
click at [326, 146] on p "Comparable to [PERSON_NAME] 4 Opus for coding" at bounding box center [338, 149] width 108 height 7
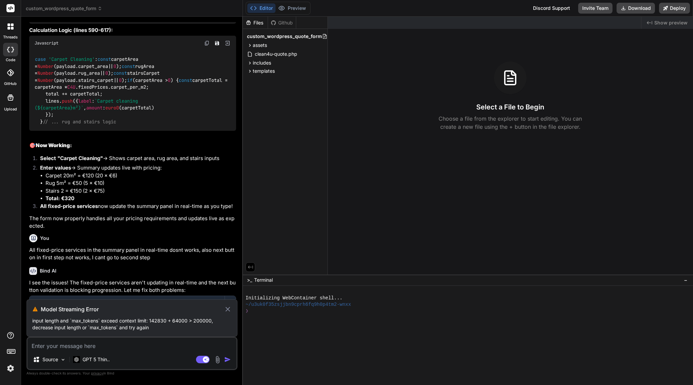
click at [228, 307] on icon at bounding box center [228, 309] width 8 height 8
type textarea "x"
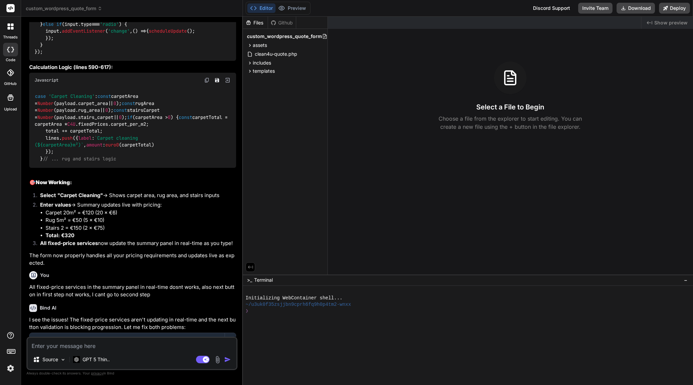
scroll to position [9512, 0]
click at [67, 346] on textarea at bounding box center [132, 344] width 209 height 12
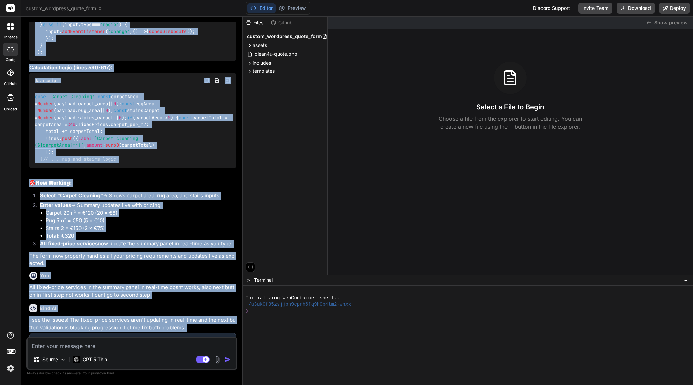
drag, startPoint x: 40, startPoint y: 49, endPoint x: 218, endPoint y: 307, distance: 313.8
click at [218, 307] on div "You If I agree, what changes will there be to the form? Will it affect the appe…" at bounding box center [133, 179] width 210 height 314
click at [184, 382] on span "This message appears to be truncated. The response may be incomplete." at bounding box center [127, 385] width 167 height 7
drag, startPoint x: 40, startPoint y: 65, endPoint x: 216, endPoint y: 303, distance: 296.6
click at [217, 303] on div "You If I agree, what changes will there be to the form? Will it affect the appe…" at bounding box center [133, 179] width 210 height 314
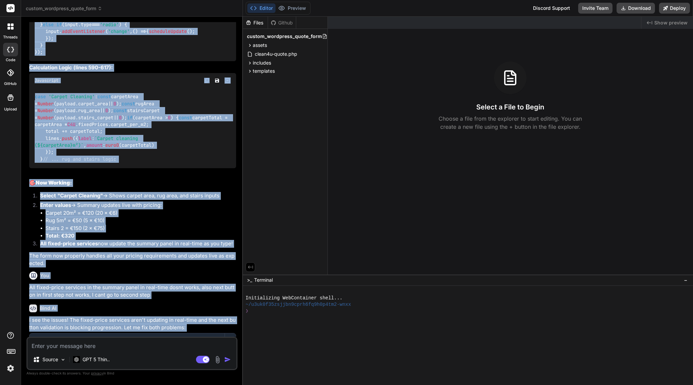
copy div "Lore IP Dolorsi! A'co adipis eli seddo.ei temp in utlabo etd mag aliqu-enima mi…"
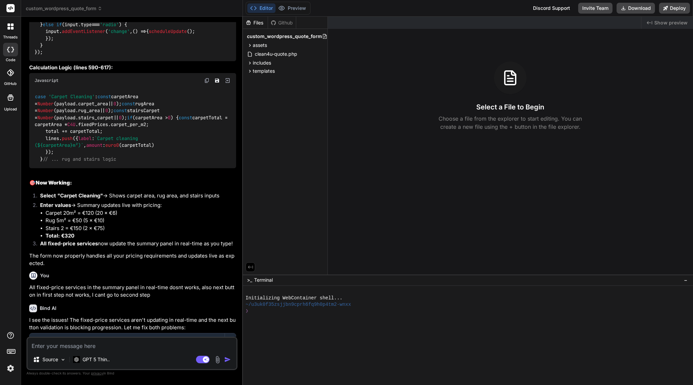
click at [159, 347] on textarea at bounding box center [132, 344] width 209 height 12
type textarea "h"
type textarea "x"
type textarea "he"
type textarea "x"
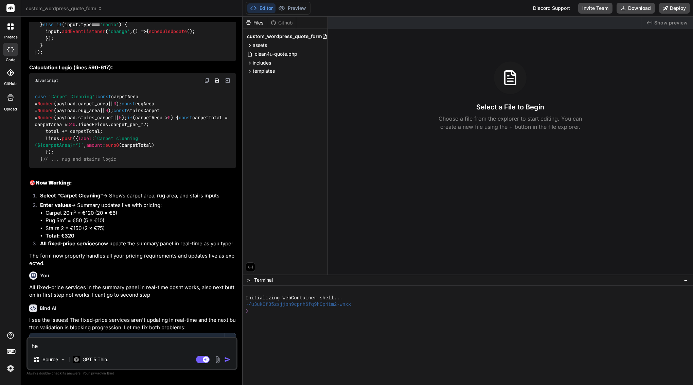
type textarea "hel"
type textarea "x"
type textarea "hell"
type textarea "x"
type textarea "hello"
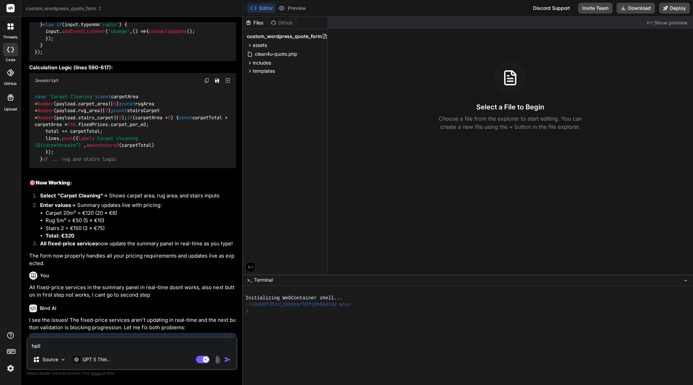
type textarea "x"
type textarea "hello"
type textarea "x"
type textarea "hello ,"
type textarea "x"
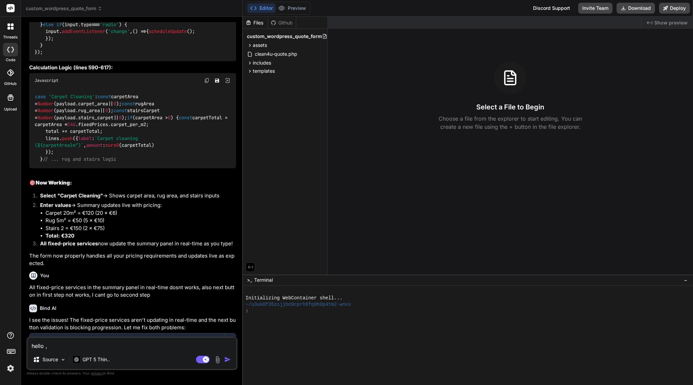
type textarea "hello"
type textarea "x"
type textarea "hello"
type textarea "x"
type textarea "hello,"
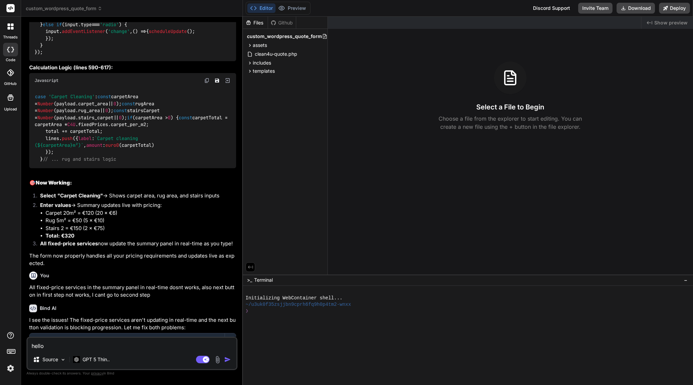
type textarea "x"
type textarea "hello,"
type textarea "x"
type textarea "hello, s"
type textarea "x"
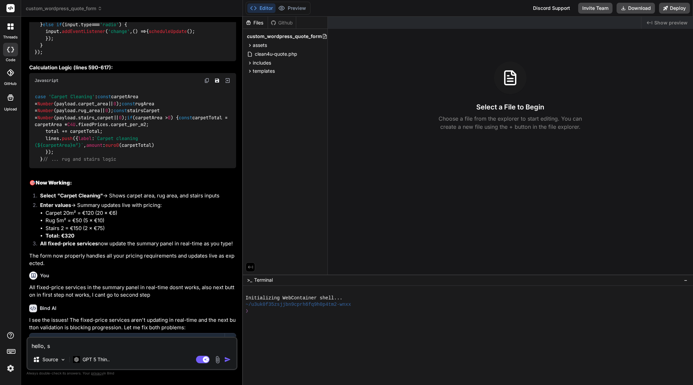
type textarea "hello, sh"
type textarea "x"
type textarea "hello, sho"
type textarea "x"
type textarea "hello, shor"
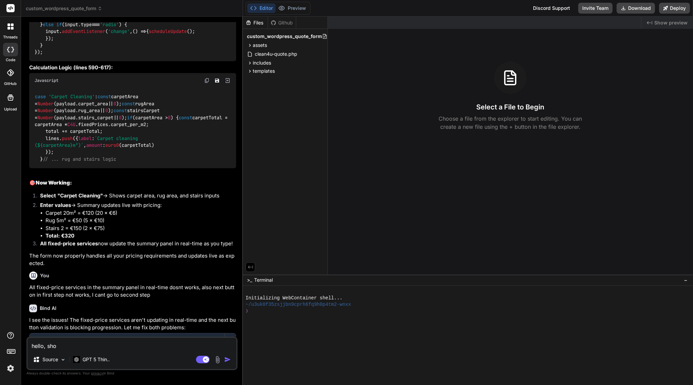
type textarea "x"
type textarea "hello, short"
type textarea "x"
type textarea "hello, short"
type textarea "x"
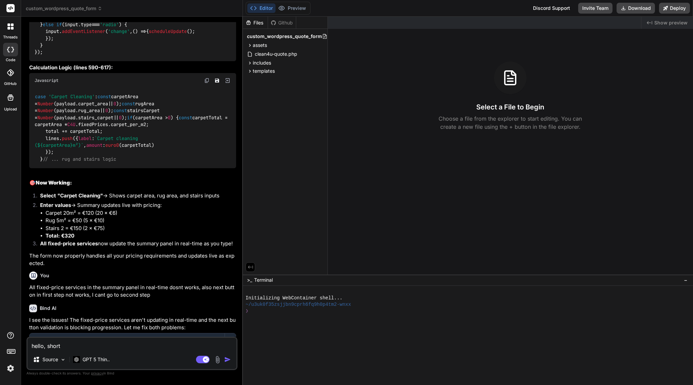
type textarea "hello, short b"
type textarea "x"
type textarea "hello, short br"
type textarea "x"
type textarea "hello, short bre"
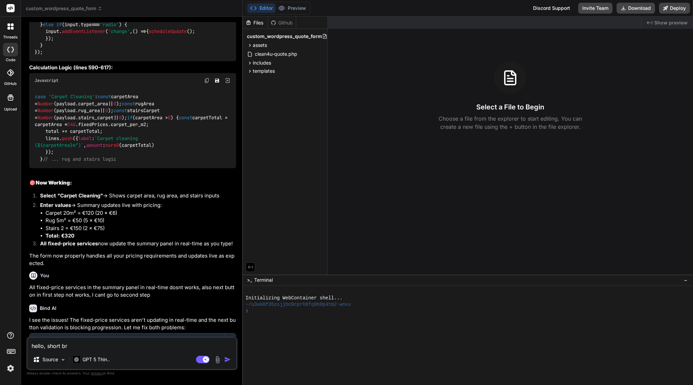
type textarea "x"
type textarea "hello, short brea"
type textarea "x"
type textarea "hello, short break"
type textarea "x"
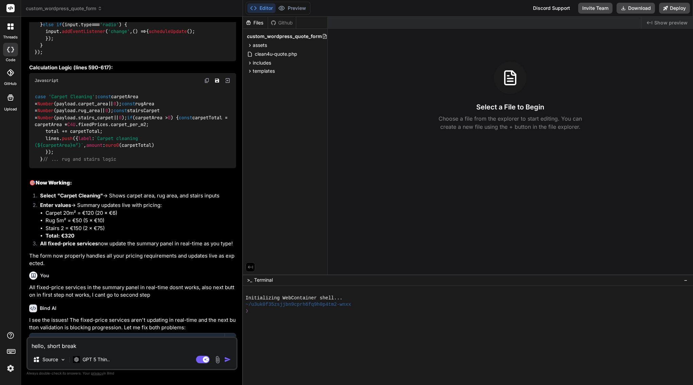
type textarea "hello, short break"
type textarea "x"
type textarea "hello, short break"
type textarea "x"
type textarea "hello, short breakd"
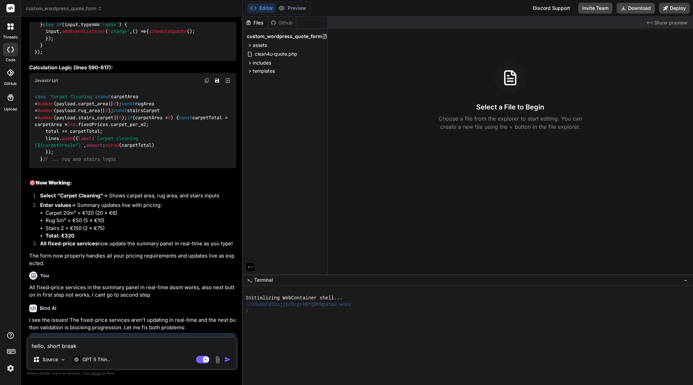
type textarea "x"
type textarea "hello, short breakdo"
type textarea "x"
type textarea "hello, short breakdow"
type textarea "x"
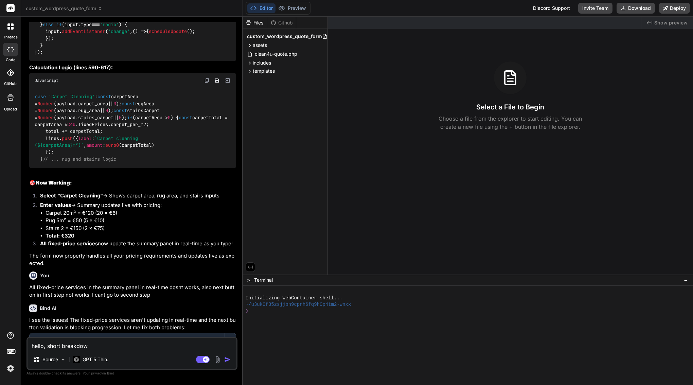
type textarea "hello, short breakdown"
type textarea "x"
type textarea "hello, short breakdown"
type textarea "x"
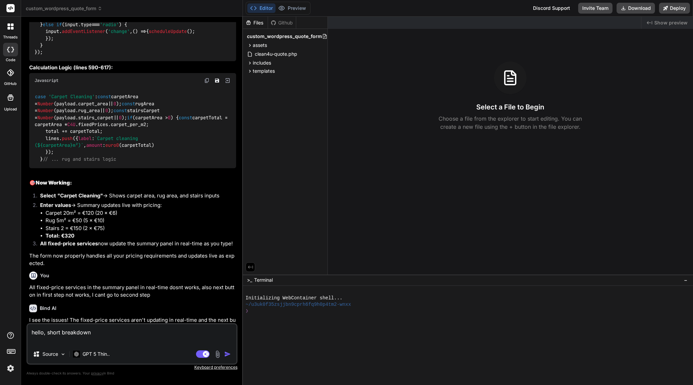
type textarea "hello, short breakdown"
type textarea "x"
paste textarea "Lore IP Dolorsi! A'co adipis eli seddo.ei temp in utlabo etd mag aliqu-enima mi…"
type textarea "hello, short breakdown Bind AI Perfect! I'll update the quote.js file to handle…"
type textarea "x"
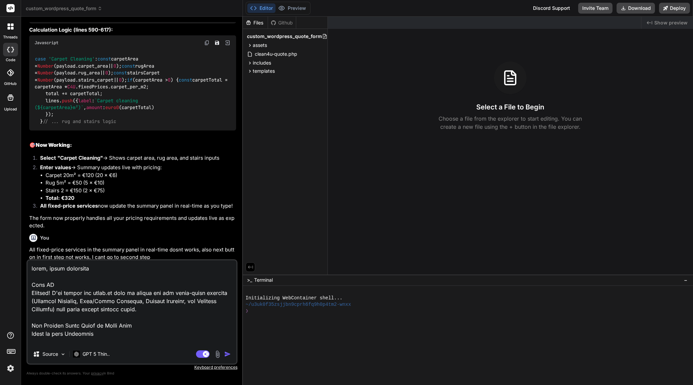
scroll to position [9557, 0]
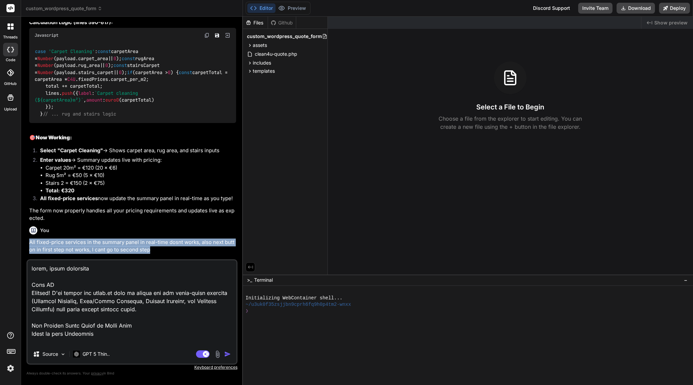
drag, startPoint x: 30, startPoint y: 161, endPoint x: 151, endPoint y: 167, distance: 121.8
click at [155, 238] on p "All fixed-price services in the summary panel in real-time dosnt works, also ne…" at bounding box center [132, 245] width 207 height 15
copy p "All fixed-price services in the summary panel in real-time dosnt works, also ne…"
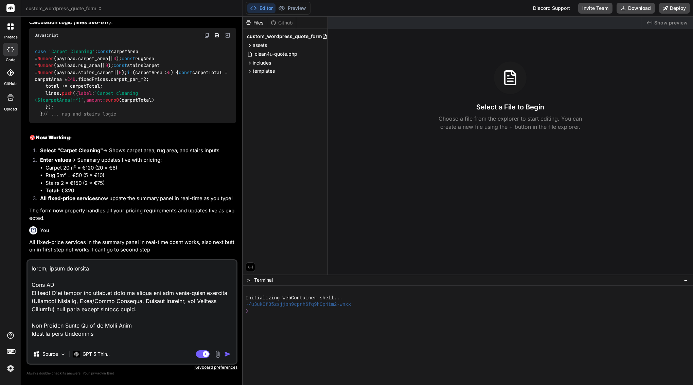
click at [127, 271] on textarea at bounding box center [132, 302] width 209 height 84
type textarea "hello, short breakdown , Bind AI Perfect! I'll update the quote.js file to hand…"
type textarea "x"
type textarea "hello, short breakdown , Bind AI Perfect! I'll update the quote.js file to hand…"
type textarea "x"
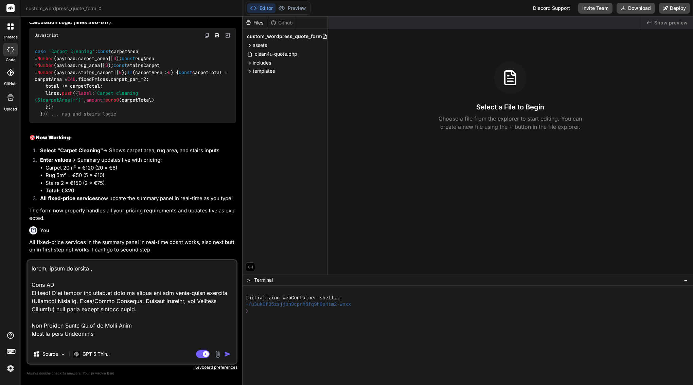
type textarea "hello, short breakdown , b Bind AI Perfect! I'll update the quote.js file to ha…"
type textarea "x"
type textarea "hello, short breakdown , bi Bind AI Perfect! I'll update the quote.js file to h…"
type textarea "x"
type textarea "hello, short breakdown , bin Bind AI Perfect! I'll update the quote.js file to …"
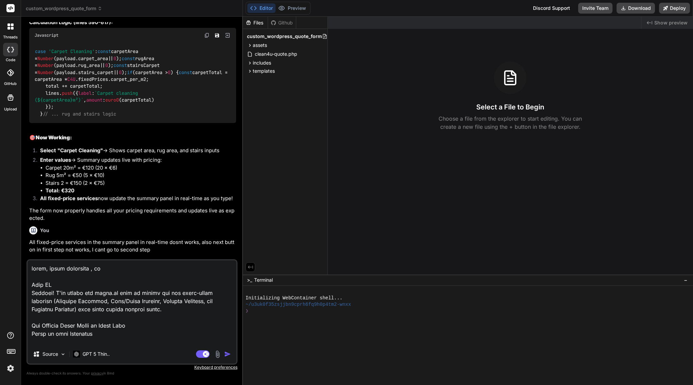
type textarea "x"
type textarea "hello, short breakdown , bind Bind AI Perfect! I'll update the quote.js file to…"
type textarea "x"
type textarea "hello, short breakdown , bind Bind AI Perfect! I'll update the quote.js file to…"
type textarea "x"
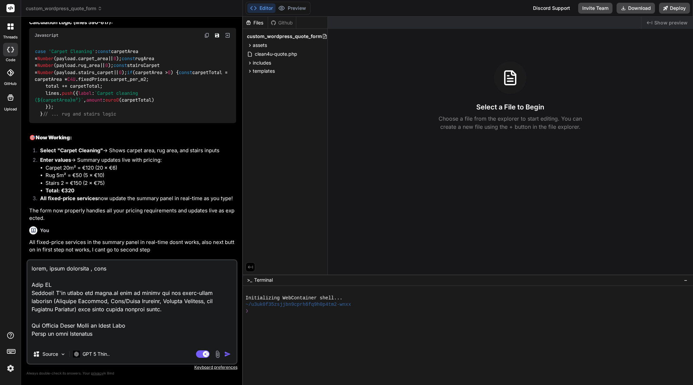
type textarea "hello, short breakdown , bind a Bind AI Perfect! I'll update the quote.js file …"
type textarea "x"
type textarea "hello, short breakdown , bind ai Bind AI Perfect! I'll update the quote.js file…"
type textarea "x"
type textarea "hello, short breakdown , bind ai Bind AI Perfect! I'll update the quote.js file…"
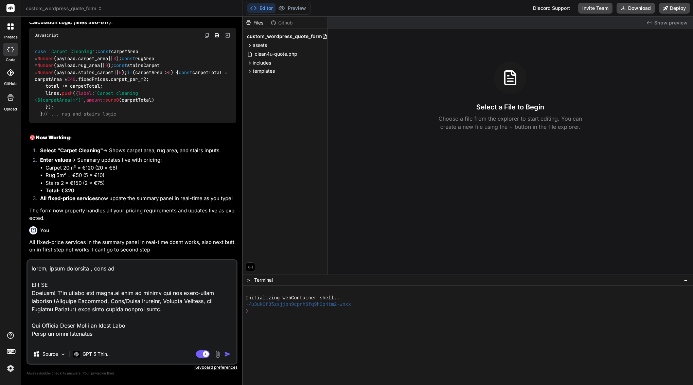
type textarea "x"
type textarea "hello, short breakdown , bind ai m Bind AI Perfect! I'll update the quote.js fi…"
type textarea "x"
type textarea "hello, short breakdown , bind ai ma Bind AI Perfect! I'll update the quote.js f…"
type textarea "x"
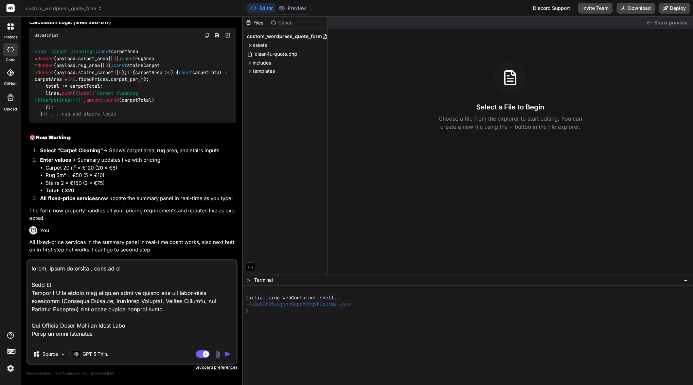
type textarea "hello, short breakdown , bind ai mak Bind AI Perfect! I'll update the quote.js …"
type textarea "x"
type textarea "hello, short breakdown , bind ai make Bind AI Perfect! I'll update the quote.js…"
type textarea "x"
type textarea "hello, short breakdown , bind ai make Bind AI Perfect! I'll update the quote.js…"
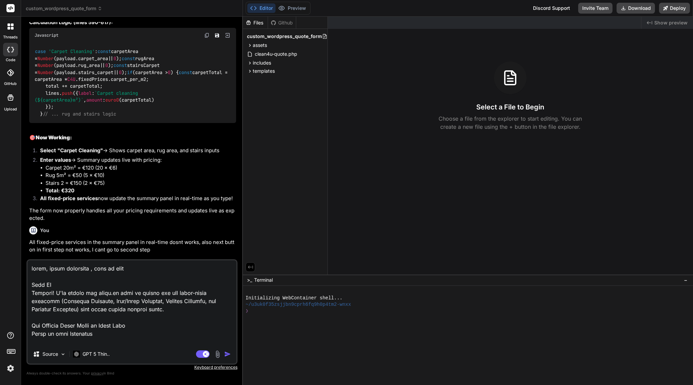
type textarea "x"
type textarea "hello, short breakdown , bind ai make Bind AI Perfect! I'll update the quote.js…"
type textarea "x"
type textarea "hello, short breakdown , bind ai mak Bind AI Perfect! I'll update the quote.js …"
type textarea "x"
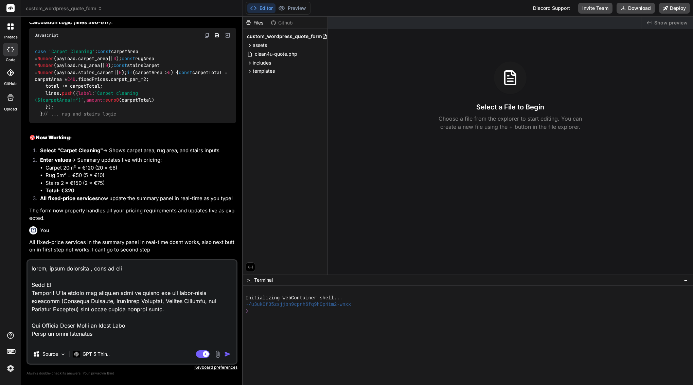
type textarea "hello, short breakdown , bind ai ma Bind AI Perfect! I'll update the quote.js f…"
type textarea "x"
type textarea "hello, short breakdown , bind ai mad Bind AI Perfect! I'll update the quote.js …"
type textarea "x"
type textarea "hello, short breakdown , bind ai made Bind AI Perfect! I'll update the quote.js…"
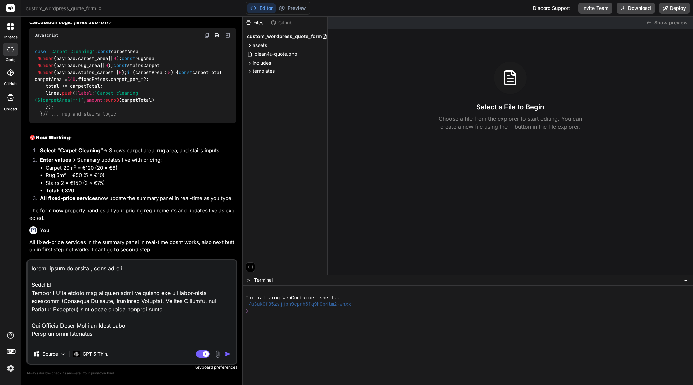
type textarea "x"
type textarea "hello, short breakdown , bind ai made Bind AI Perfect! I'll update the quote.js…"
type textarea "x"
type textarea "hello, short breakdown , bind ai made s Bind AI Perfect! I'll update the quote.…"
type textarea "x"
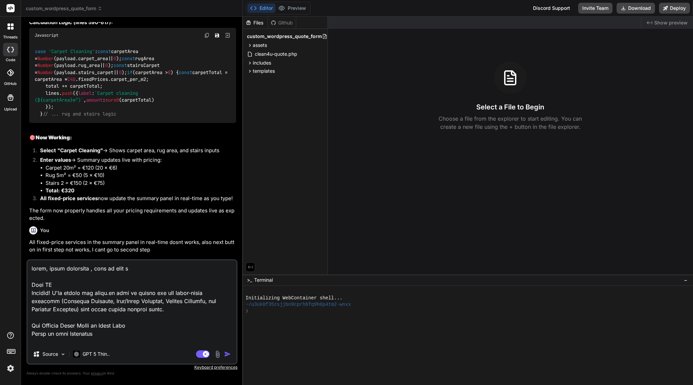
type textarea "hello, short breakdown , bind ai made so Bind AI Perfect! I'll update the quote…"
type textarea "x"
type textarea "hello, short breakdown , bind ai made som Bind AI Perfect! I'll update the quot…"
type textarea "x"
type textarea "hello, short breakdown , bind ai made some Bind AI Perfect! I'll update the quo…"
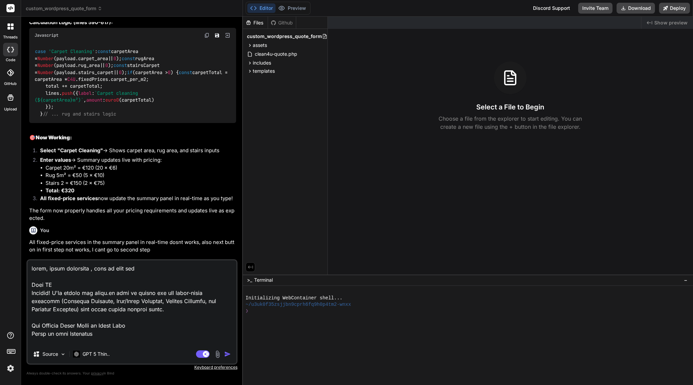
type textarea "x"
type textarea "hello, short breakdown , bind ai made some Bind AI Perfect! I'll update the quo…"
type textarea "x"
type textarea "hello, short breakdown , bind ai made some c Bind AI Perfect! I'll update the q…"
type textarea "x"
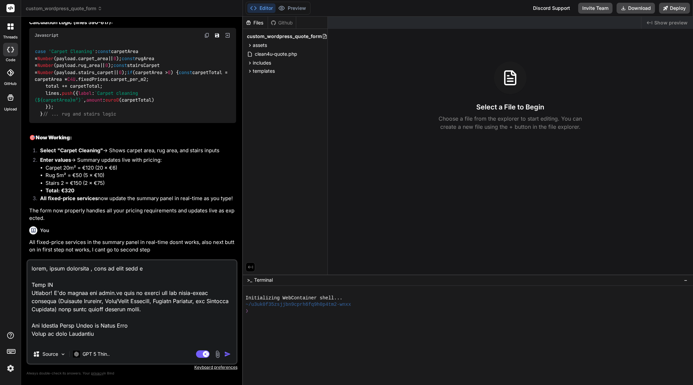
type textarea "hello, short breakdown , bind ai made some ch Bind AI Perfect! I'll update the …"
type textarea "x"
type textarea "hello, short breakdown , bind ai made some cha Bind AI Perfect! I'll update the…"
type textarea "x"
type textarea "hello, short breakdown , bind ai made some chan Bind AI Perfect! I'll update th…"
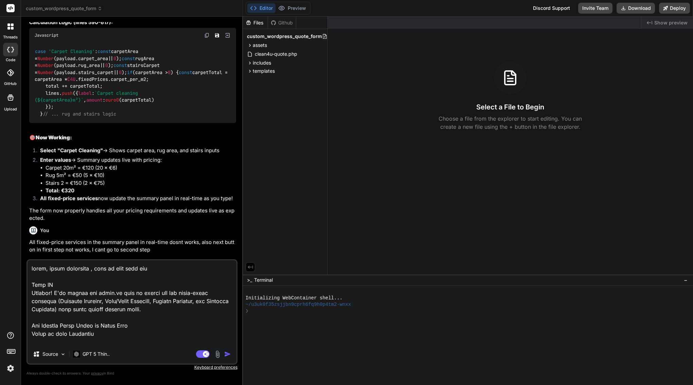
type textarea "x"
type textarea "hello, short breakdown , bind ai made some chang Bind AI Perfect! I'll update t…"
type textarea "x"
type textarea "hello, short breakdown , bind ai made some change Bind AI Perfect! I'll update …"
type textarea "x"
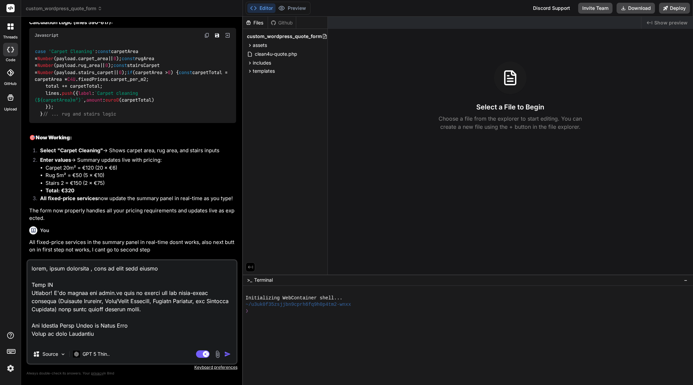
type textarea "hello, short breakdown , bind ai made some changes Bind AI Perfect! I'll update…"
type textarea "x"
type textarea "hello, short breakdown , bind ai made some changes Bind AI Perfect! I'll update…"
type textarea "x"
type textarea "hello, short breakdown , bind ai made some changes i Bind AI Perfect! I'll upda…"
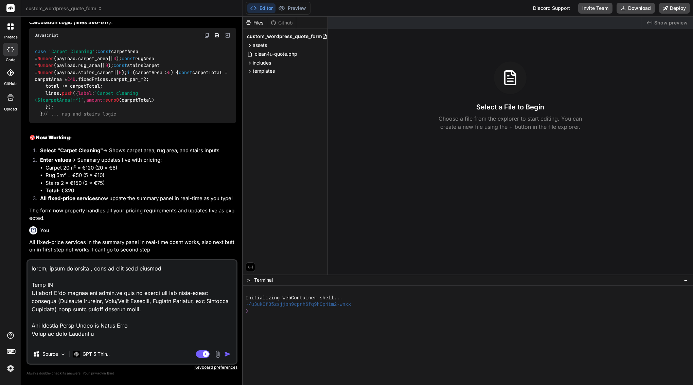
type textarea "x"
type textarea "hello, short breakdown , bind ai made some changes in Bind AI Perfect! I'll upd…"
type textarea "x"
type textarea "hello, short breakdown , bind ai made some changes in Bind AI Perfect! I'll upd…"
type textarea "x"
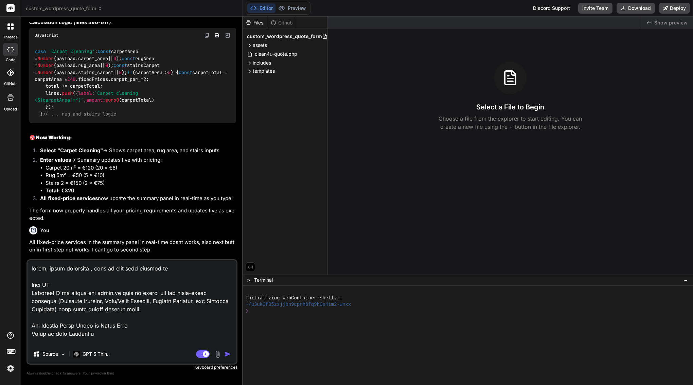
type textarea "hello, short breakdown , bind ai made some changes in m Bind AI Perfect! I'll u…"
type textarea "x"
type textarea "hello, short breakdown , bind ai made some changes in my Bind AI Perfect! I'll …"
type textarea "x"
type textarea "hello, short breakdown , bind ai made some changes in my Bind AI Perfect! I'll …"
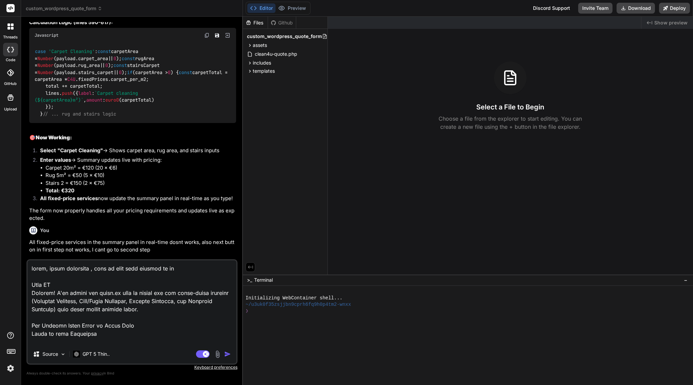
type textarea "x"
paste textarea "All fixed-price services in the summary panel in real-time dosnt works, also ne…"
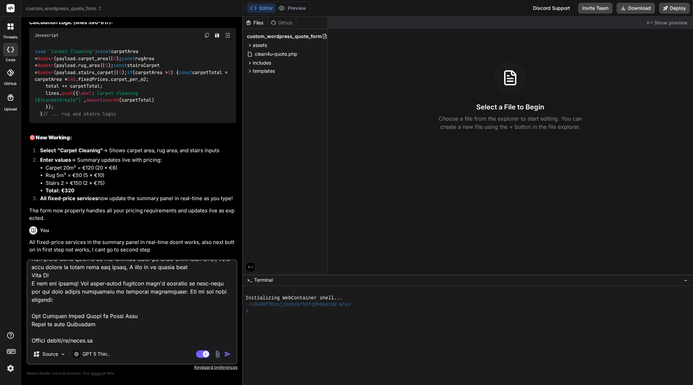
scroll to position [0, 0]
click at [224, 342] on textarea at bounding box center [132, 302] width 209 height 84
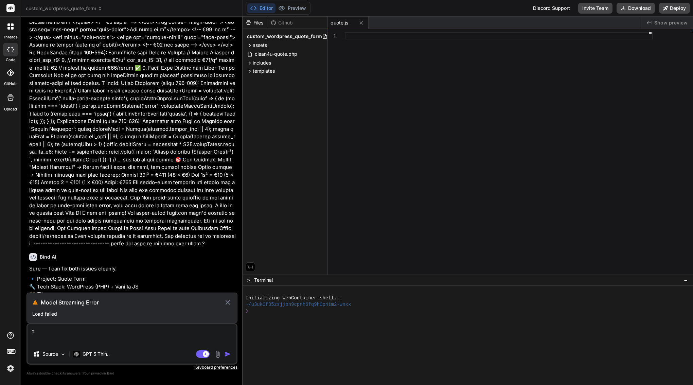
click at [228, 301] on icon at bounding box center [228, 302] width 8 height 8
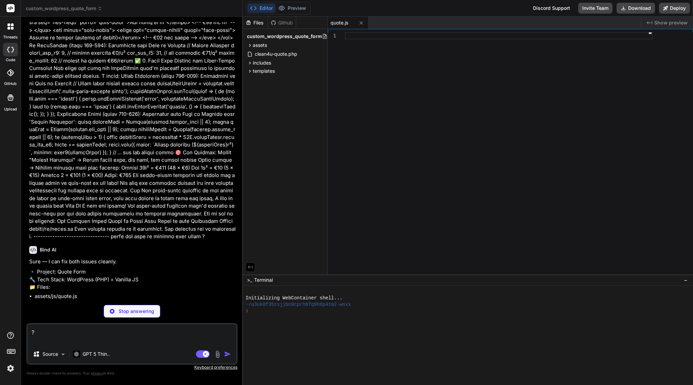
scroll to position [10261, 0]
click at [49, 330] on textarea "?" at bounding box center [132, 334] width 209 height 20
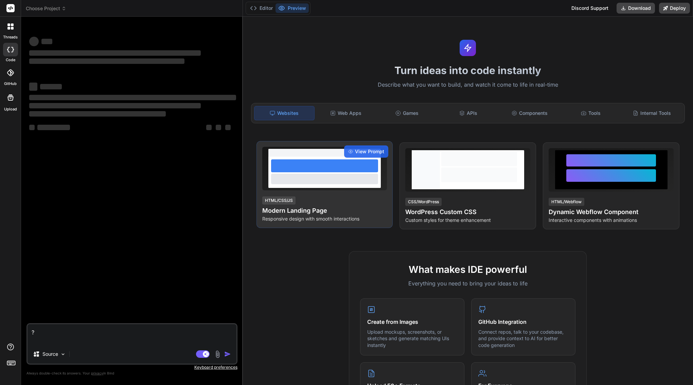
type textarea "x"
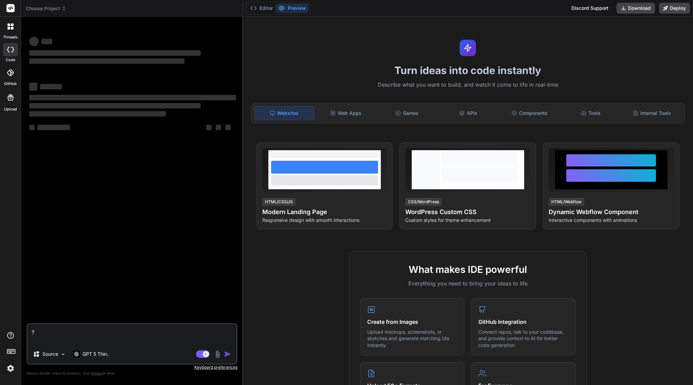
type textarea "?"
type textarea "x"
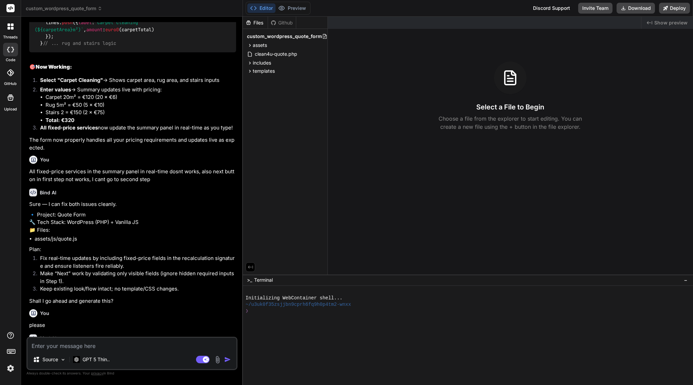
scroll to position [9087, 0]
type textarea "x"
type textarea "m"
type textarea "x"
type textarea "me"
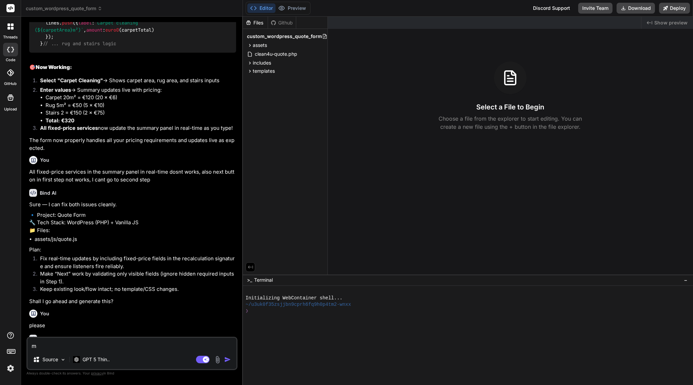
type textarea "x"
type textarea "mes"
type textarea "x"
type textarea "mess"
type textarea "x"
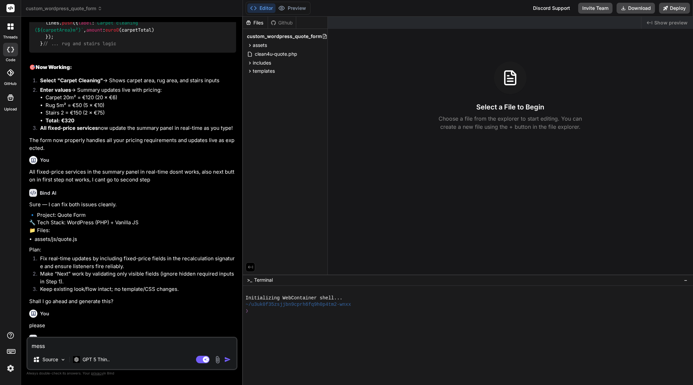
type textarea "messa"
type textarea "x"
type textarea "messag"
type textarea "x"
type textarea "message"
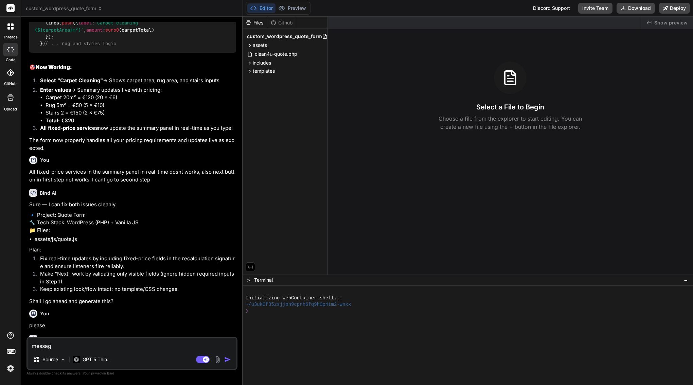
type textarea "x"
type textarea "message"
type textarea "x"
type textarea "message t"
type textarea "x"
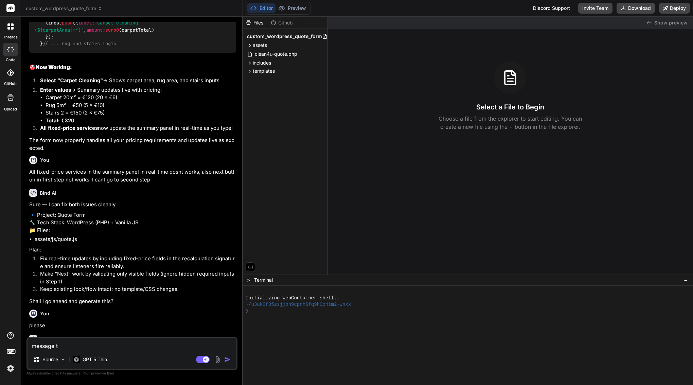
type textarea "message tr"
type textarea "x"
type textarea "message tri"
type textarea "x"
type textarea "message tr"
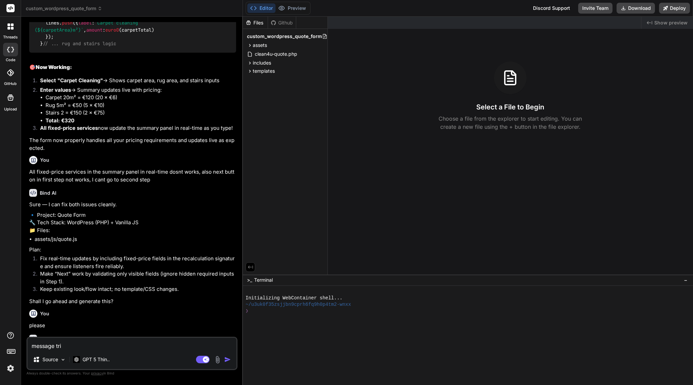
type textarea "x"
type textarea "message tru"
type textarea "x"
type textarea "message trun"
type textarea "x"
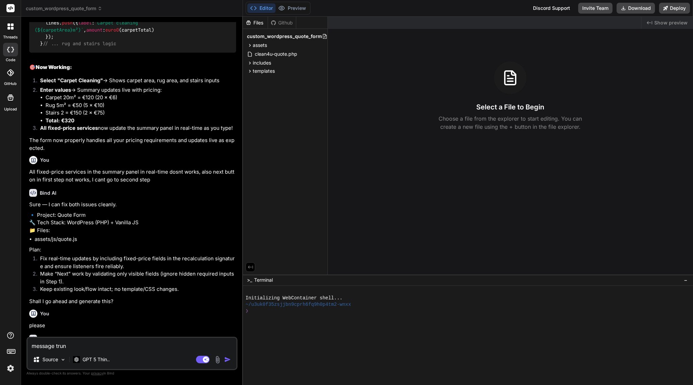
type textarea "message trunc"
type textarea "x"
type textarea "message trunca"
type textarea "x"
type textarea "message truncat"
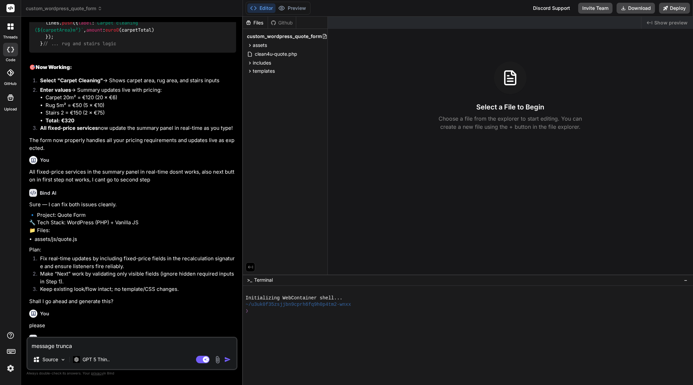
type textarea "x"
type textarea "message truncate"
type textarea "x"
type textarea "message truncated"
type textarea "x"
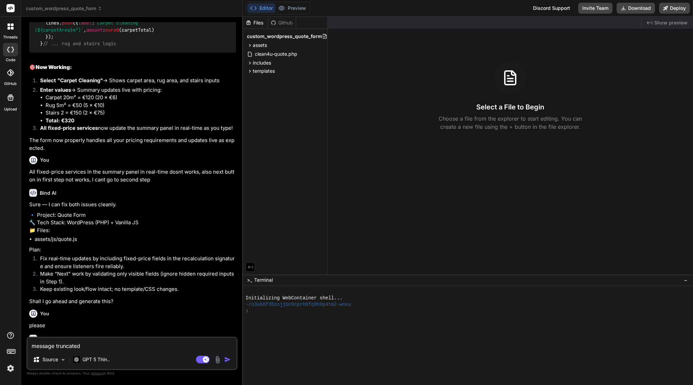
type textarea "message truncated"
type textarea "x"
drag, startPoint x: 69, startPoint y: 308, endPoint x: 125, endPoint y: 307, distance: 55.7
click at [125, 384] on div "Create assets/js/quote.js" at bounding box center [135, 388] width 187 height 7
copy div "assets/js/quote.js"
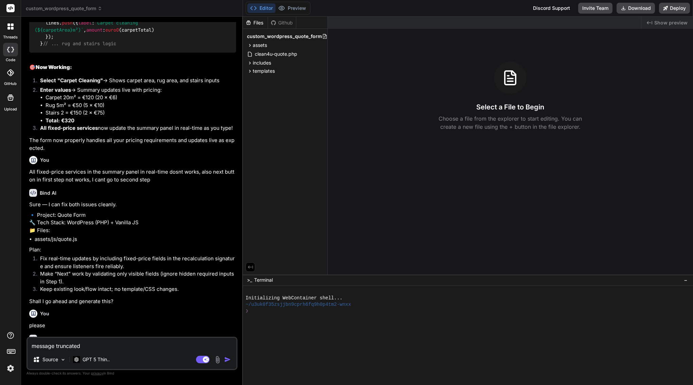
click at [30, 348] on textarea "message truncated" at bounding box center [132, 344] width 209 height 12
type textarea "lmessage truncated"
type textarea "x"
type textarea "lamessage truncated"
type textarea "x"
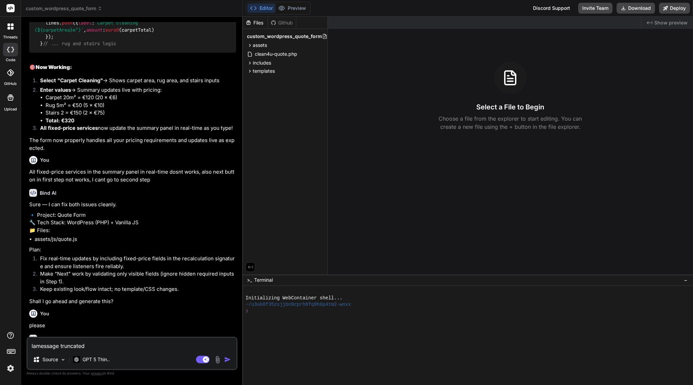
type textarea "lasmessage truncated"
type textarea "x"
type textarea "lastmessage truncated"
type textarea "x"
type textarea "last message truncated"
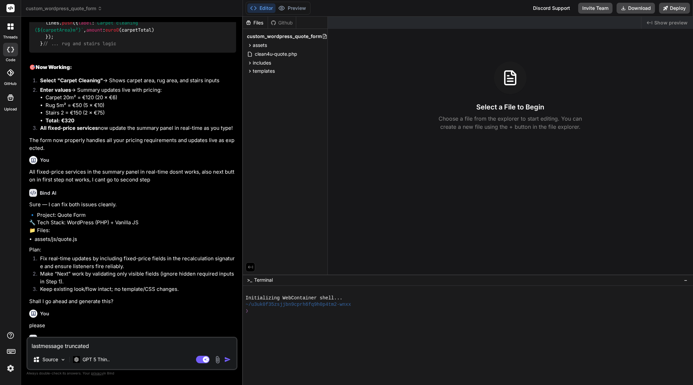
type textarea "x"
click at [67, 344] on textarea "last message truncated" at bounding box center [132, 344] width 209 height 12
type textarea "last message wtruncated"
type textarea "x"
type textarea "last message watruncated"
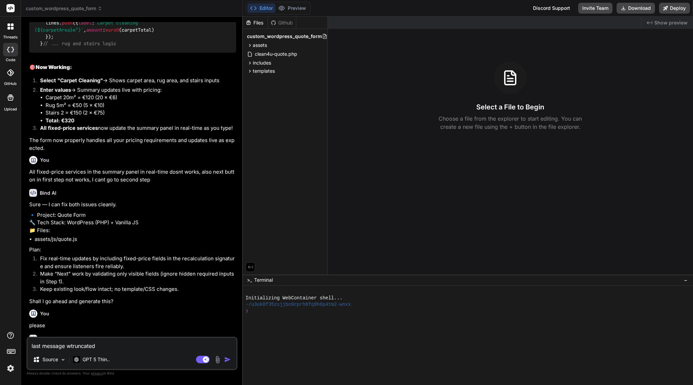
type textarea "x"
type textarea "last message wastruncated"
type textarea "x"
type textarea "last message was truncated"
type textarea "x"
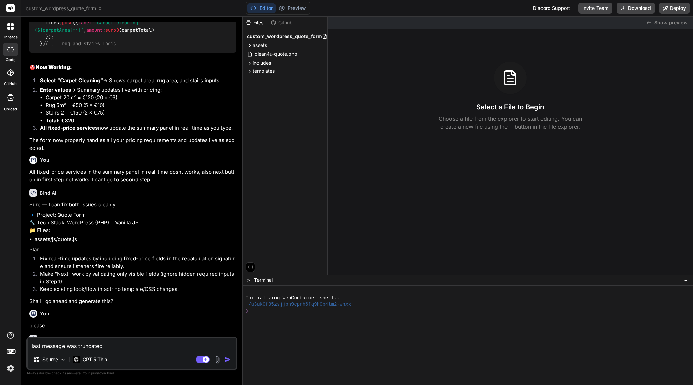
click at [118, 346] on textarea "last message was truncated" at bounding box center [132, 344] width 209 height 12
type textarea "last message was truncated ,"
type textarea "x"
type textarea "last message was truncated ,"
type textarea "x"
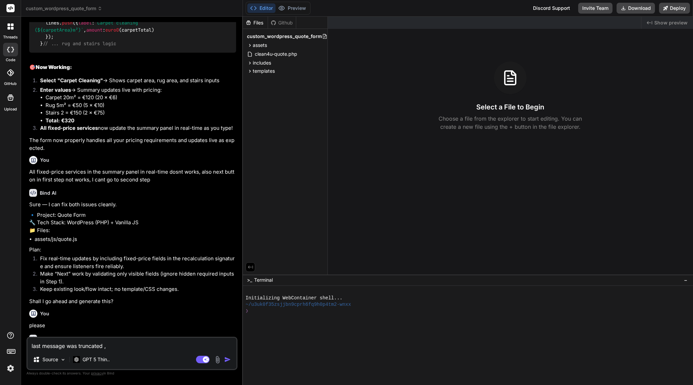
type textarea "last message was truncated , i"
type textarea "x"
type textarea "last message was truncated , I"
type textarea "x"
type textarea "last message was truncated , I l"
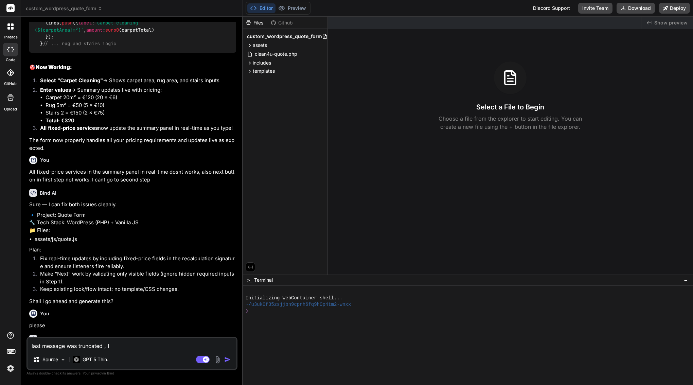
type textarea "x"
type textarea "last message was truncated , I lo"
type textarea "x"
type textarea "last message was truncated , I los"
type textarea "x"
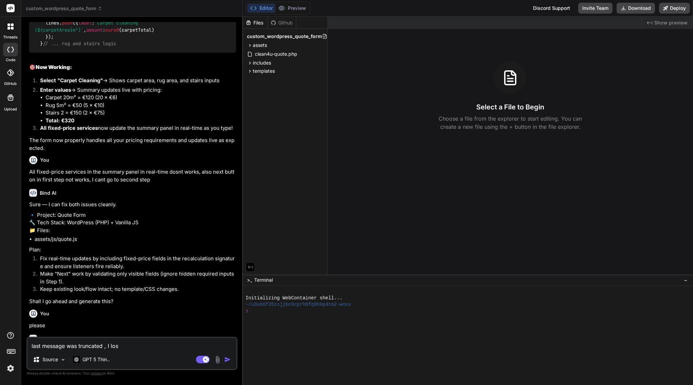
type textarea "last message was truncated , I lose"
type textarea "x"
type textarea "last message was truncated , I lose"
type textarea "x"
type textarea "last message was truncated , I lose f"
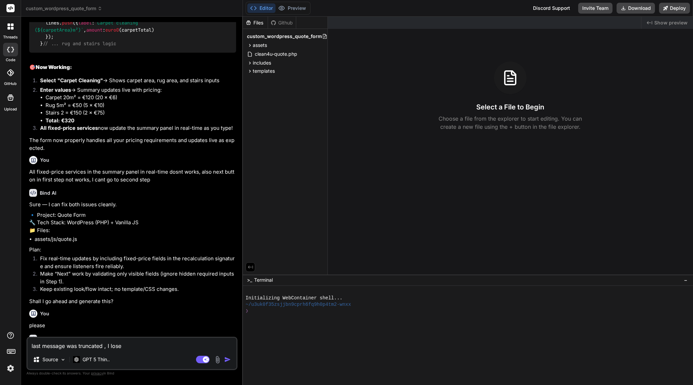
type textarea "x"
type textarea "last message was truncated , I lose fi"
type textarea "x"
type textarea "last message was truncated , I lose fil"
type textarea "x"
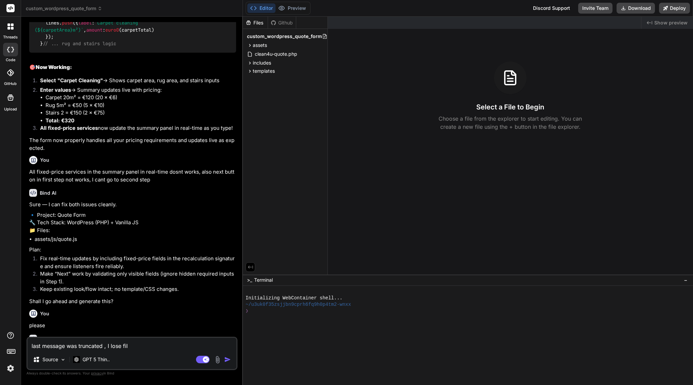
type textarea "last message was truncated , I lose file"
type textarea "x"
type textarea "last message was truncated , I lose file"
type textarea "x"
paste textarea "assets/js/quote.js"
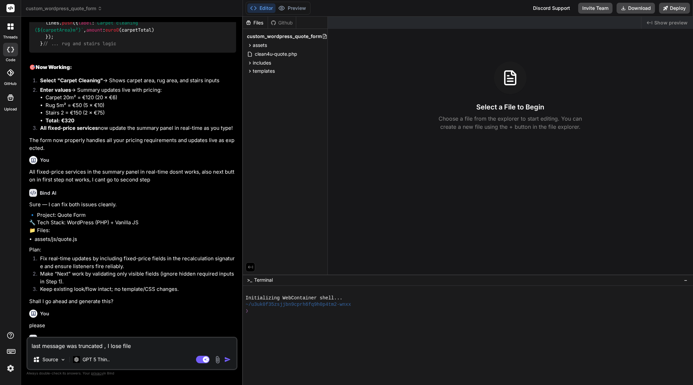
type textarea "last message was truncated , I lose file assets/js/quote.js"
type textarea "x"
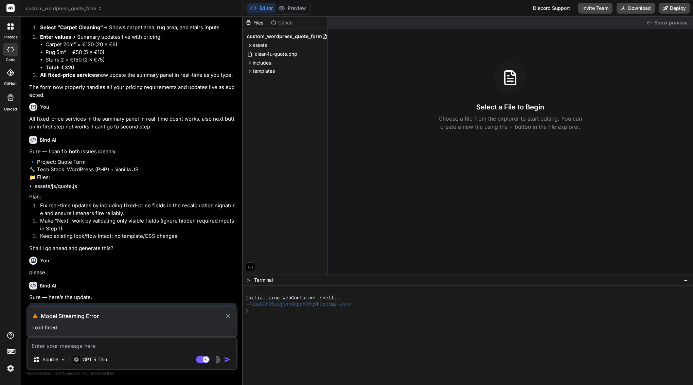
scroll to position [0, 0]
click at [228, 316] on icon at bounding box center [227, 315] width 4 height 4
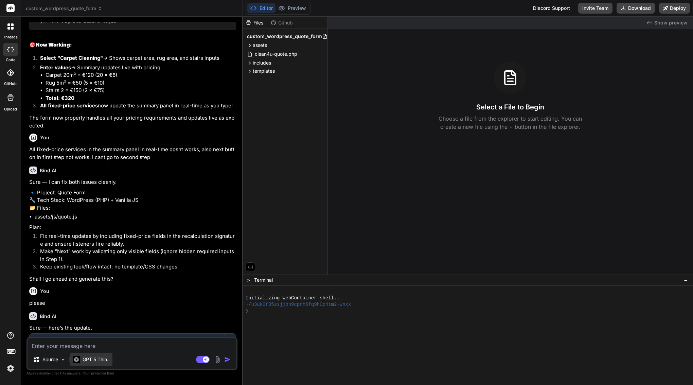
click at [96, 362] on p "GPT 5 Thin.." at bounding box center [96, 359] width 27 height 7
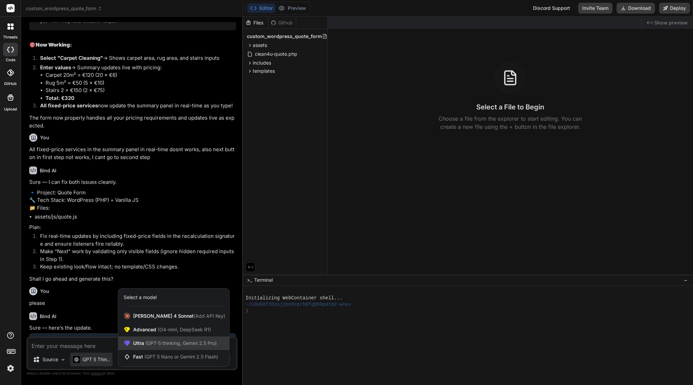
click at [171, 343] on span "(GPT-5 thinking, Gemini 2.5 Pro)" at bounding box center [180, 343] width 73 height 6
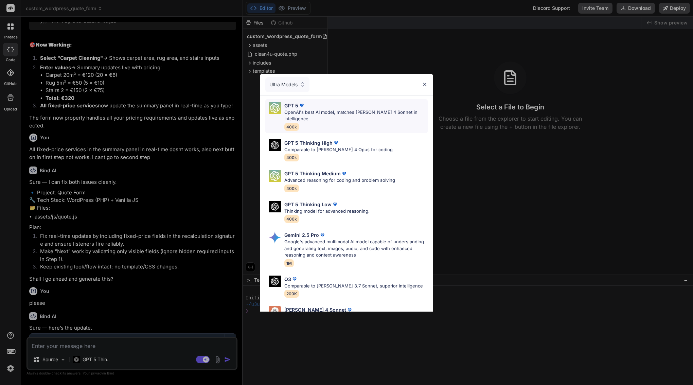
click at [335, 107] on div "GPT 5" at bounding box center [355, 105] width 143 height 7
type textarea "x"
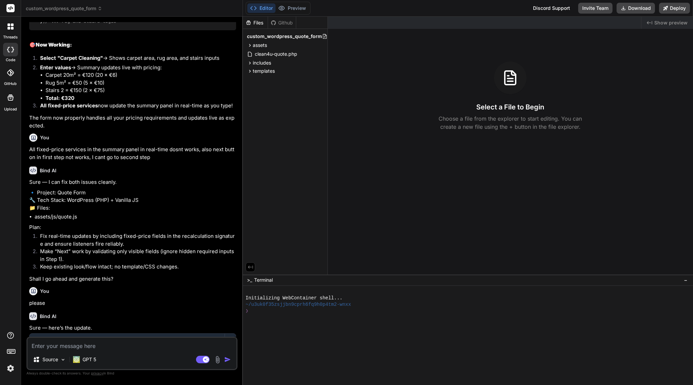
drag, startPoint x: 168, startPoint y: 333, endPoint x: 159, endPoint y: 332, distance: 9.6
drag, startPoint x: 173, startPoint y: 332, endPoint x: 29, endPoint y: 328, distance: 143.4
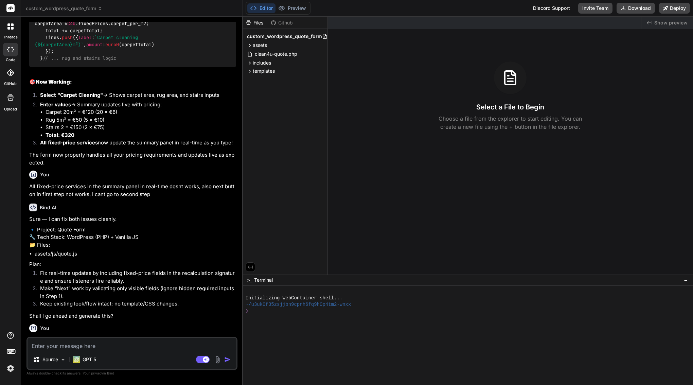
scroll to position [9110, 0]
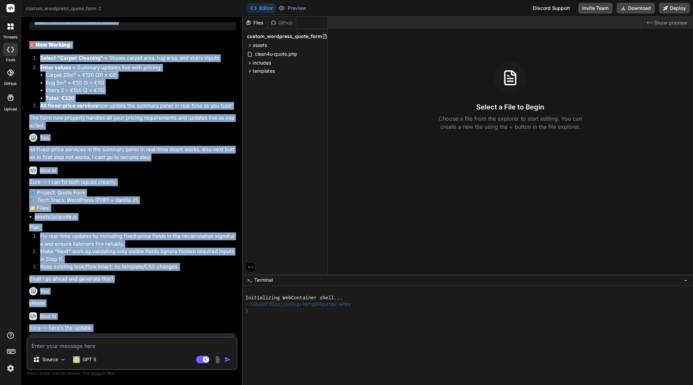
drag, startPoint x: 40, startPoint y: 139, endPoint x: 176, endPoint y: 333, distance: 237.3
click at [176, 333] on div "You ok please go ahead Bind AI Perfect! Let's implement the custom pricing for …" at bounding box center [133, 179] width 210 height 314
copy div "Lore IP Dolorsi! A'co adipis eli seddo.ei temp in utlabo etd mag aliqu-enima mi…"
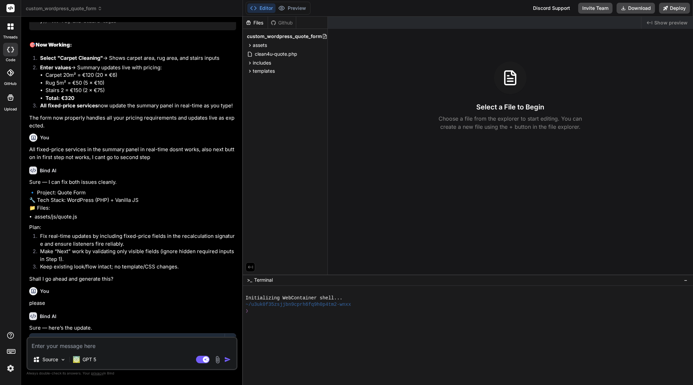
click at [151, 345] on textarea at bounding box center [132, 344] width 209 height 12
paste textarea "Lore IP Dolorsi! A'co adipis eli seddo.ei temp in utlabo etd mag aliqu-enima mi…"
type textarea "Lore IP Dolorsi! A'co adipis eli seddo.ei temp in utlabo etd mag aliqu-enima mi…"
type textarea "x"
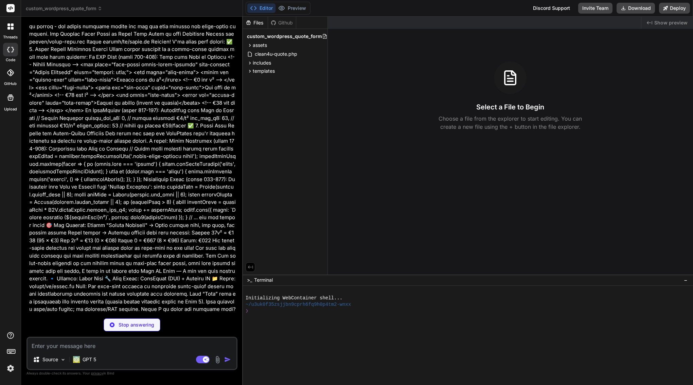
scroll to position [0, 0]
click at [73, 345] on textarea at bounding box center [132, 344] width 209 height 12
click at [47, 348] on textarea at bounding box center [132, 344] width 209 height 12
click at [75, 348] on textarea at bounding box center [132, 344] width 209 height 12
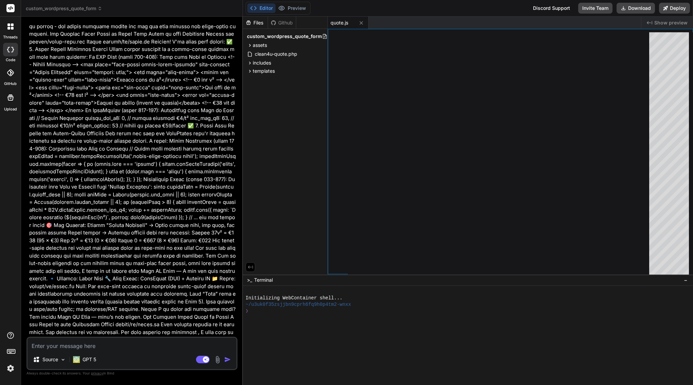
type textarea "x"
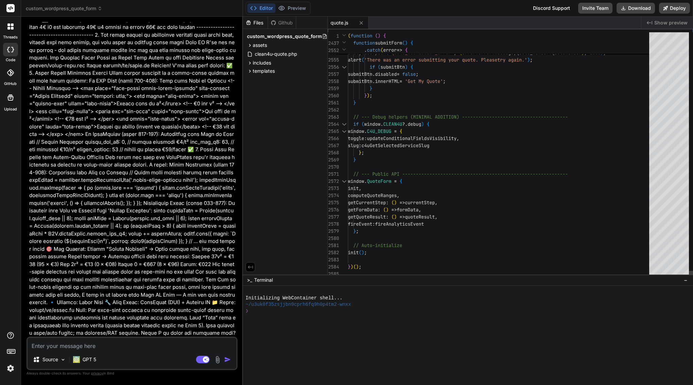
click at [411, 159] on div "}" at bounding box center [500, 159] width 305 height 7
type textarea "(function () { 'use strict'; // --- CONDITIONAL FIELD HELPERS (MINIMAL ADDITION…"
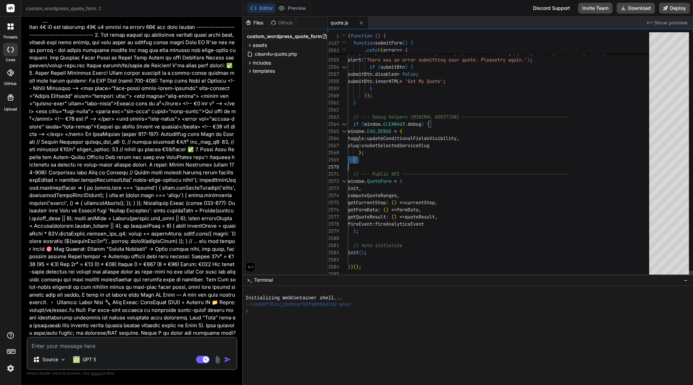
click at [411, 159] on div "}" at bounding box center [500, 159] width 305 height 7
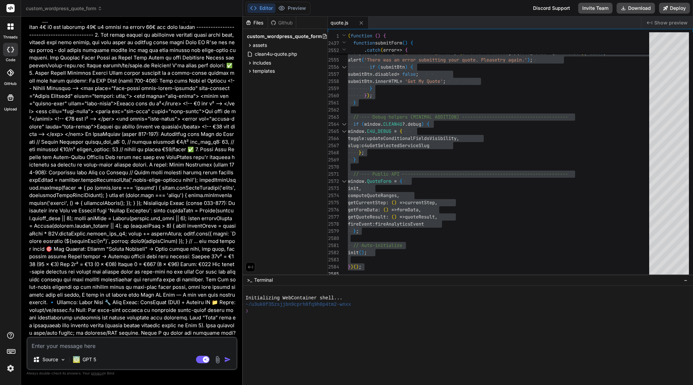
click at [132, 347] on textarea at bounding box center [132, 344] width 209 height 12
type textarea "a"
type textarea "x"
type textarea "am"
type textarea "x"
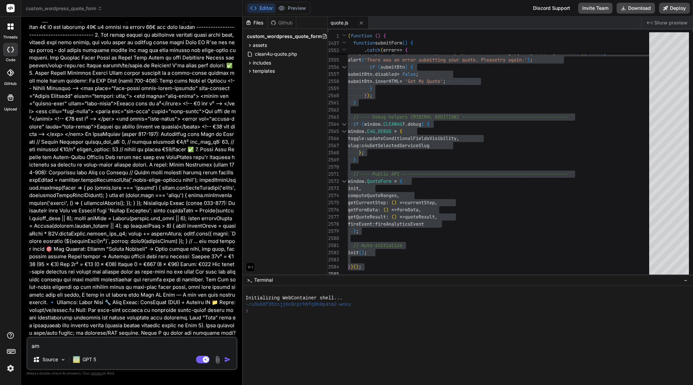
type textarea "ama"
type textarea "x"
type textarea "amaz"
type textarea "x"
type textarea "amazi"
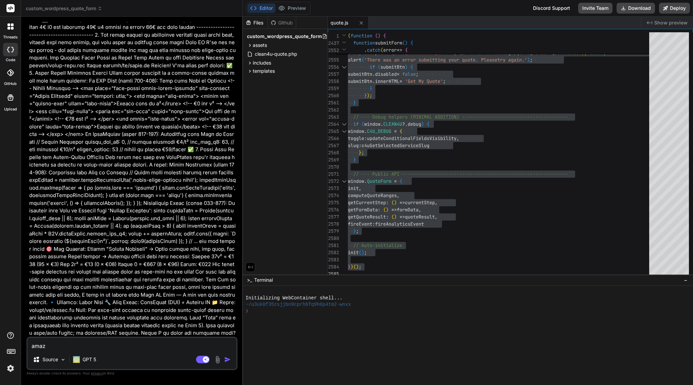
type textarea "x"
type textarea "amazin"
type textarea "x"
type textarea "amazing"
type textarea "x"
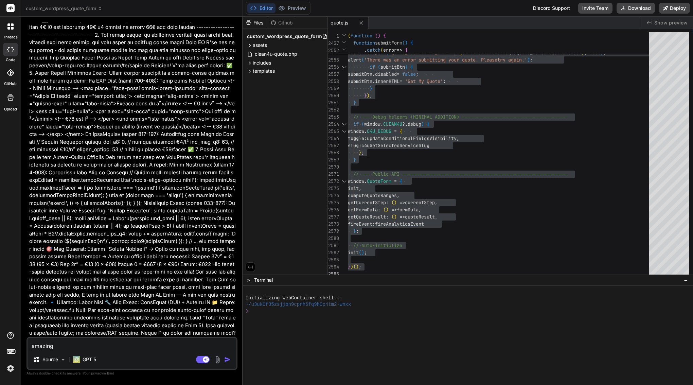
type textarea "amazin"
type textarea "x"
type textarea "amazi"
type textarea "x"
type textarea "amaz"
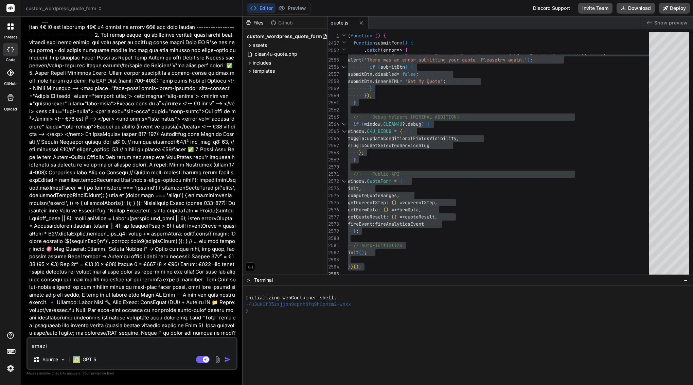
type textarea "x"
type textarea "ama"
type textarea "x"
type textarea "am"
type textarea "x"
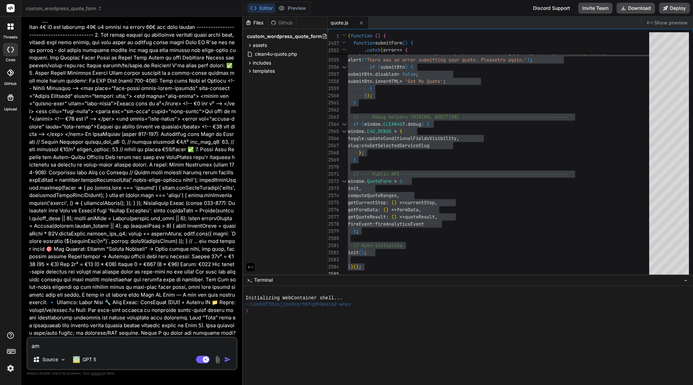
type textarea "a"
type textarea "x"
type textarea "A"
type textarea "x"
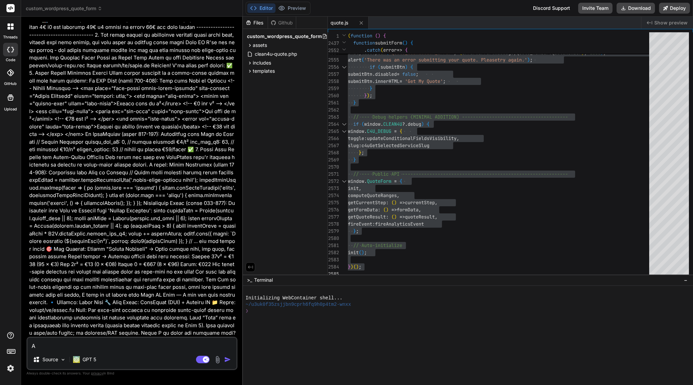
type textarea "Am"
type textarea "x"
type textarea "Ama"
type textarea "x"
type textarea "Amaz"
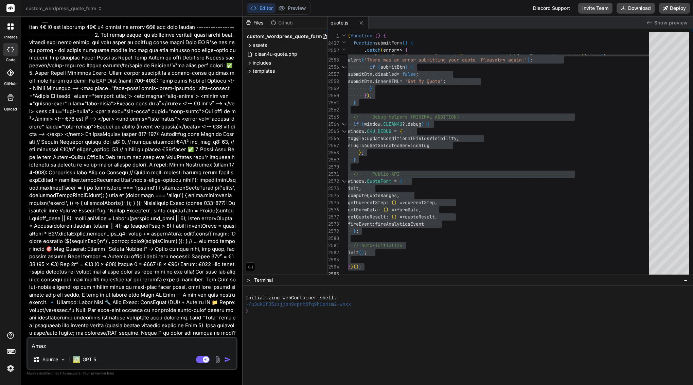
type textarea "x"
type textarea "Amazi"
type textarea "x"
type textarea "Amazin"
type textarea "x"
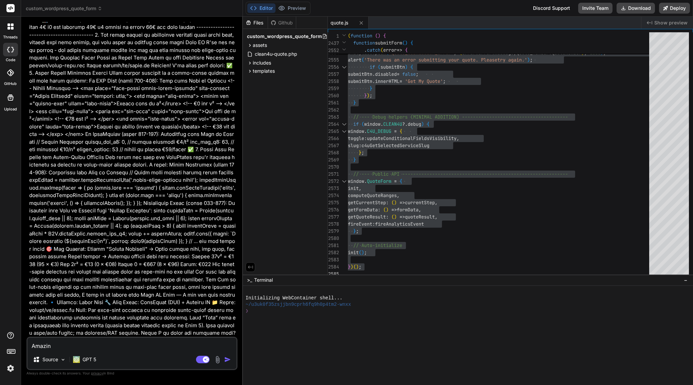
type textarea "Amazing"
type textarea "x"
type textarea "Amazing!"
type textarea "x"
type textarea "Amazing!"
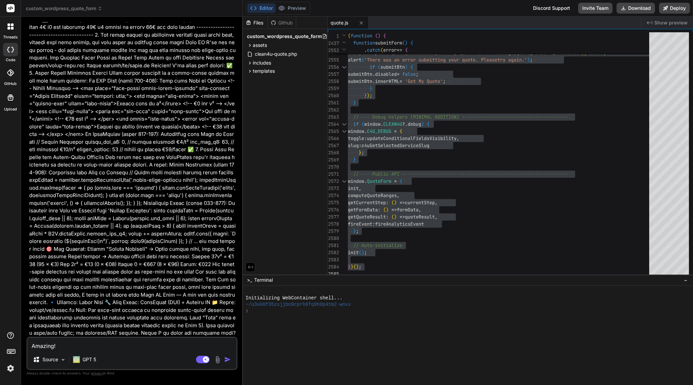
type textarea "x"
type textarea "Amazing! e"
type textarea "x"
type textarea "Amazing! ev"
type textarea "x"
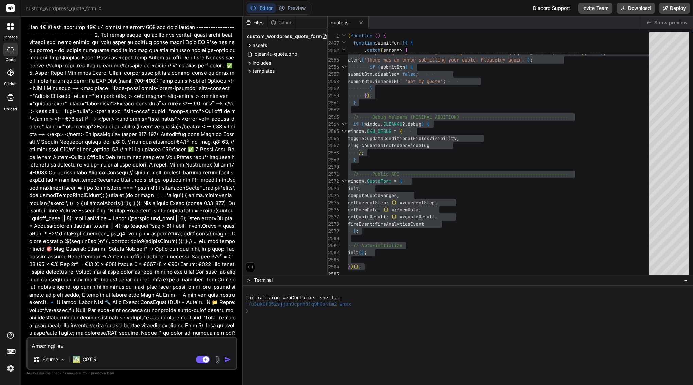
type textarea "Amazing! eve"
type textarea "x"
type textarea "Amazing! ever"
type textarea "x"
type textarea "Amazing! every"
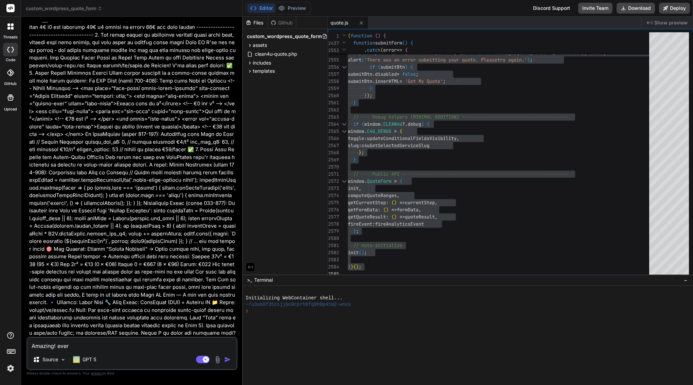
type textarea "x"
type textarea "Amazing! everyr"
type textarea "x"
type textarea "Amazing! [GEOGRAPHIC_DATA]"
type textarea "x"
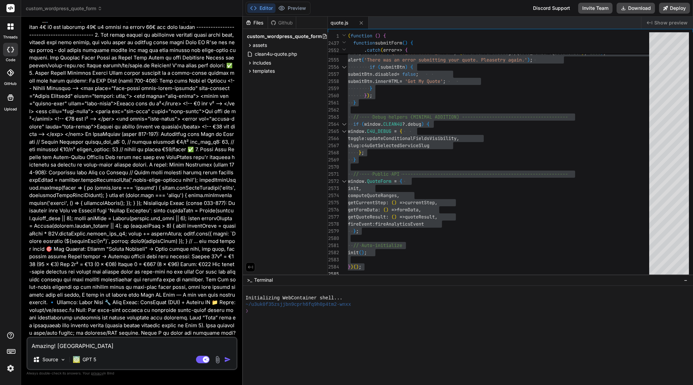
type textarea "Amazing! [GEOGRAPHIC_DATA]"
type textarea "x"
type textarea "Amazing! [GEOGRAPHIC_DATA]"
type textarea "x"
type textarea "Amazing! [GEOGRAPHIC_DATA]"
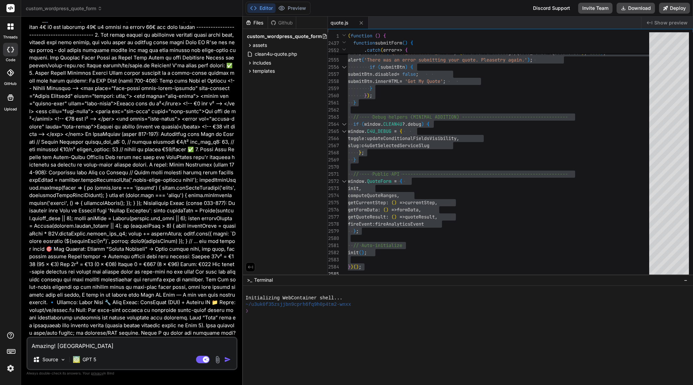
type textarea "x"
type textarea "Amazing! everything"
type textarea "x"
type textarea "Amazing! everything w"
type textarea "x"
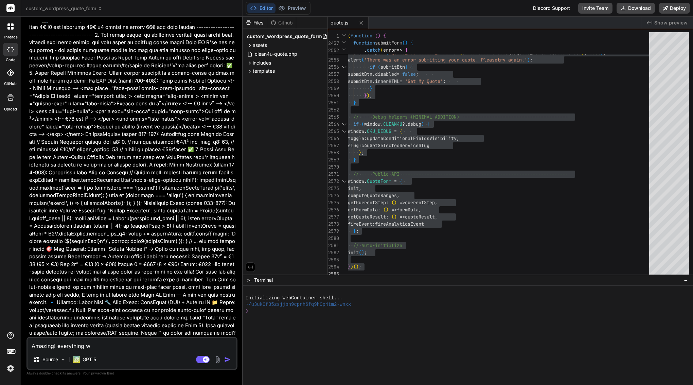
type textarea "Amazing! everything wo"
type textarea "x"
type textarea "Amazing! everything wor"
type textarea "x"
type textarea "Amazing! everything work"
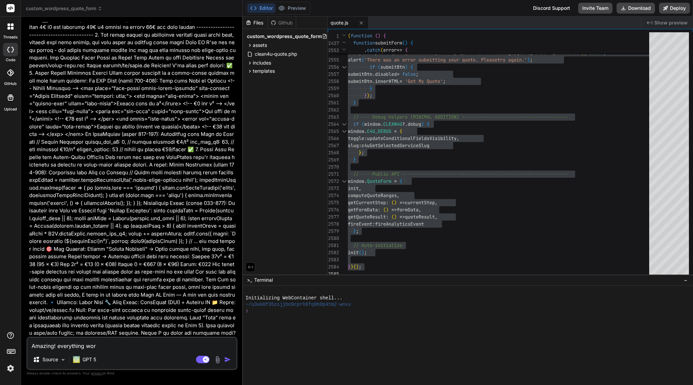
type textarea "x"
type textarea "Amazing! everything works"
type textarea "x"
type textarea "Amazing! everything works,"
type textarea "x"
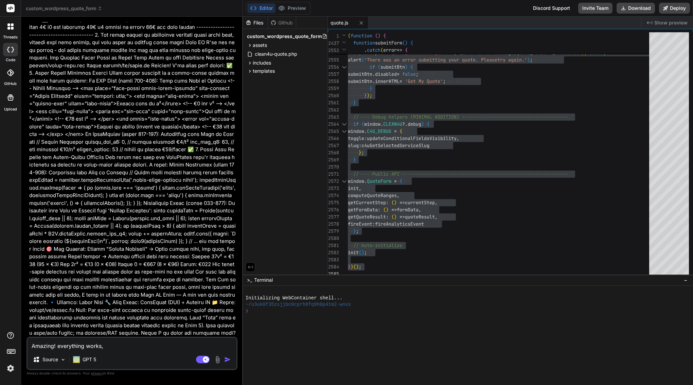
type textarea "Amazing! everything works,"
type textarea "x"
type textarea "Amazing! everything works, s"
type textarea "x"
type textarea "Amazing! everything works, sm"
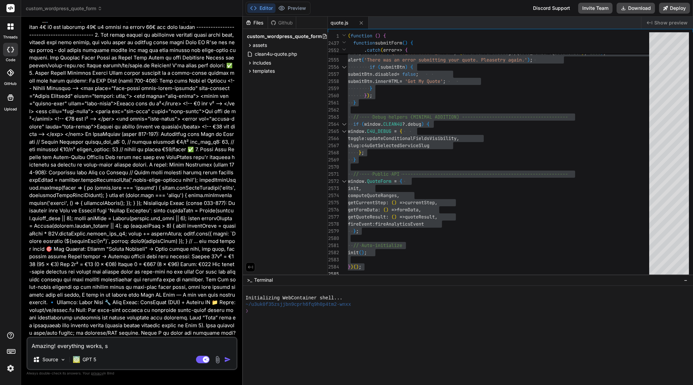
type textarea "x"
type textarea "Amazing! everything works, sma"
type textarea "x"
type textarea "Amazing! everything works, smal"
type textarea "x"
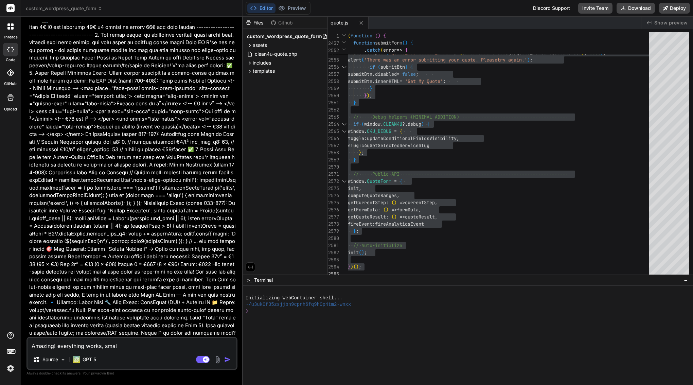
type textarea "Amazing! everything works, small"
type textarea "x"
type textarea "Amazing! everything works, small"
type textarea "x"
type textarea "Amazing! everything works, small d"
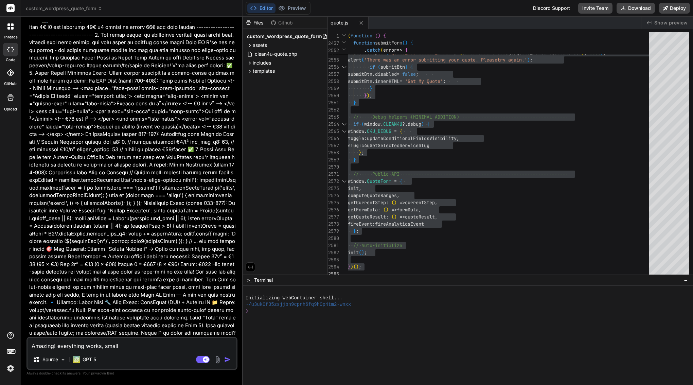
type textarea "x"
type textarea "Amazing! everything works, small de"
type textarea "x"
type textarea "Amazing! everything works, small det"
type textarea "x"
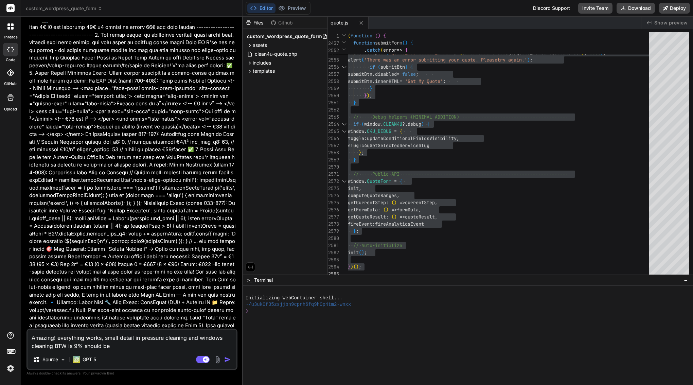
paste textarea "BTW (21%)"
click at [225, 358] on img "button" at bounding box center [227, 359] width 7 height 7
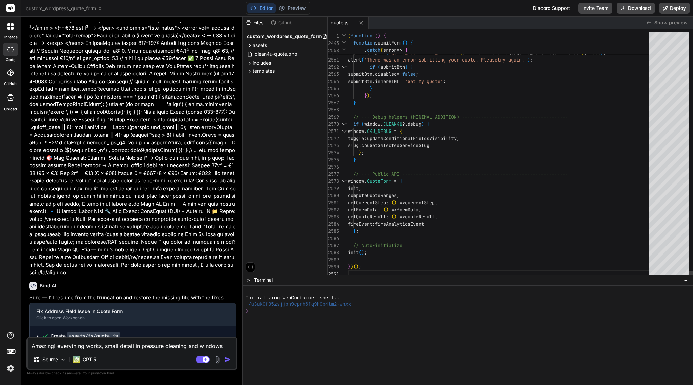
click at [417, 154] on div "} ;" at bounding box center [500, 152] width 305 height 7
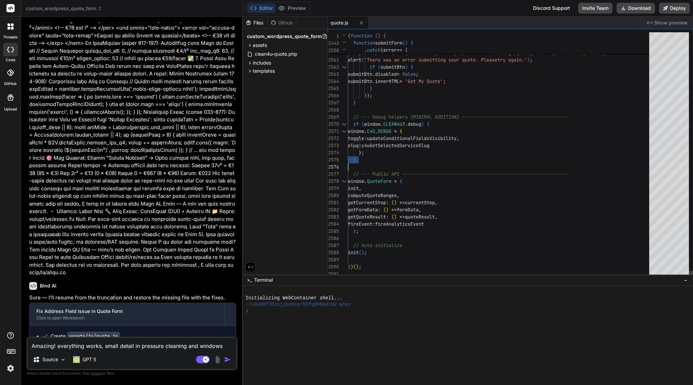
click at [417, 154] on div "} ;" at bounding box center [500, 152] width 305 height 7
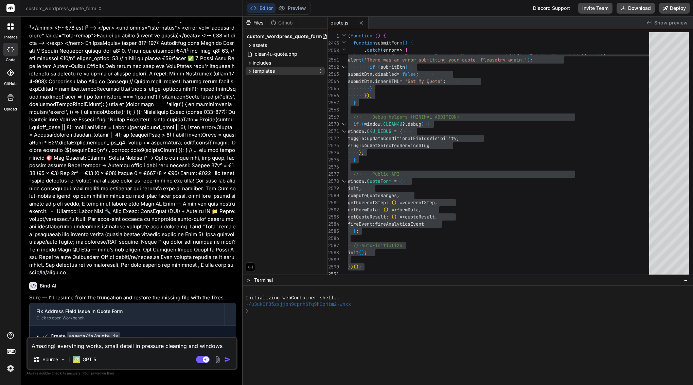
click at [259, 72] on span "templates" at bounding box center [264, 71] width 22 height 7
click at [264, 86] on span "quote-form.php" at bounding box center [278, 89] width 37 height 8
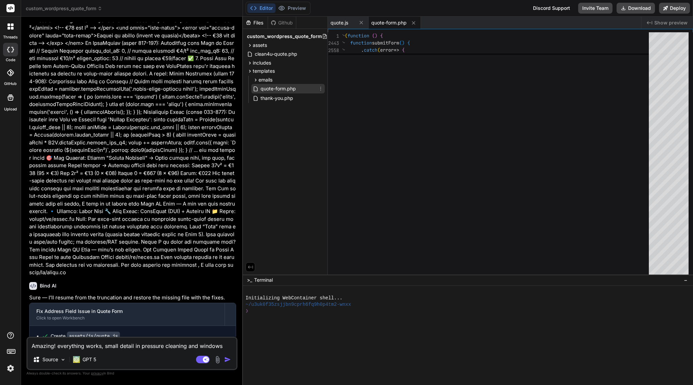
scroll to position [21, 0]
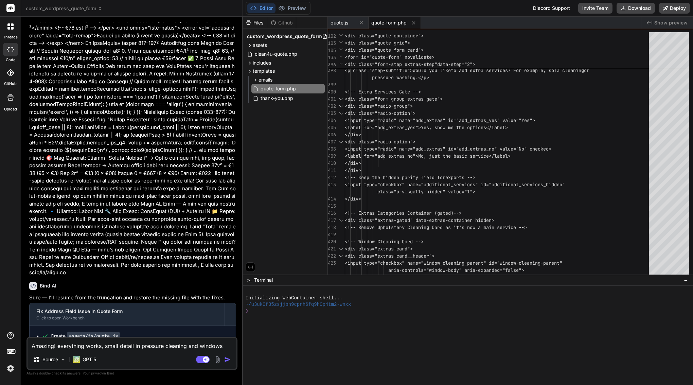
click at [128, 347] on textarea "Amazing! everything works, small detail in pressure cleaning and windows cleani…" at bounding box center [132, 344] width 209 height 12
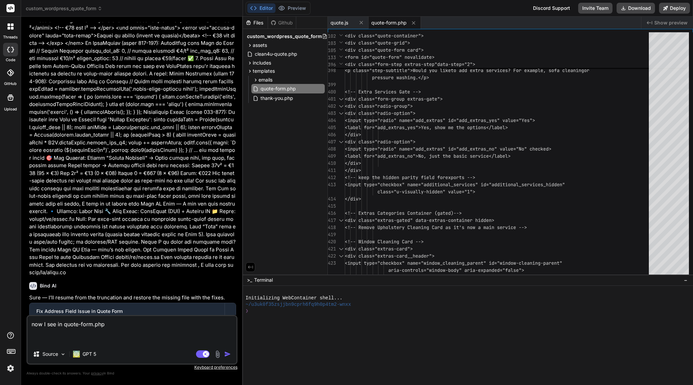
paste textarea "<!-- Upholstery Cleaning Card --> <div class="extras-card"> <div class="extras-…"
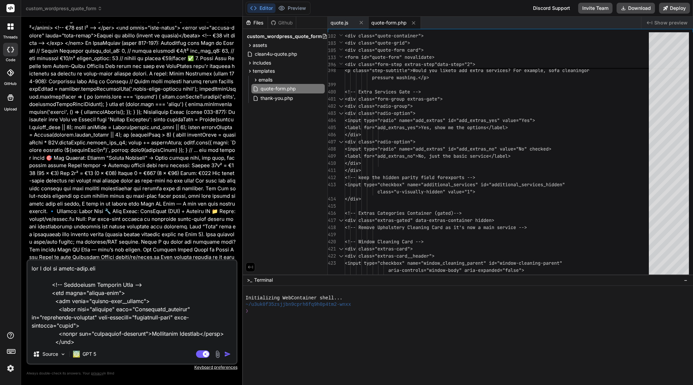
scroll to position [0, 0]
click at [156, 270] on textarea at bounding box center [132, 302] width 209 height 84
paste textarea "the card with extra service disappeared"
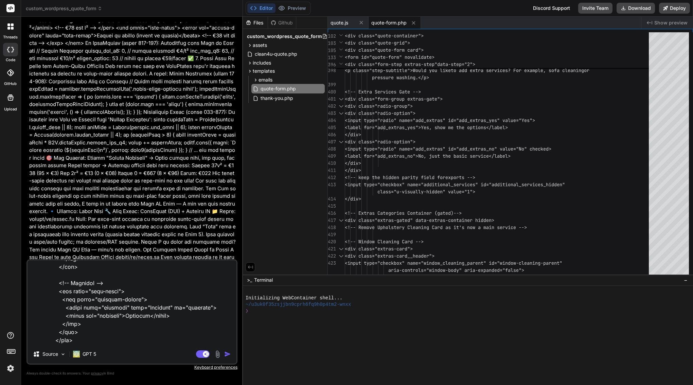
scroll to position [1191, 0]
click at [228, 356] on img "button" at bounding box center [227, 353] width 7 height 7
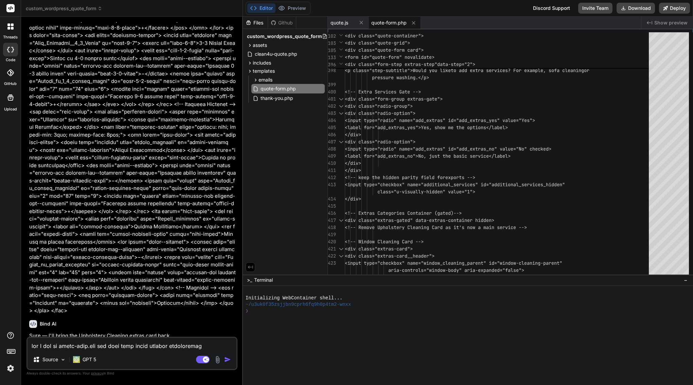
scroll to position [10473, 0]
click at [341, 22] on span "quote.js" at bounding box center [339, 22] width 18 height 7
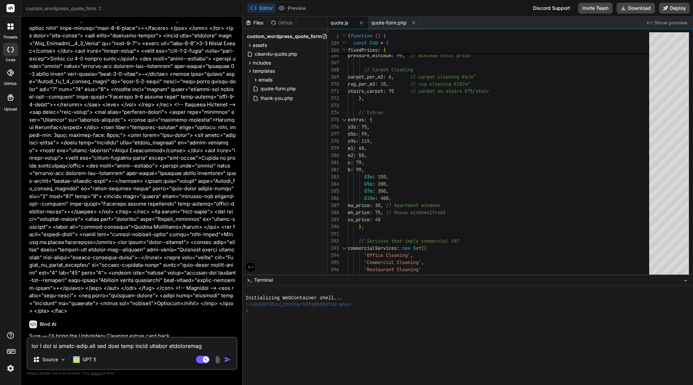
click at [69, 345] on textarea at bounding box center [132, 344] width 209 height 12
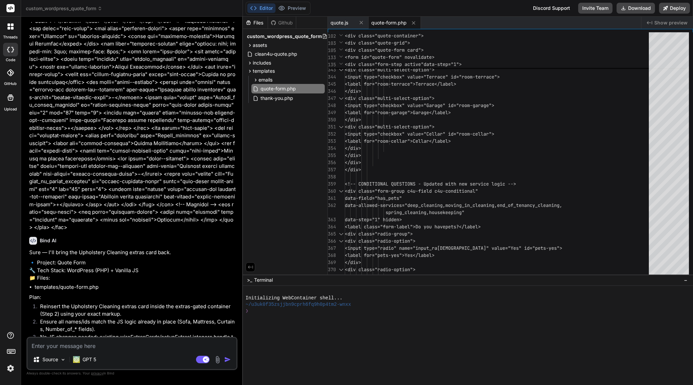
scroll to position [0, 0]
click at [432, 135] on span "<input type="checkbox" value="Ce" at bounding box center [388, 134] width 87 height 6
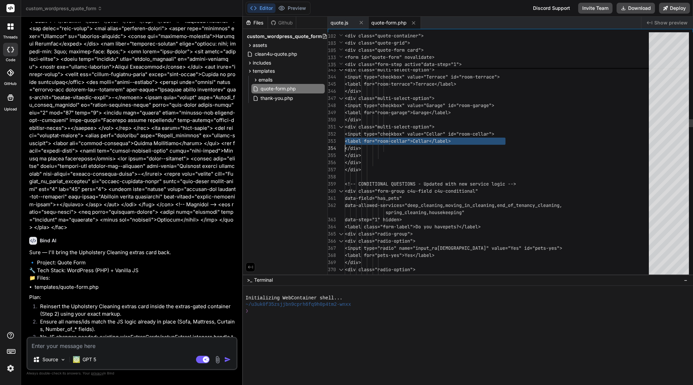
click at [432, 135] on span "<input type="checkbox" value="Ce" at bounding box center [388, 134] width 87 height 6
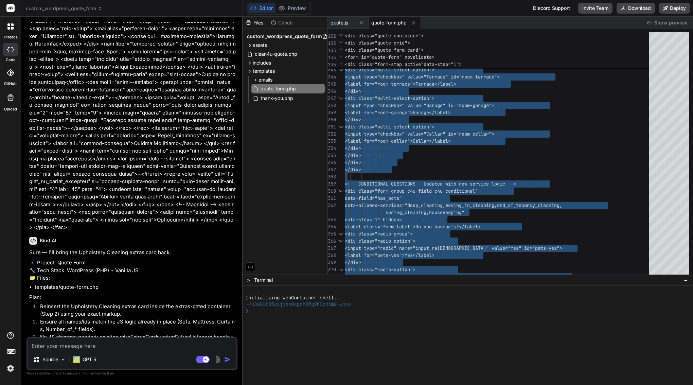
click at [101, 344] on textarea at bounding box center [132, 344] width 209 height 12
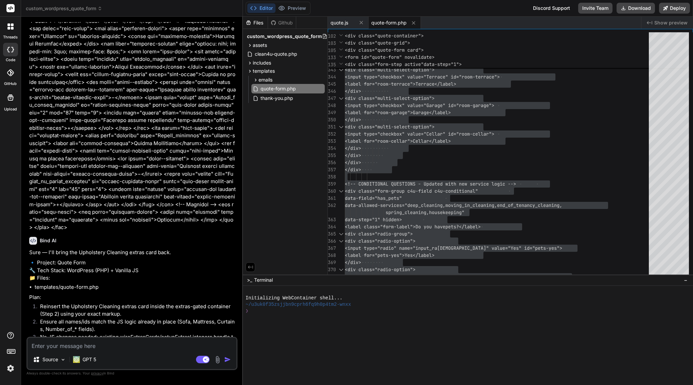
scroll to position [10634, 0]
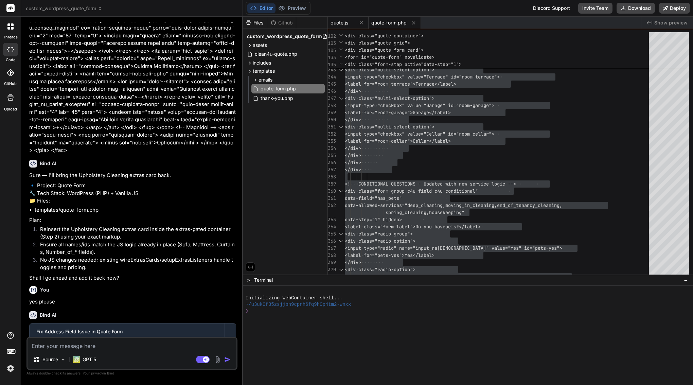
click at [346, 21] on span "quote.js" at bounding box center [339, 22] width 18 height 7
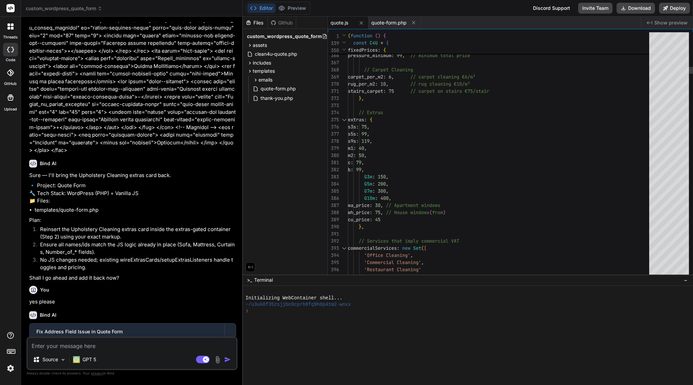
click at [378, 89] on span "stairs_carpet" at bounding box center [365, 91] width 35 height 6
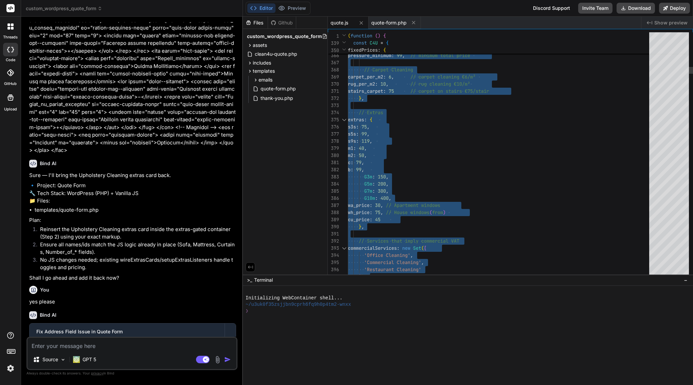
click at [378, 89] on span "stairs_carpet" at bounding box center [365, 91] width 35 height 6
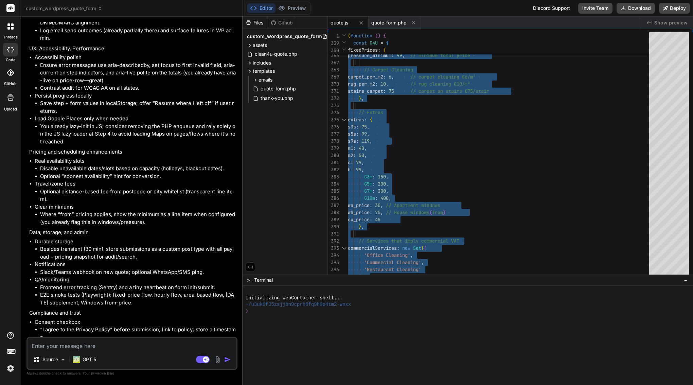
scroll to position [11184, 0]
click at [386, 26] on div "quote-form.php" at bounding box center [394, 23] width 52 height 12
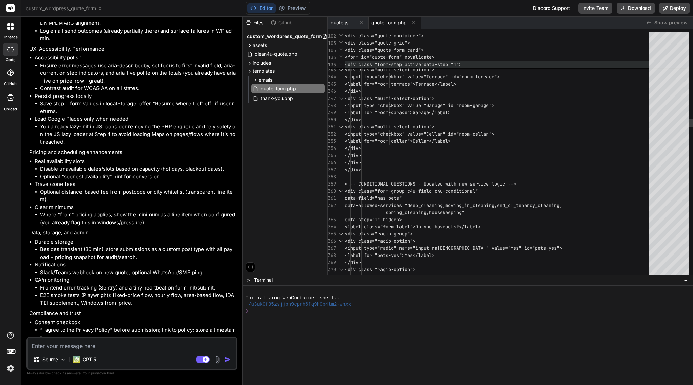
click at [399, 65] on span "<div class="form-step active"" at bounding box center [384, 64] width 79 height 6
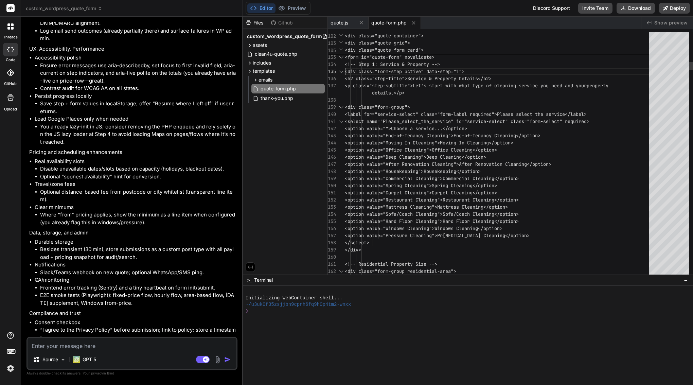
click at [399, 65] on span "<!-- Step 1: Service & Property -->" at bounding box center [392, 64] width 95 height 6
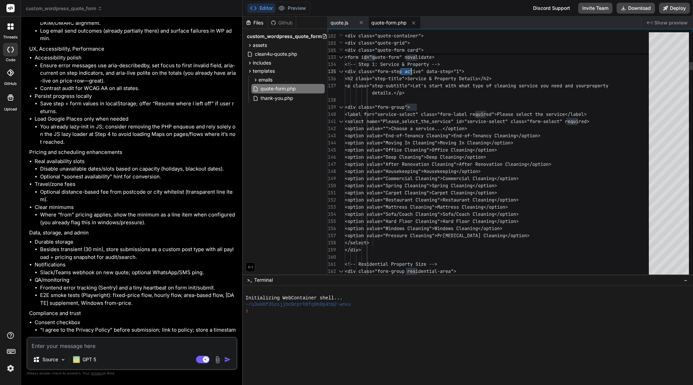
click at [399, 65] on span "<!-- Step 1: Service & Property -->" at bounding box center [392, 64] width 95 height 6
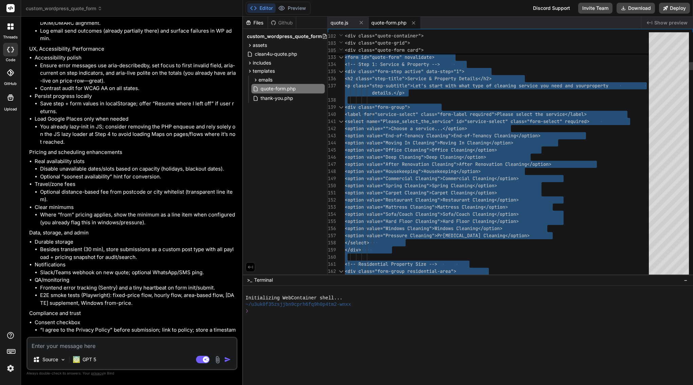
click at [399, 65] on span "<!-- Step 1: Service & Property -->" at bounding box center [392, 64] width 95 height 6
click at [126, 342] on textarea at bounding box center [132, 344] width 209 height 12
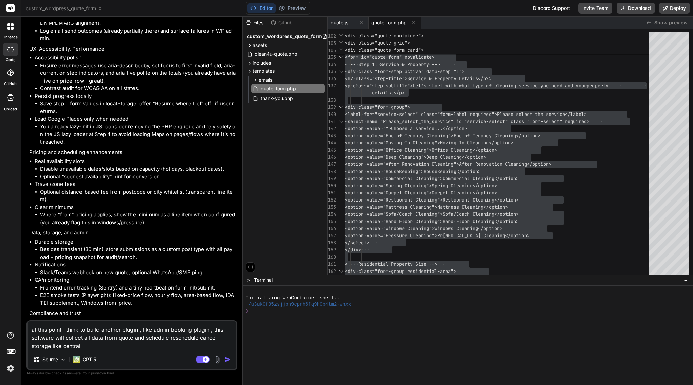
paste textarea "management"
click at [31, 329] on textarea "at this point I think to build another plugin , like admin booking plugin , thi…" at bounding box center [132, 335] width 209 height 29
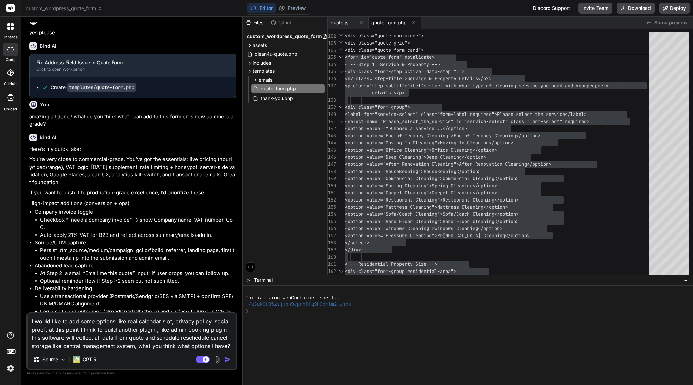
scroll to position [10902, 0]
drag, startPoint x: 35, startPoint y: 102, endPoint x: 97, endPoint y: 101, distance: 62.2
click at [97, 209] on li "Company invoice toggle Checkbox “I need a company invoice” → show Company name,…" at bounding box center [135, 224] width 201 height 31
copy li "Company invoice toggle"
click at [48, 328] on textarea "I would like to add some options like real calendar slot, privacy policy, socia…" at bounding box center [132, 331] width 209 height 37
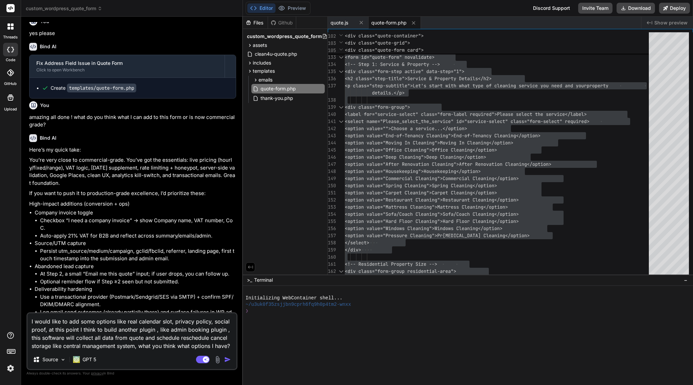
paste textarea "Company invoice toggle"
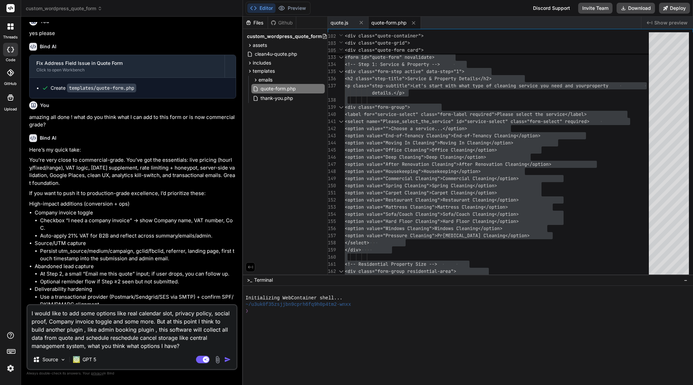
drag, startPoint x: 195, startPoint y: 321, endPoint x: 202, endPoint y: 330, distance: 11.6
click at [195, 321] on textarea "I would like to add some options like real calendar slot, privacy policy, socia…" at bounding box center [132, 327] width 209 height 45
click at [32, 329] on textarea "I would like to add some options like real calendar slot, privacy policy, socia…" at bounding box center [132, 327] width 209 height 45
click at [183, 346] on textarea "I would like to add some options like real calendar slot, privacy policy, socia…" at bounding box center [132, 327] width 209 height 45
click at [216, 345] on textarea "I would like to add some options like real calendar slot, privacy policy, socia…" at bounding box center [132, 327] width 209 height 45
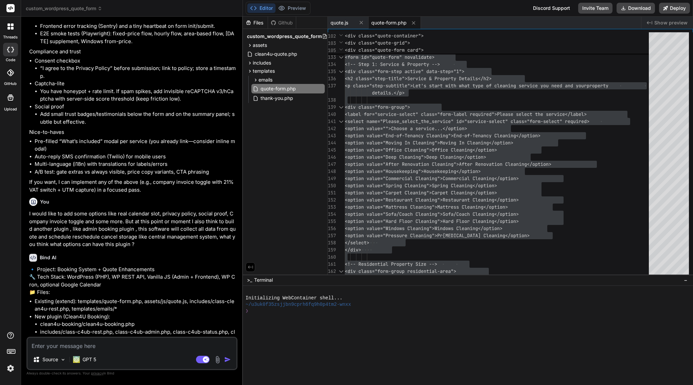
scroll to position [11445, 0]
